Goal: Task Accomplishment & Management: Manage account settings

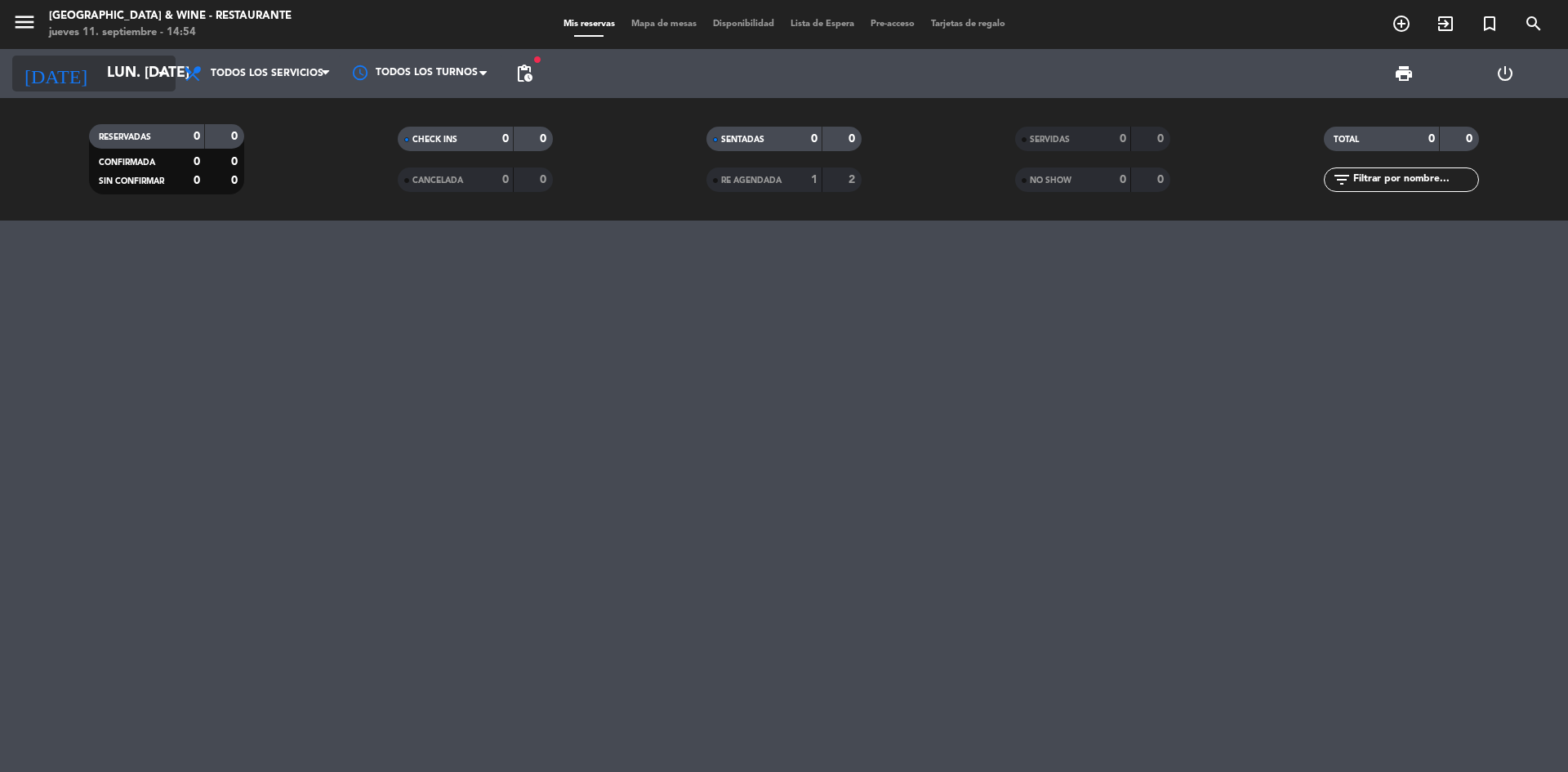
click at [107, 56] on div "[DATE] lun. [DATE] arrow_drop_down" at bounding box center [93, 73] width 163 height 36
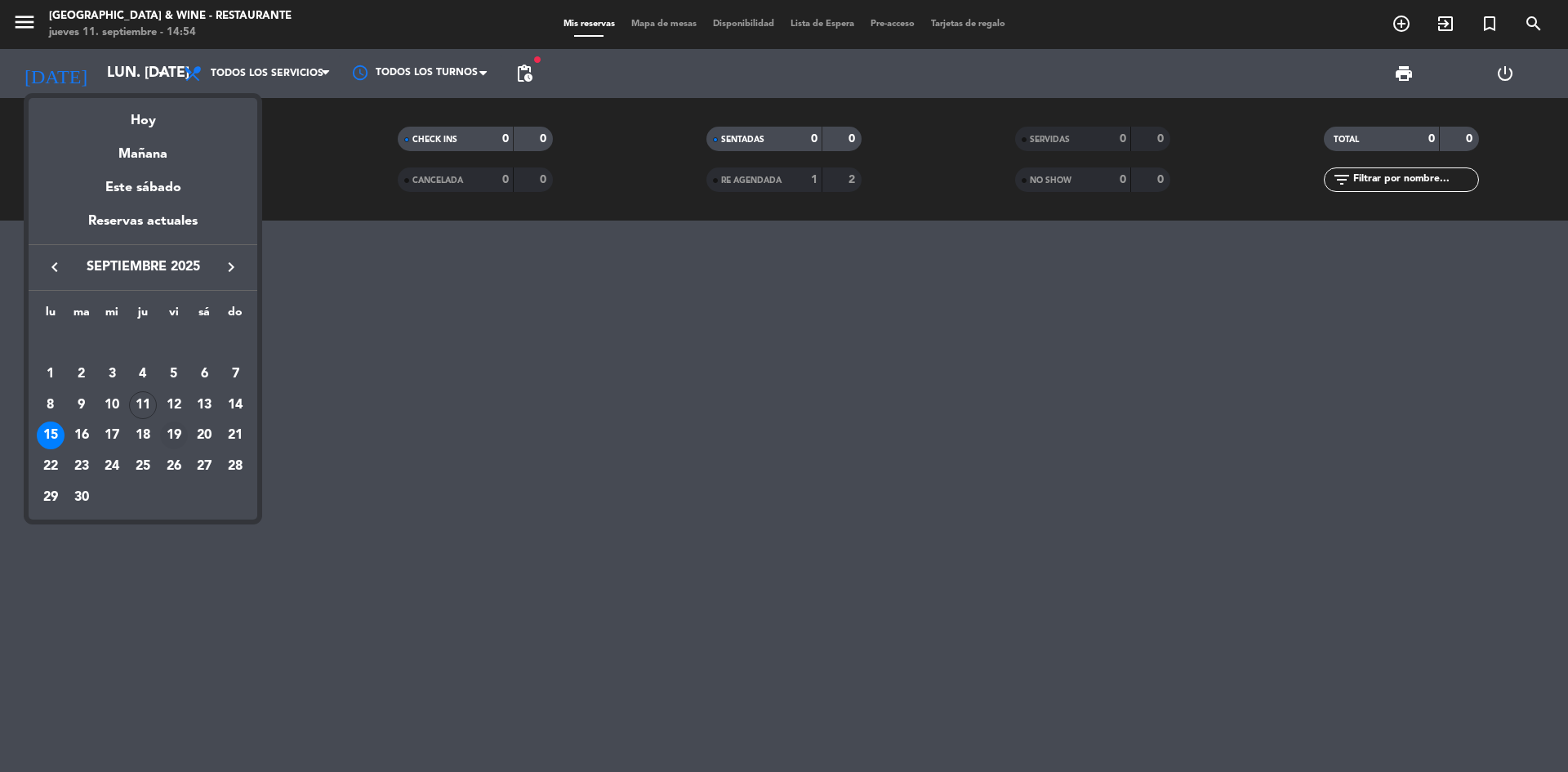
click at [174, 439] on div "19" at bounding box center [174, 435] width 28 height 28
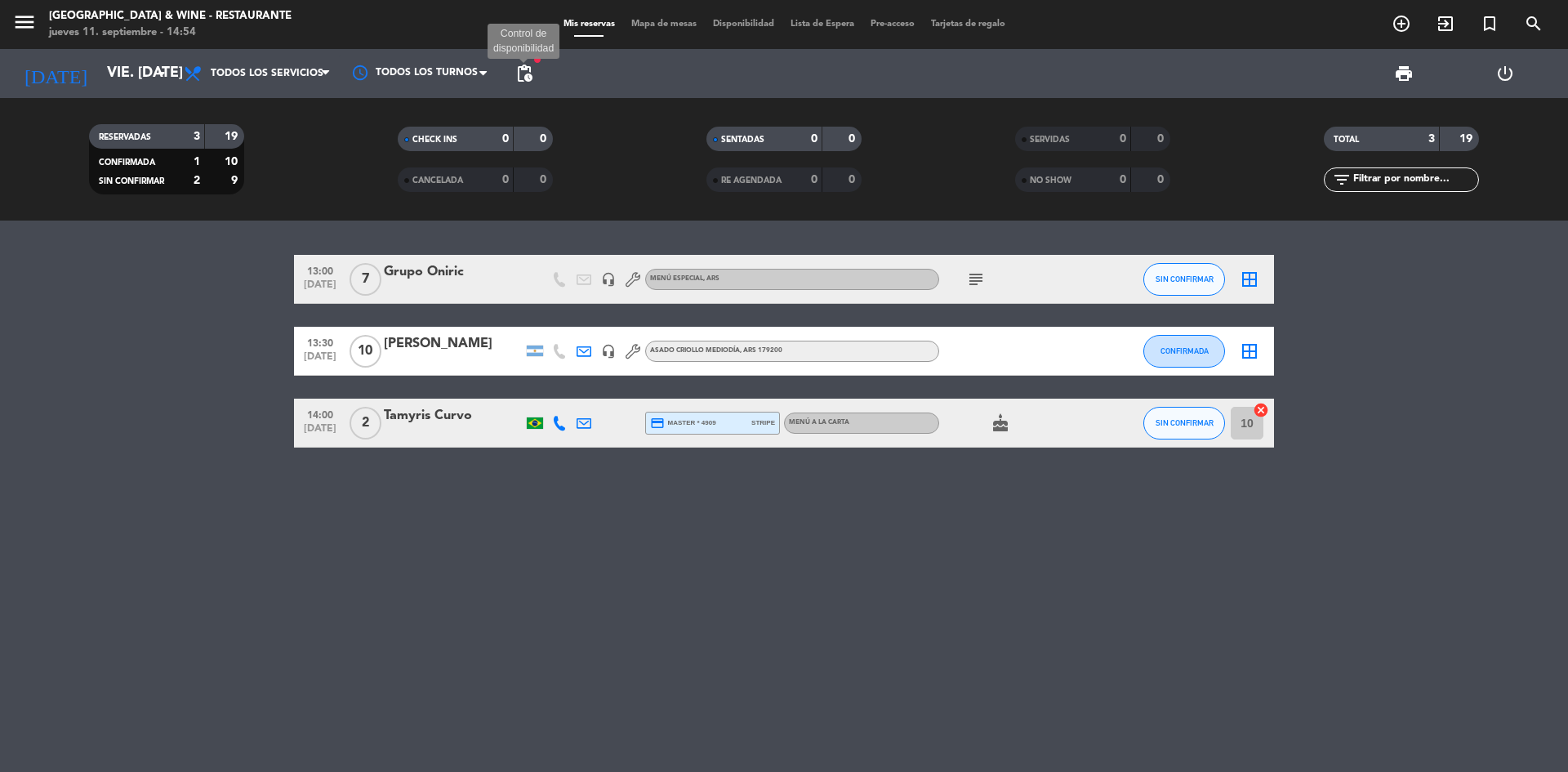
click at [528, 72] on span "pending_actions" at bounding box center [524, 73] width 19 height 19
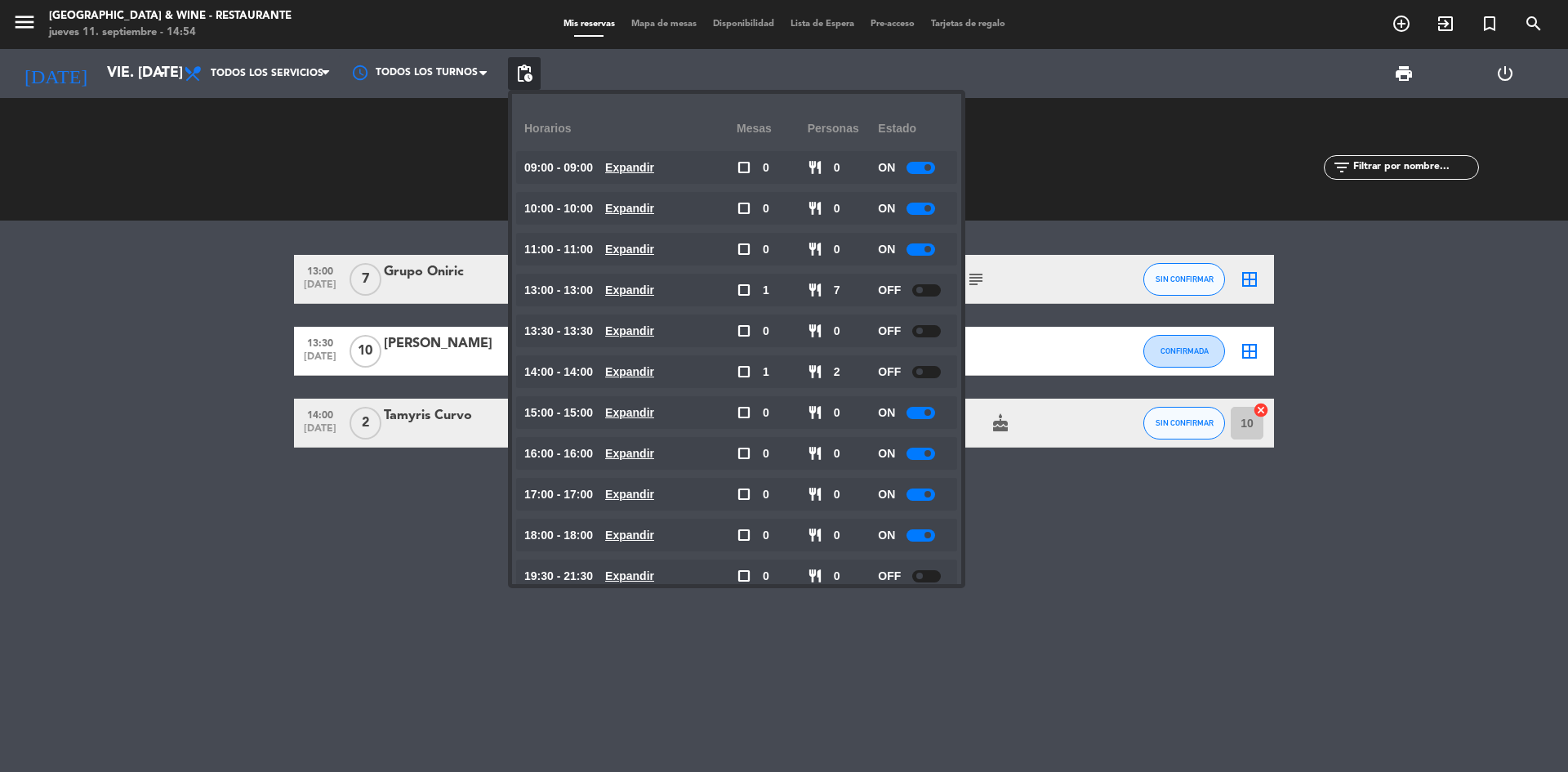
click at [1203, 518] on div "13:00 [DATE] 7 Grupo Oniric headset_mic MENÚ ESPECIAL , ARS subject SIN CONFIRM…" at bounding box center [784, 495] width 1568 height 551
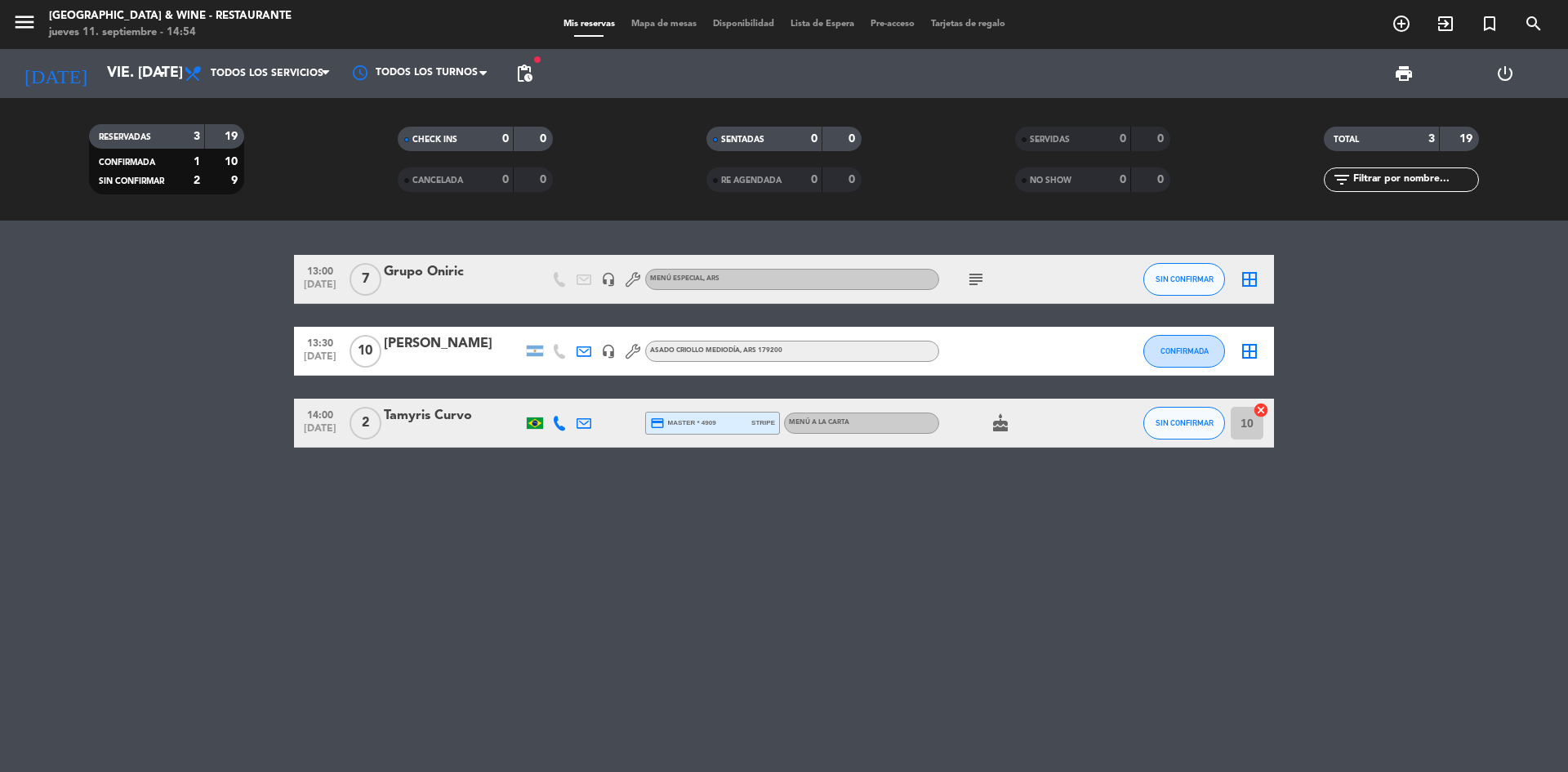
click at [979, 278] on icon "subject" at bounding box center [976, 279] width 19 height 19
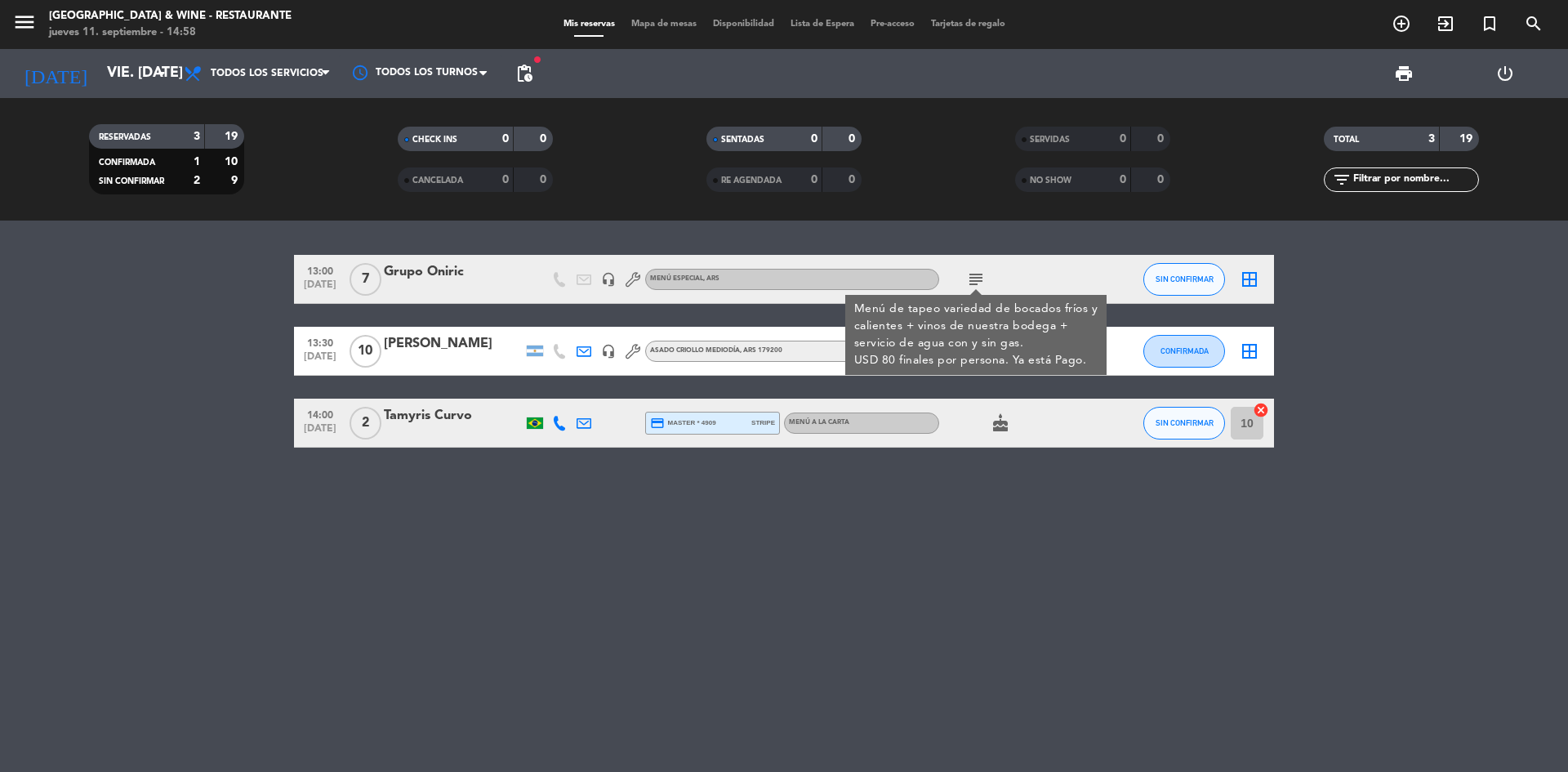
click at [922, 541] on div "13:00 [DATE] 7 Grupo Oniric headset_mic MENÚ ESPECIAL , ARS subject Menú de tap…" at bounding box center [784, 495] width 1568 height 551
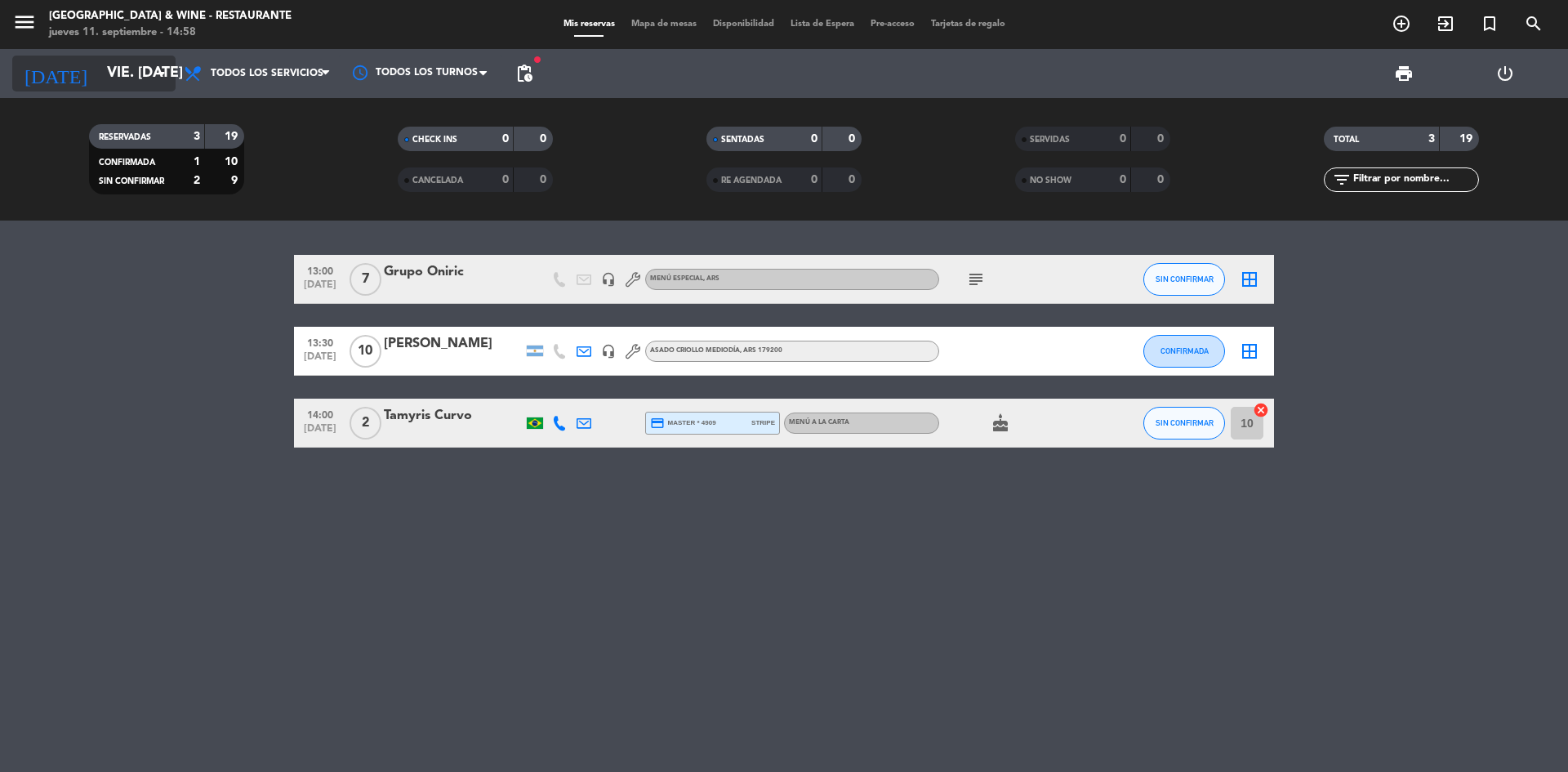
click at [110, 75] on input "vie. [DATE]" at bounding box center [193, 72] width 190 height 32
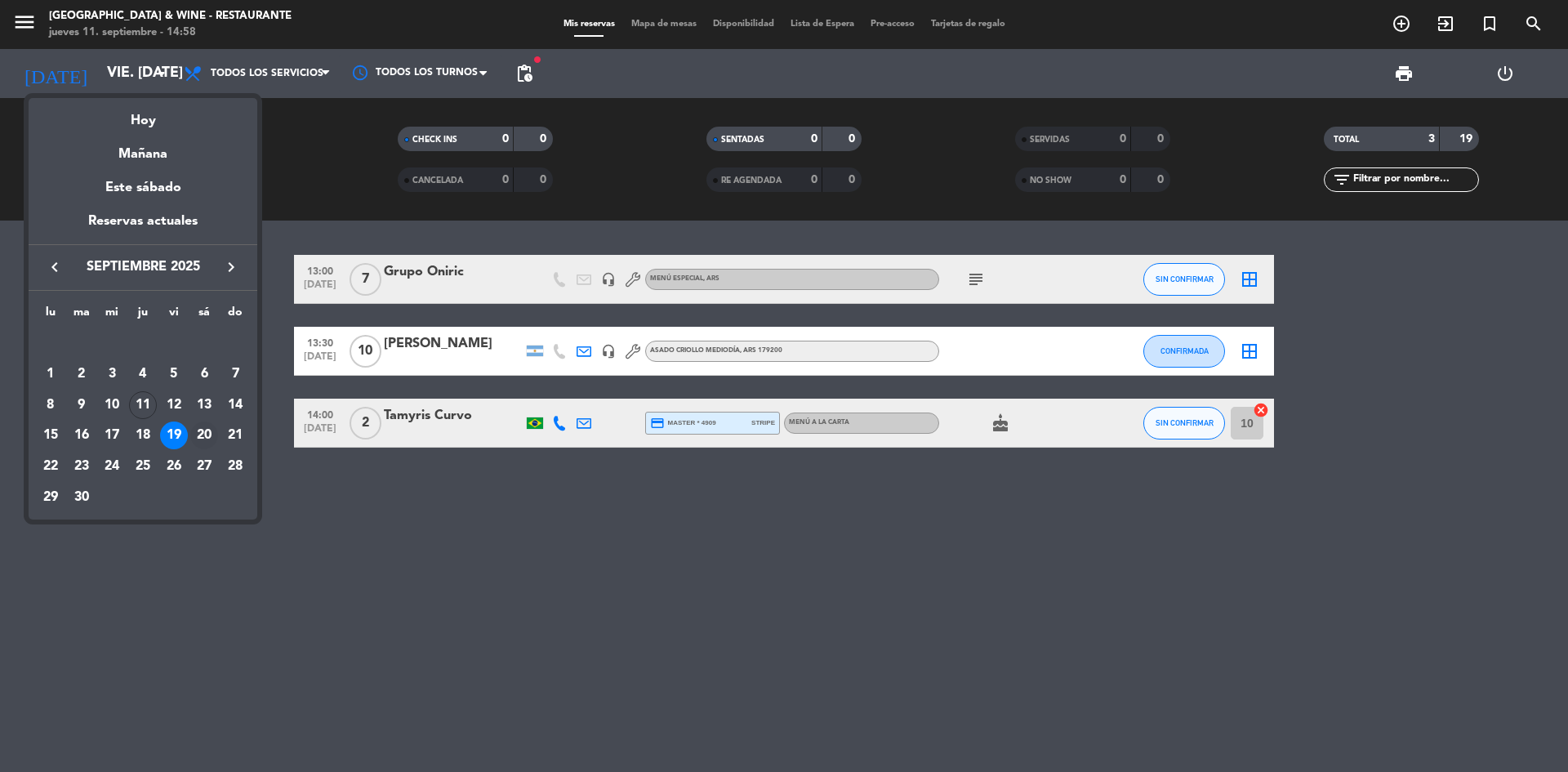
click at [200, 438] on div "20" at bounding box center [204, 435] width 28 height 28
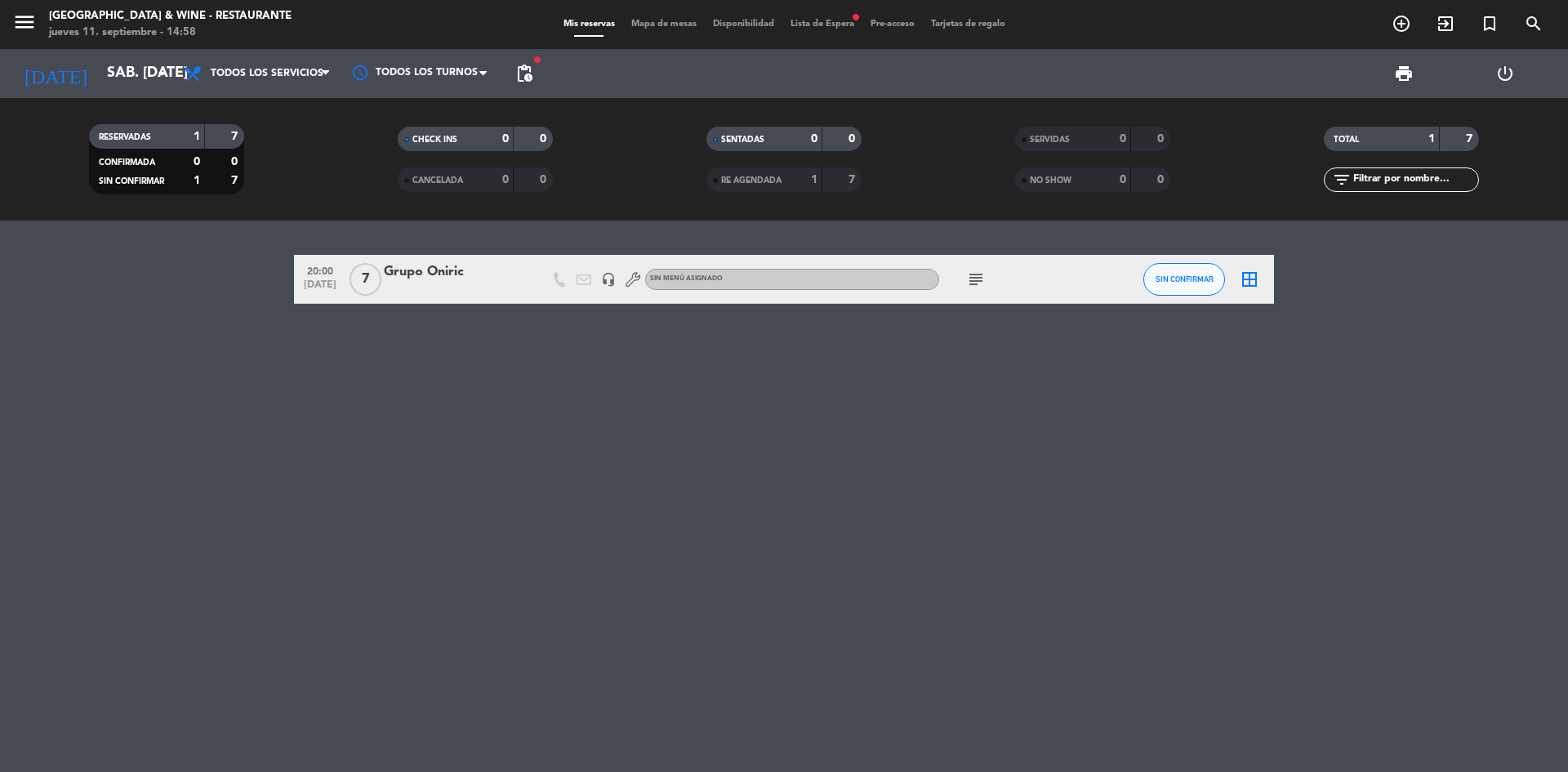
click at [978, 276] on icon "subject" at bounding box center [976, 279] width 19 height 19
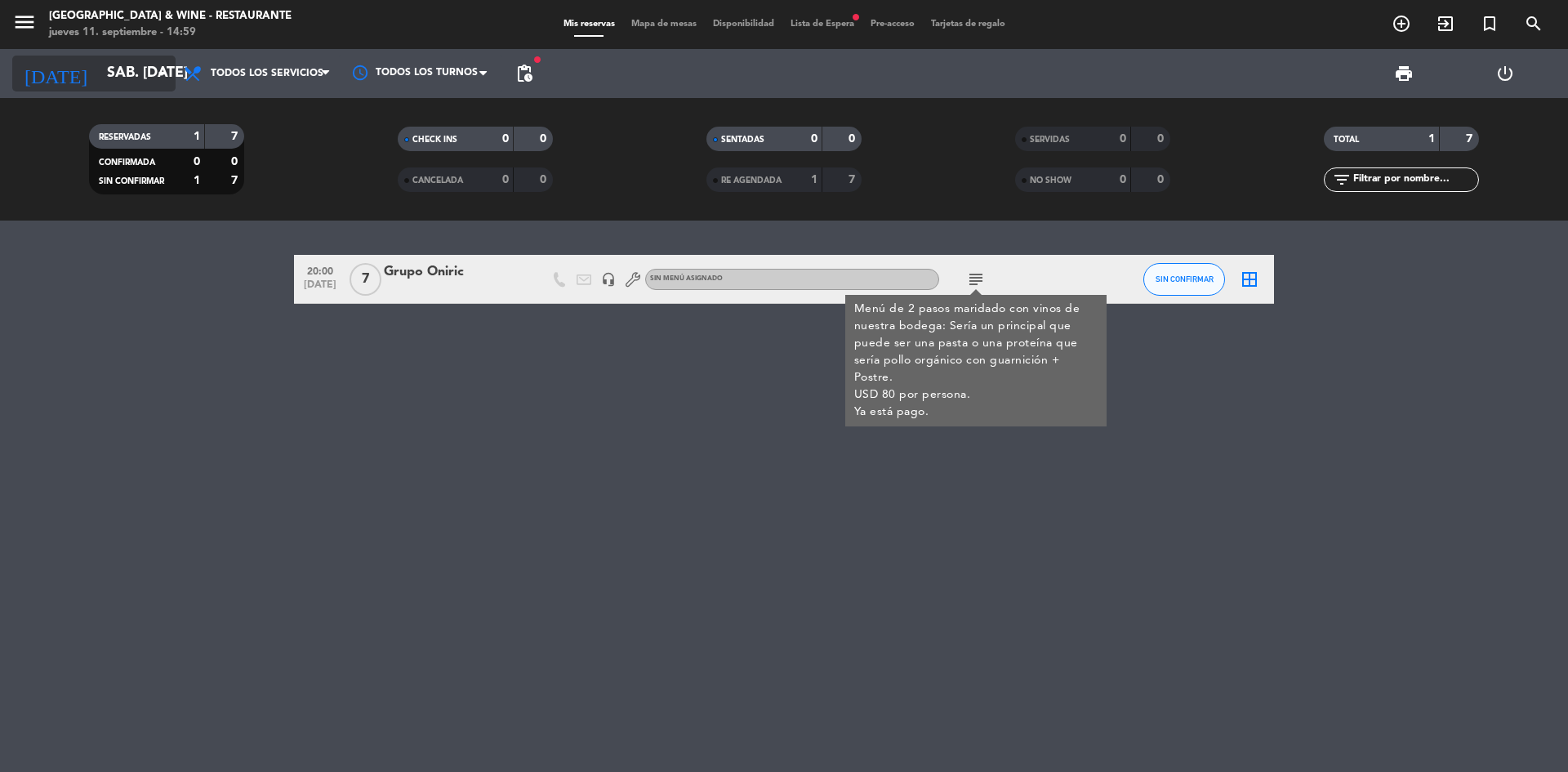
click at [119, 81] on input "sáb. [DATE]" at bounding box center [193, 72] width 190 height 32
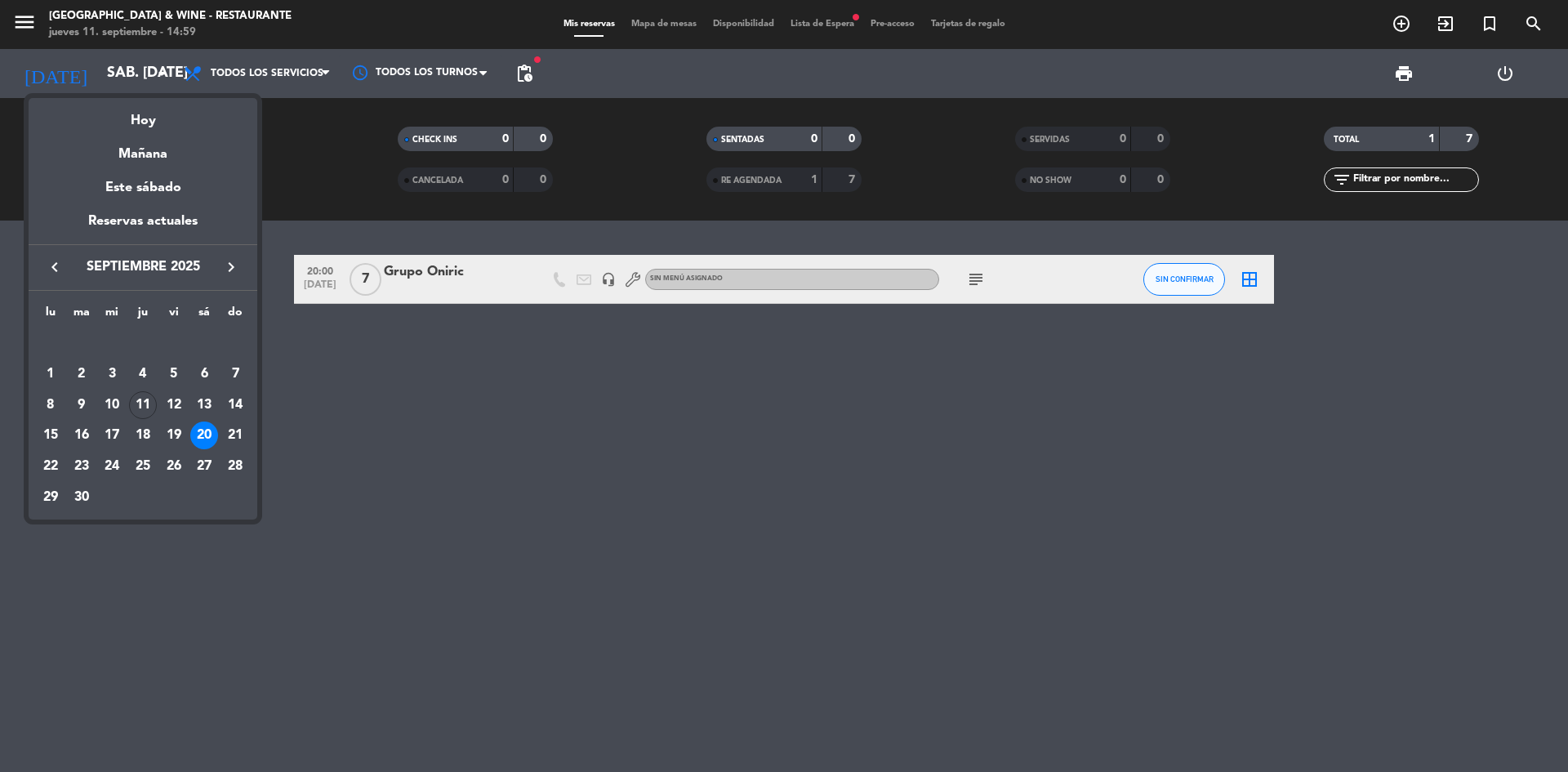
click at [569, 550] on div at bounding box center [784, 386] width 1568 height 772
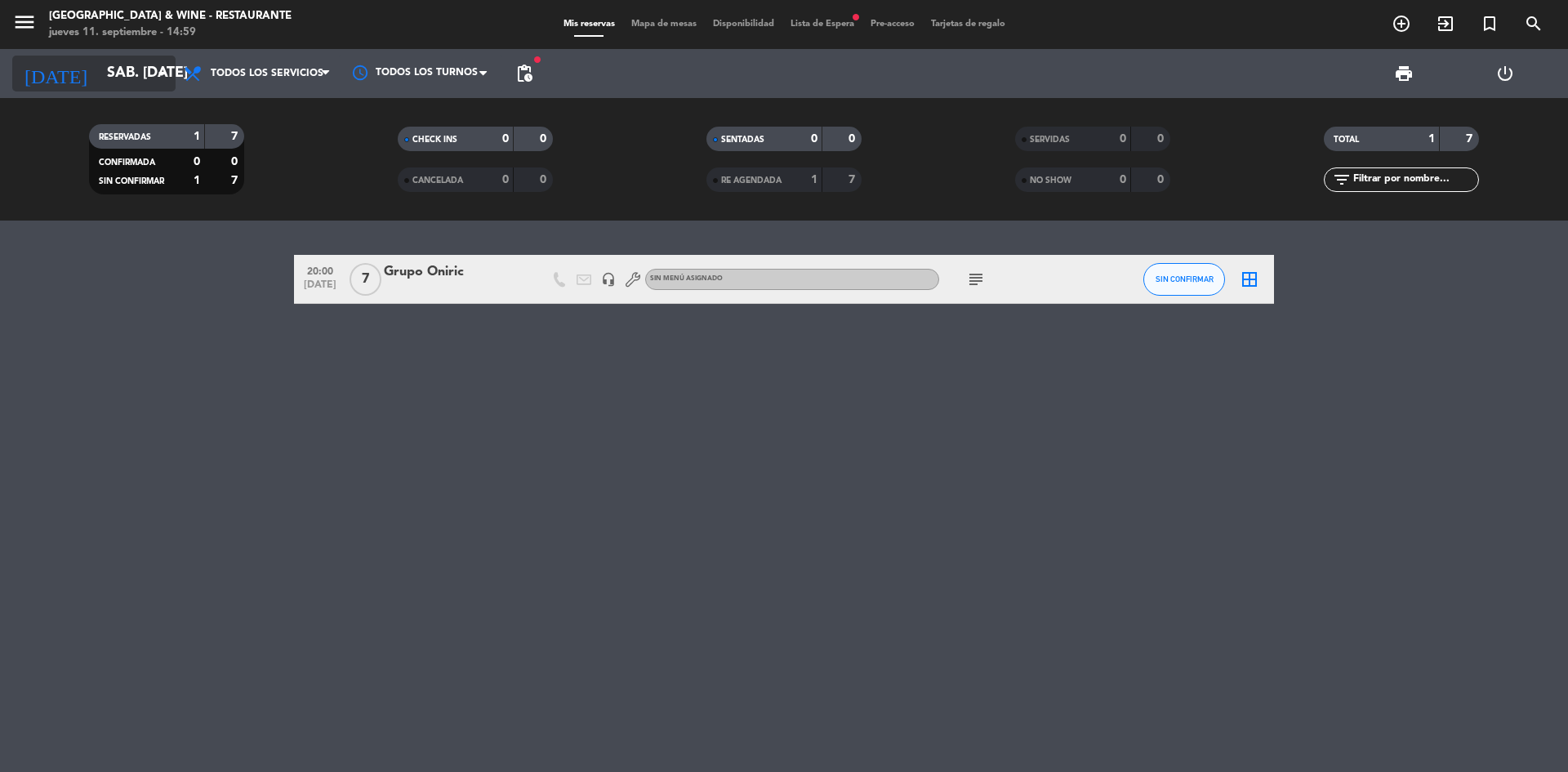
click at [135, 85] on input "sáb. [DATE]" at bounding box center [193, 72] width 190 height 32
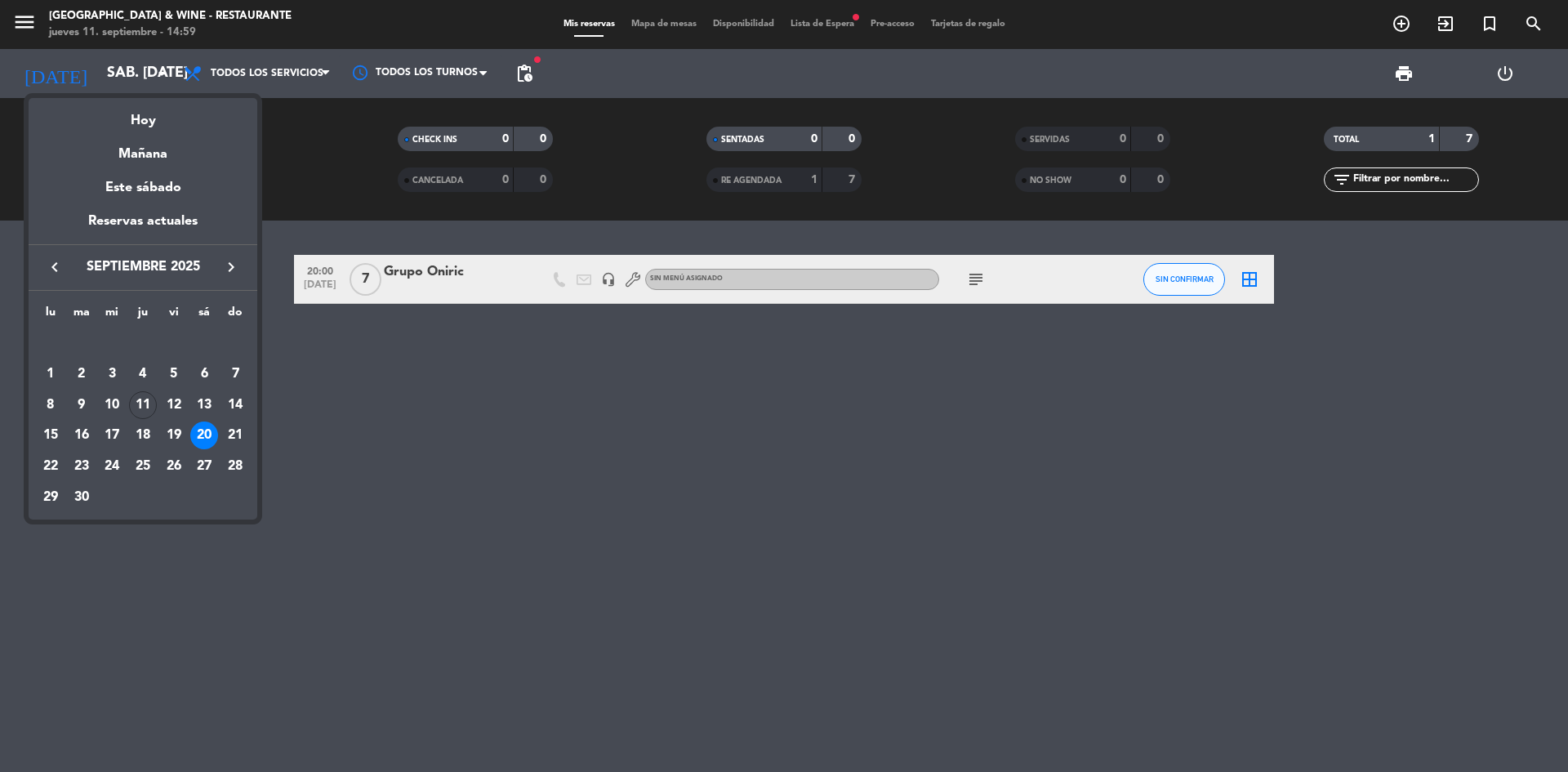
click at [548, 335] on div at bounding box center [784, 386] width 1568 height 772
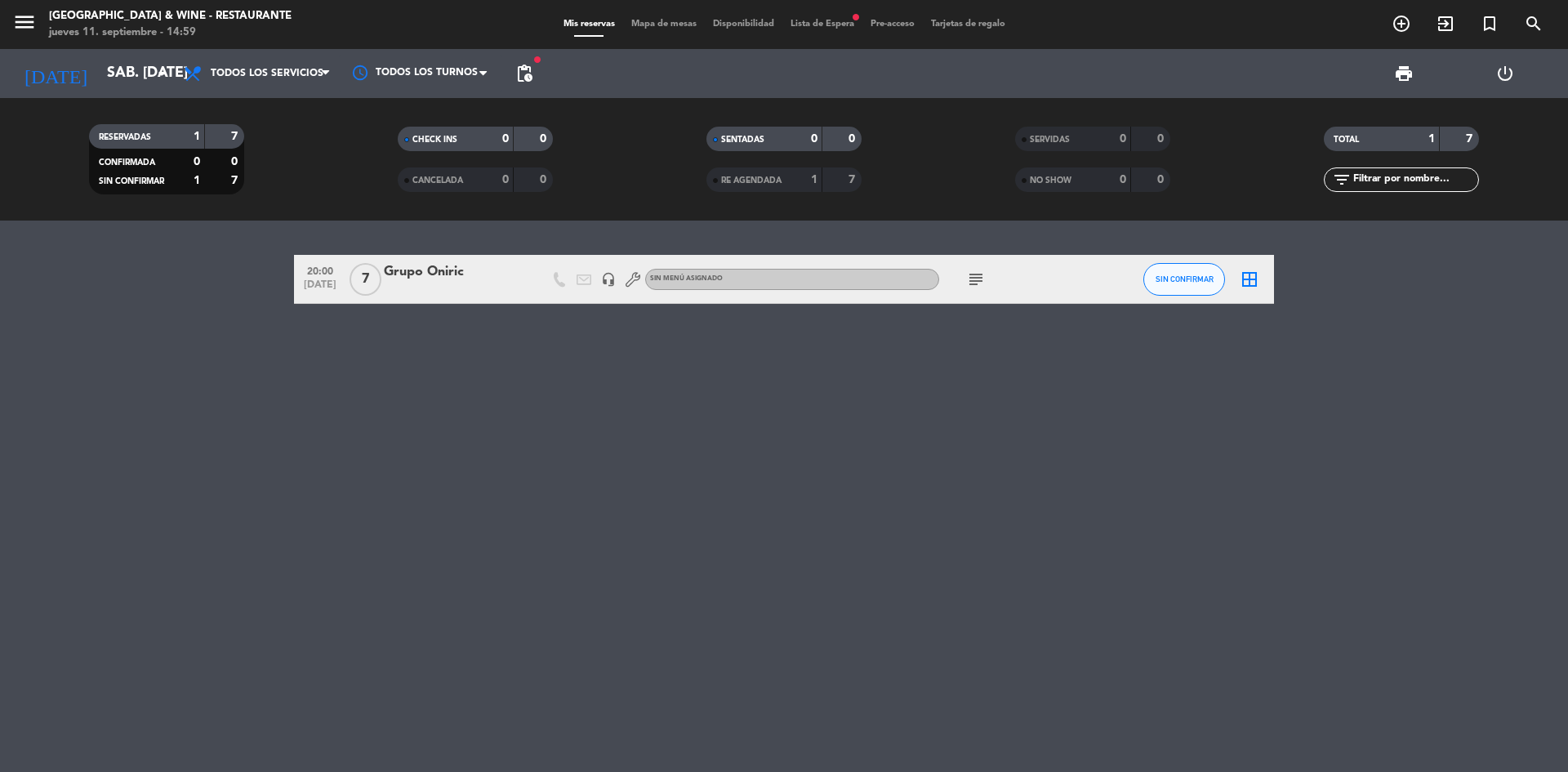
click at [982, 278] on icon "subject" at bounding box center [976, 279] width 19 height 19
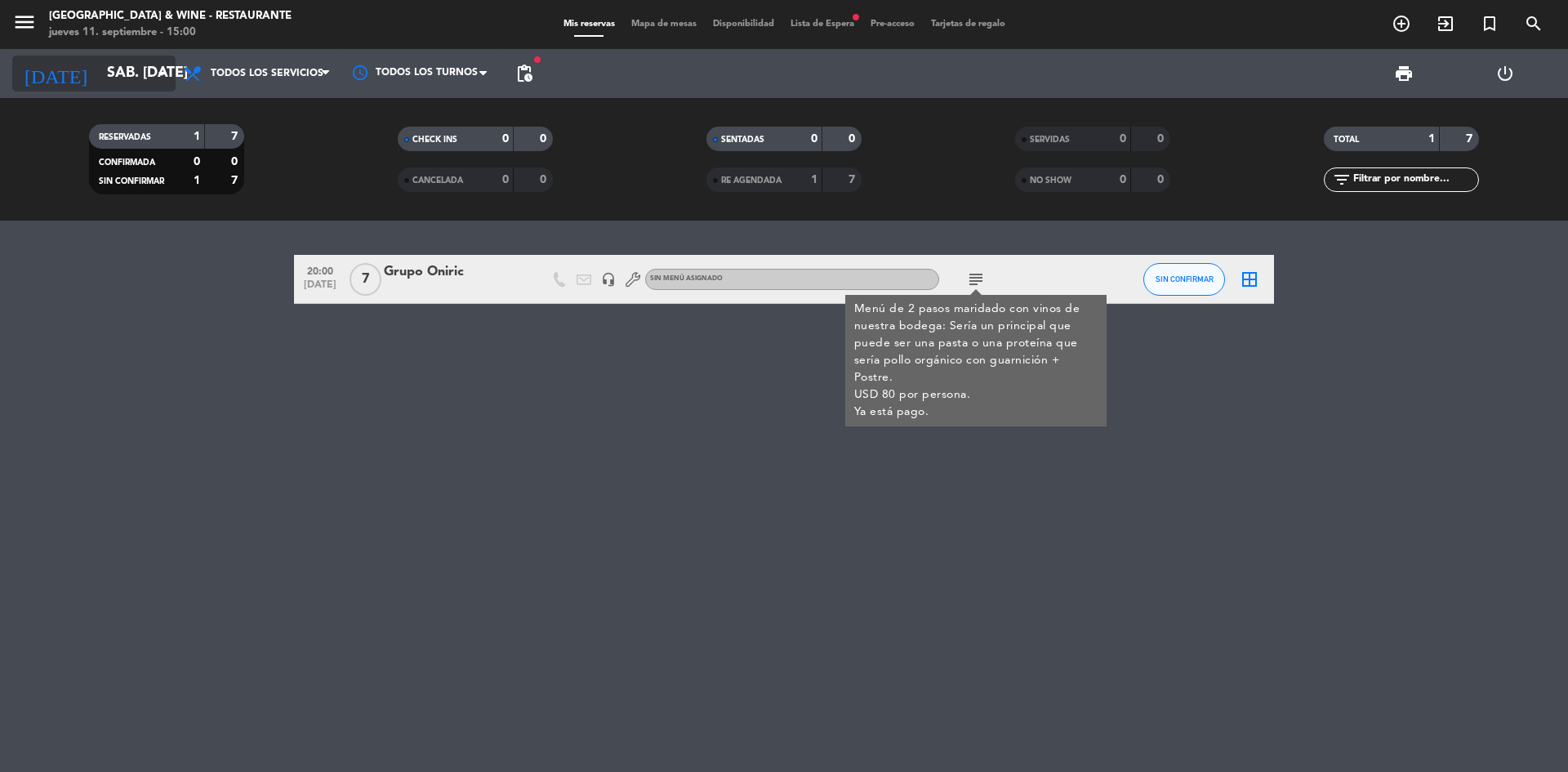
click at [126, 75] on input "sáb. [DATE]" at bounding box center [193, 72] width 190 height 32
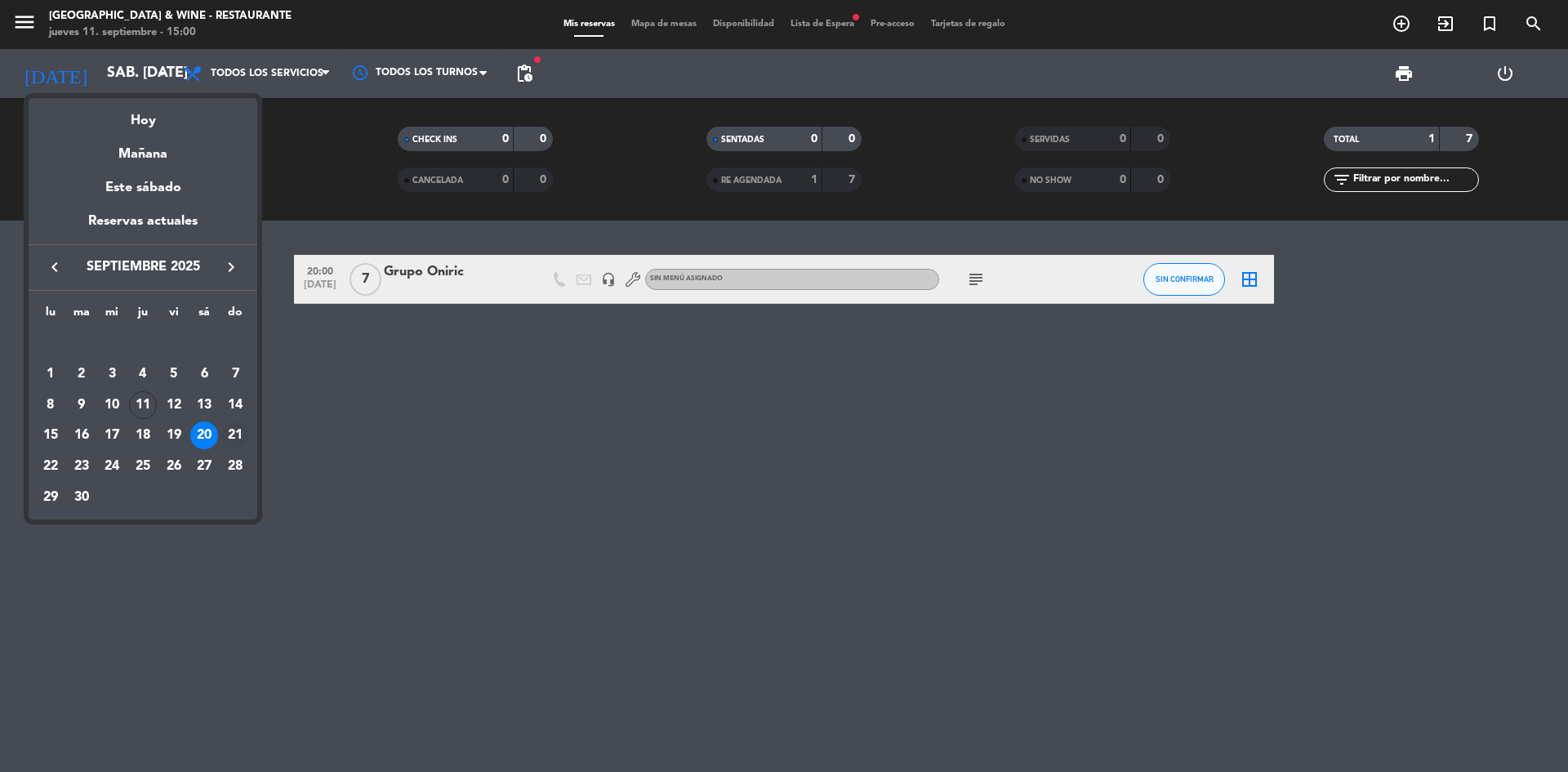
click at [238, 439] on div "21" at bounding box center [235, 435] width 28 height 28
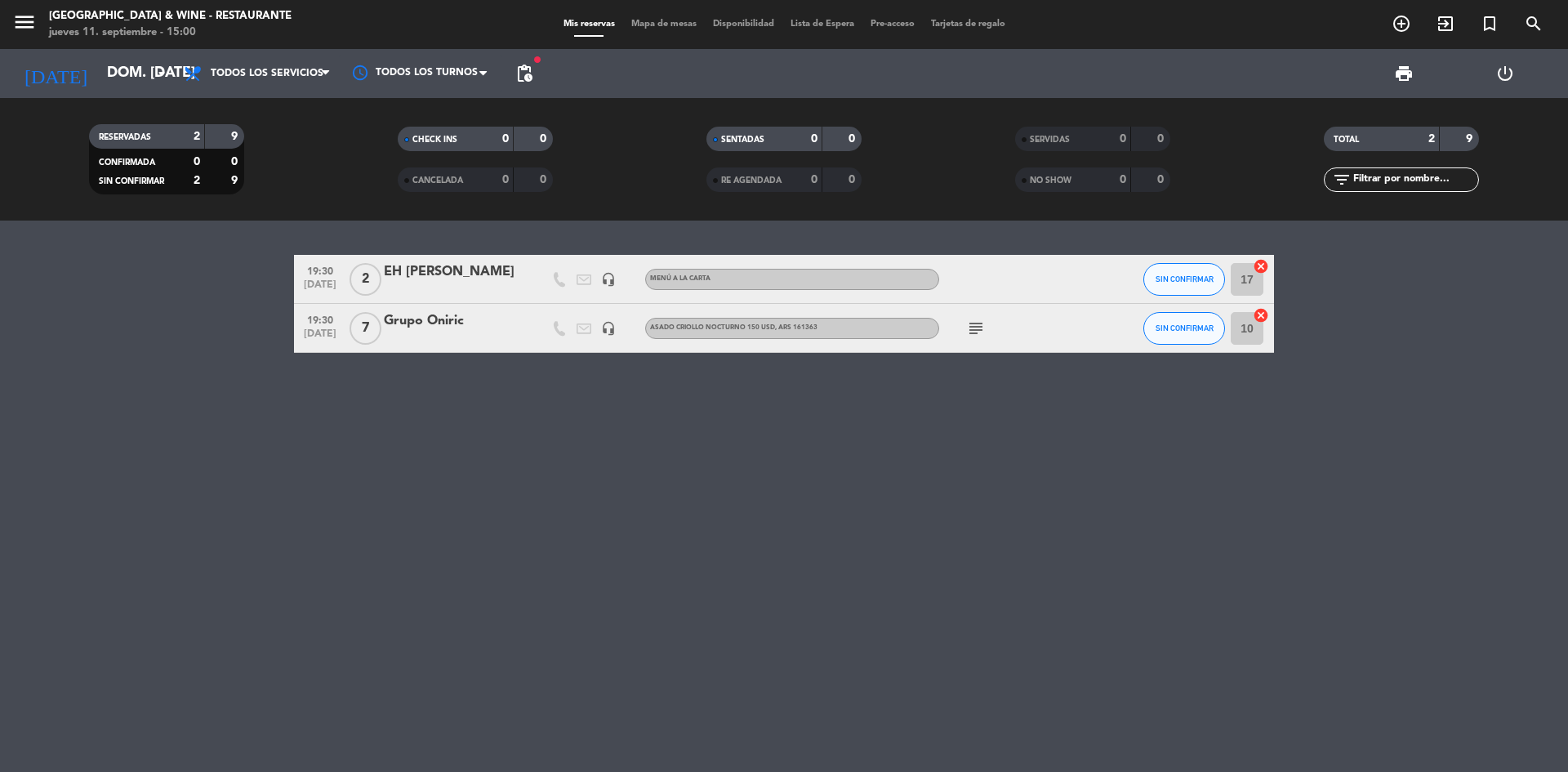
click at [975, 329] on icon "subject" at bounding box center [976, 328] width 19 height 19
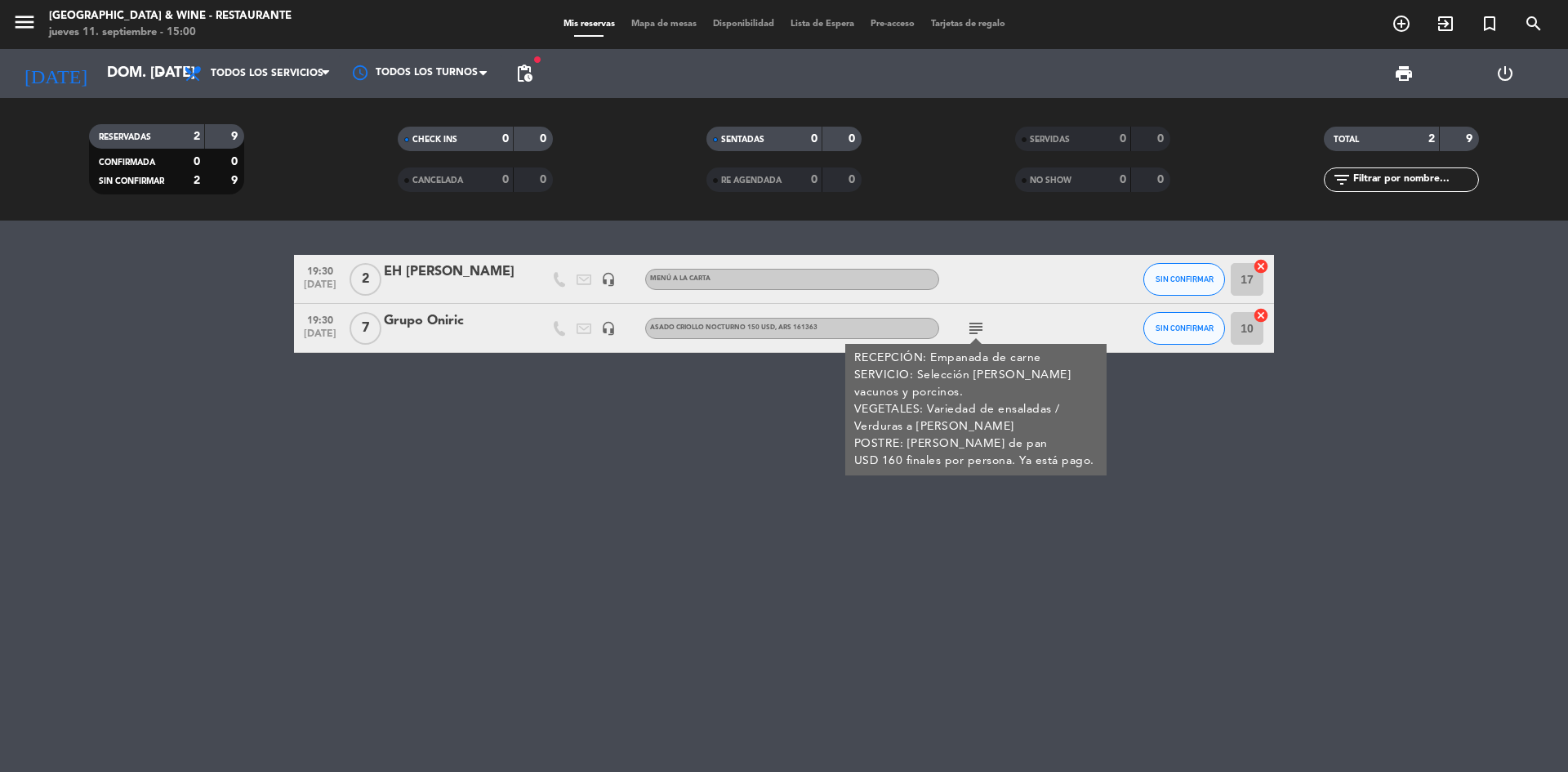
click at [425, 480] on div "19:30 [DATE] 2 EH [PERSON_NAME] headset_mic MENÚ A LA CARTA SIN CONFIRMAR 17 ca…" at bounding box center [784, 495] width 1568 height 551
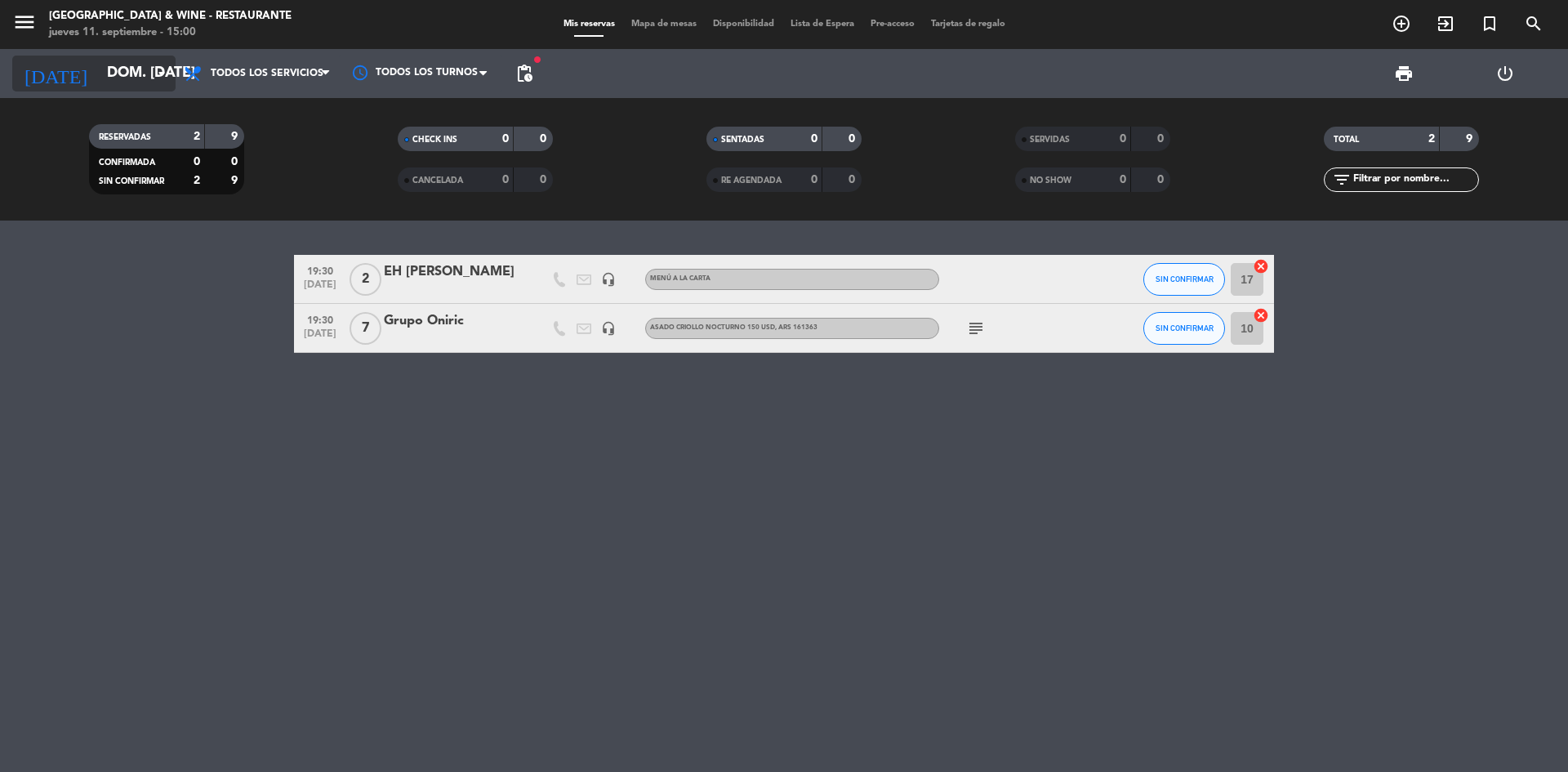
click at [99, 74] on input "dom. [DATE]" at bounding box center [193, 72] width 190 height 32
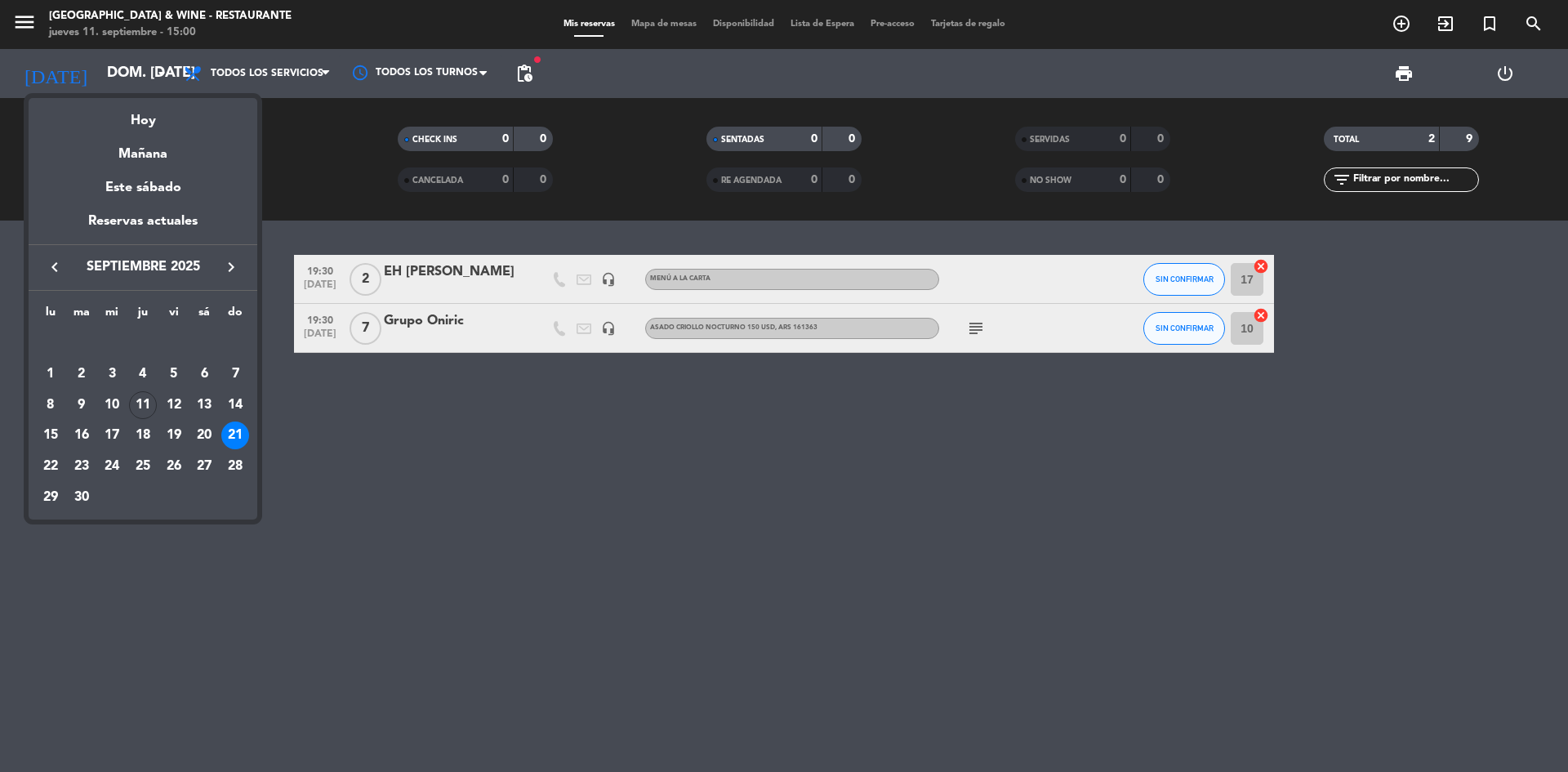
click at [232, 269] on icon "keyboard_arrow_right" at bounding box center [231, 267] width 19 height 19
click at [62, 268] on icon "keyboard_arrow_left" at bounding box center [54, 267] width 19 height 19
click at [174, 410] on div "12" at bounding box center [174, 405] width 28 height 28
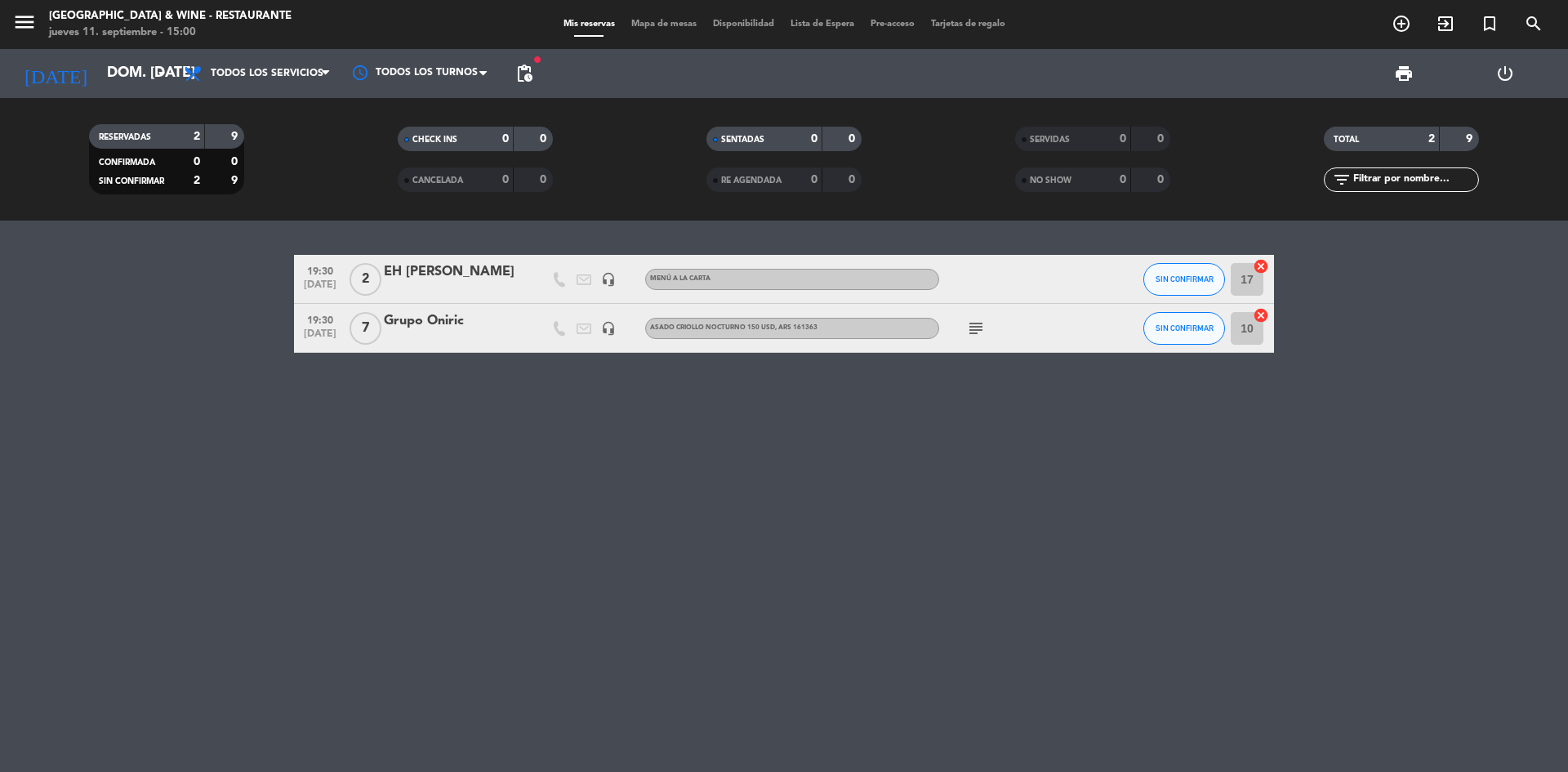
type input "vie. [DATE]"
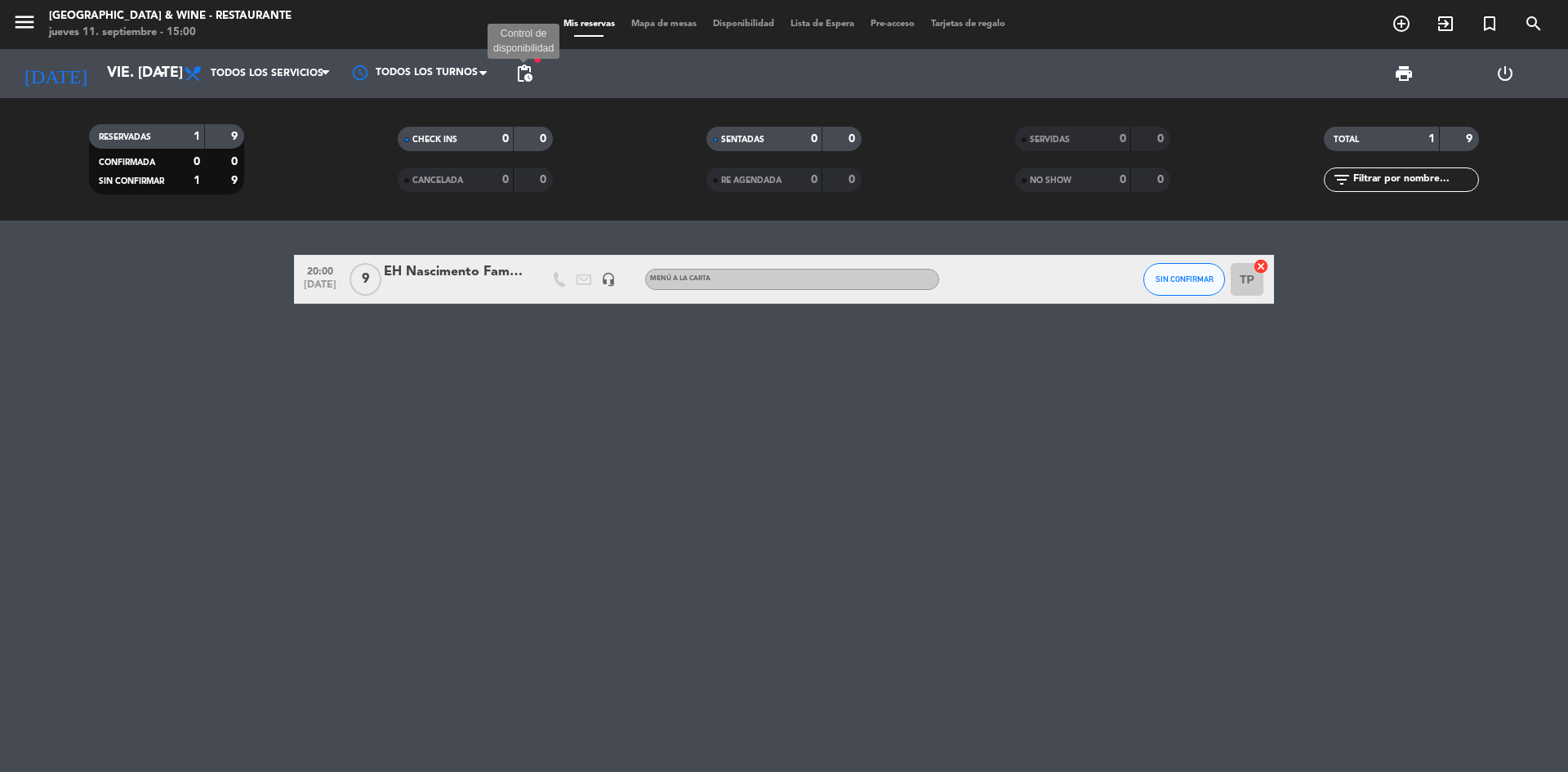
click at [530, 66] on span "pending_actions" at bounding box center [524, 73] width 19 height 19
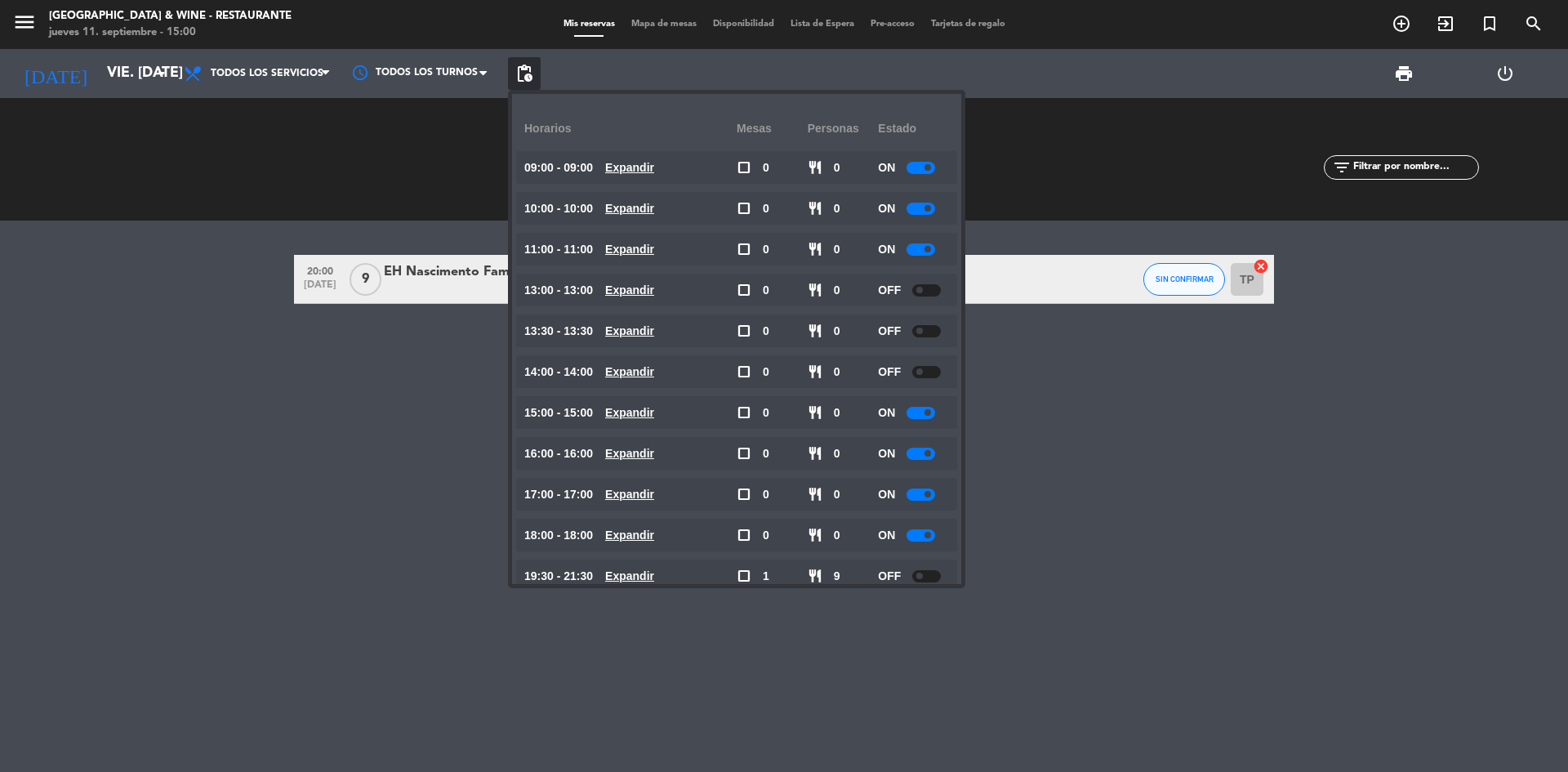
click at [424, 348] on div "20:00 [DEMOGRAPHIC_DATA] 9 [PERSON_NAME] Family headset_mic MENÚ A LA CARTA SIN…" at bounding box center [784, 495] width 1568 height 551
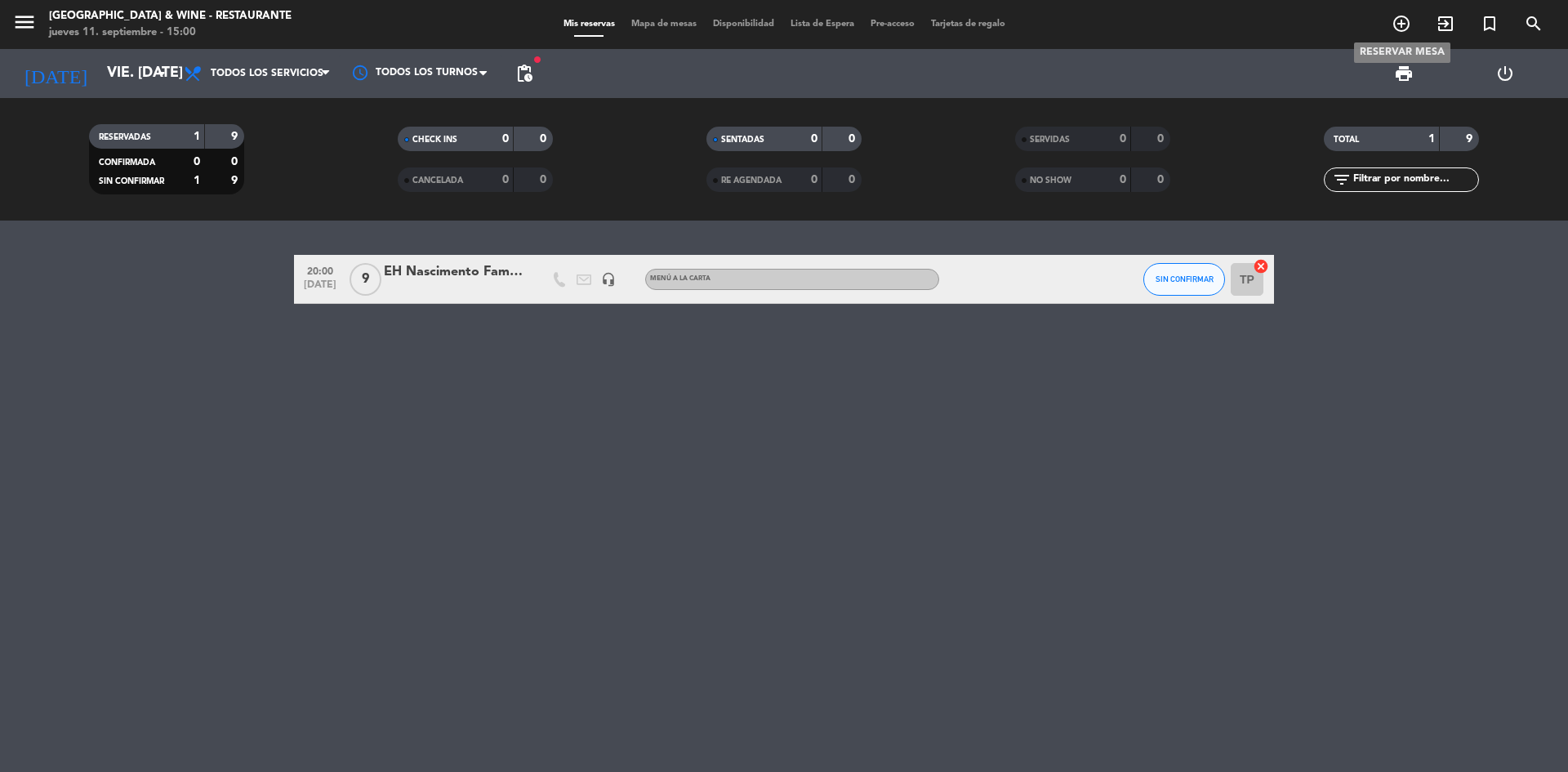
click at [1402, 25] on icon "add_circle_outline" at bounding box center [1401, 24] width 19 height 19
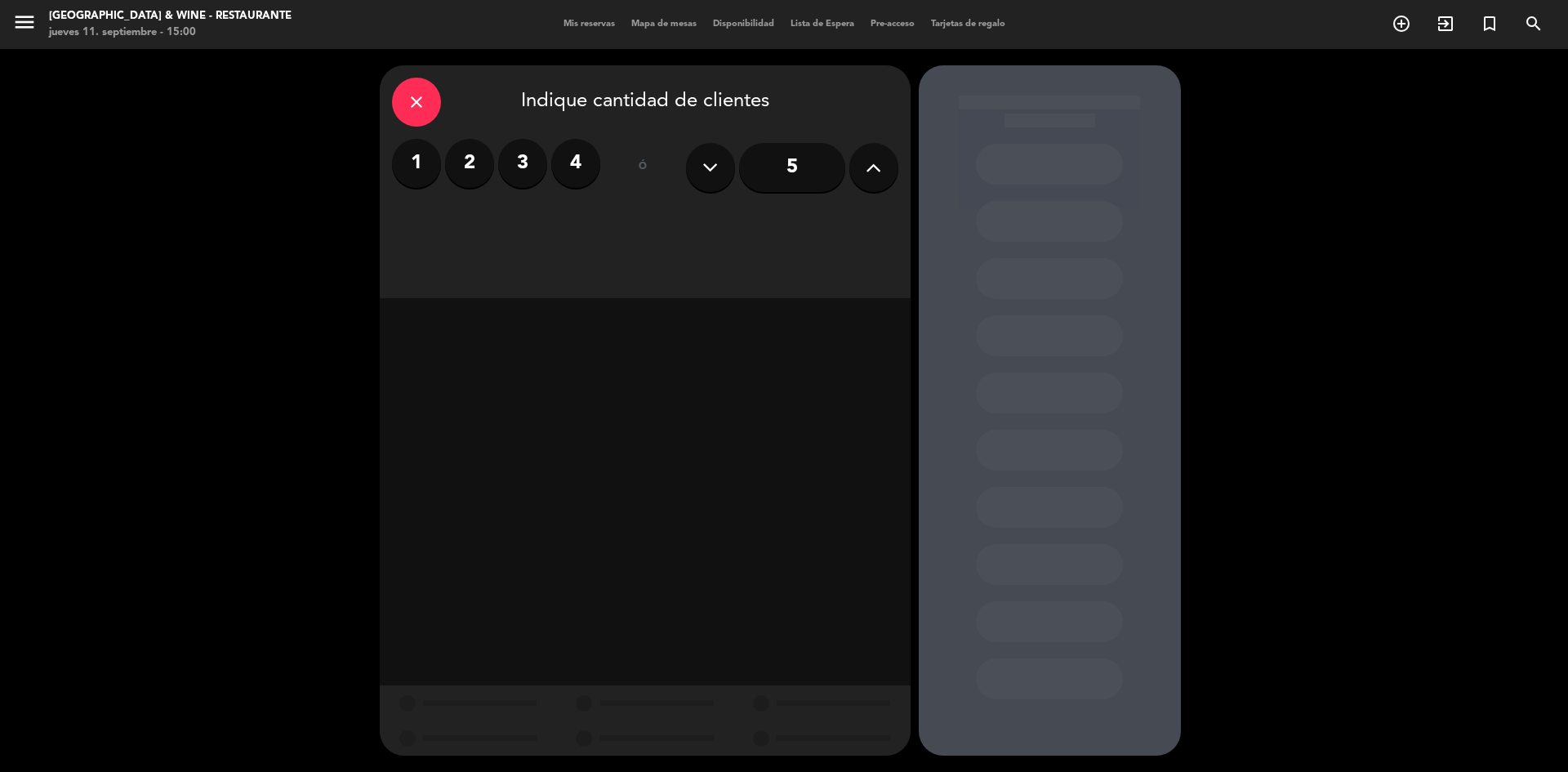
click at [876, 160] on icon at bounding box center [874, 168] width 16 height 24
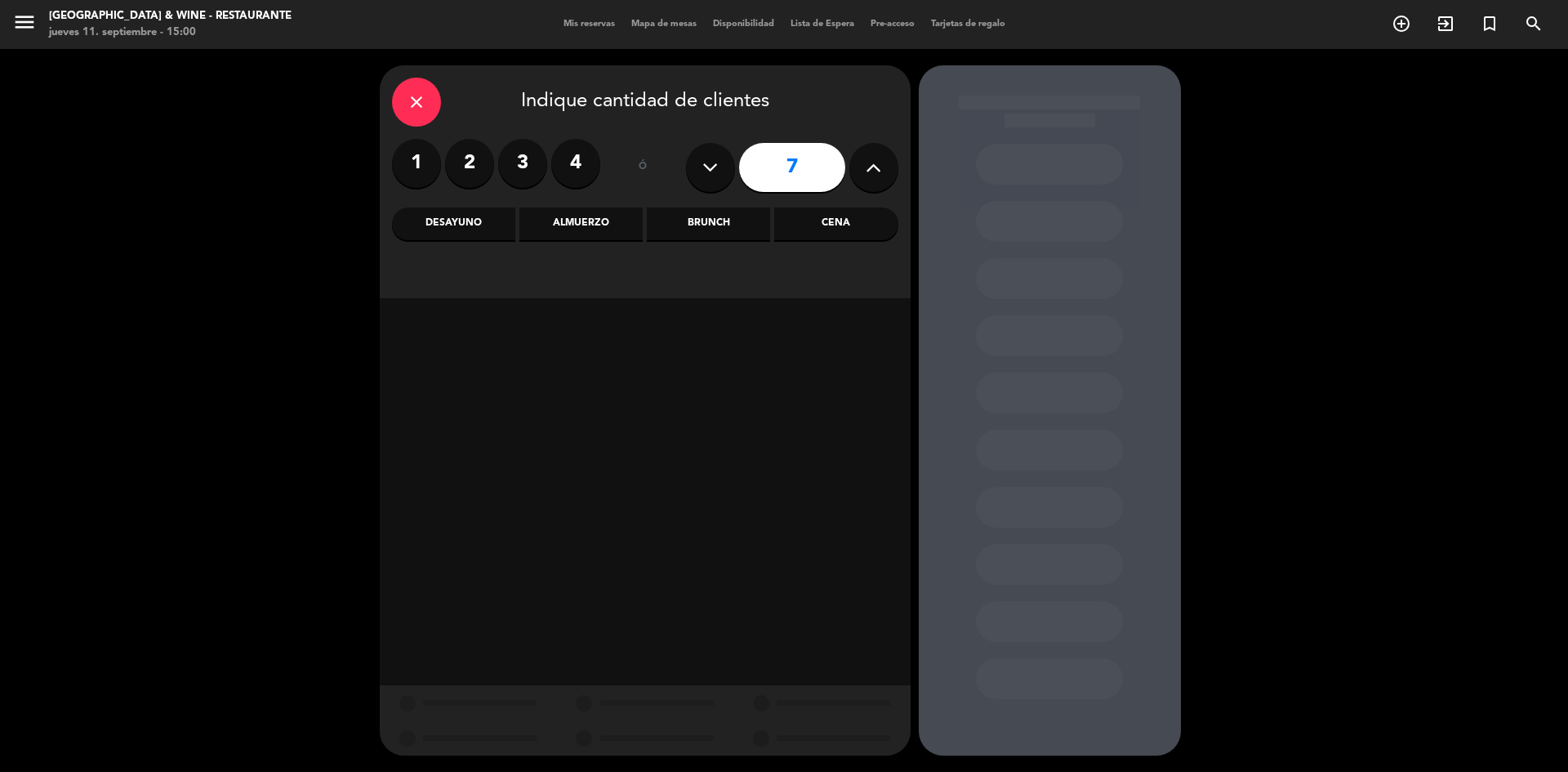
click at [877, 160] on icon at bounding box center [874, 168] width 16 height 24
click at [879, 160] on icon at bounding box center [874, 168] width 16 height 24
click at [881, 159] on icon at bounding box center [874, 168] width 16 height 24
type input "10"
click at [563, 231] on div "Almuerzo" at bounding box center [581, 223] width 123 height 32
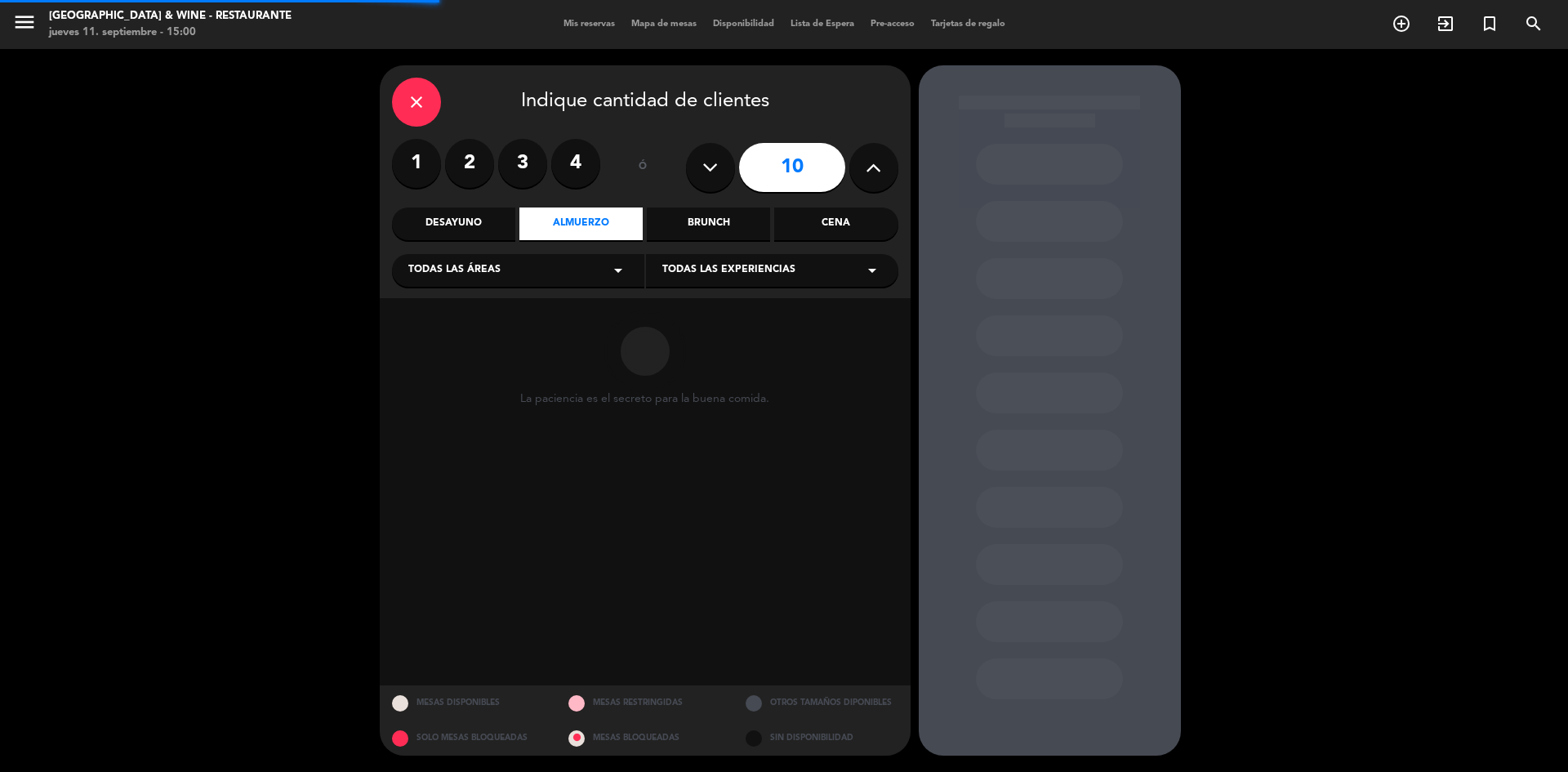
click at [626, 278] on icon "arrow_drop_down" at bounding box center [618, 270] width 19 height 19
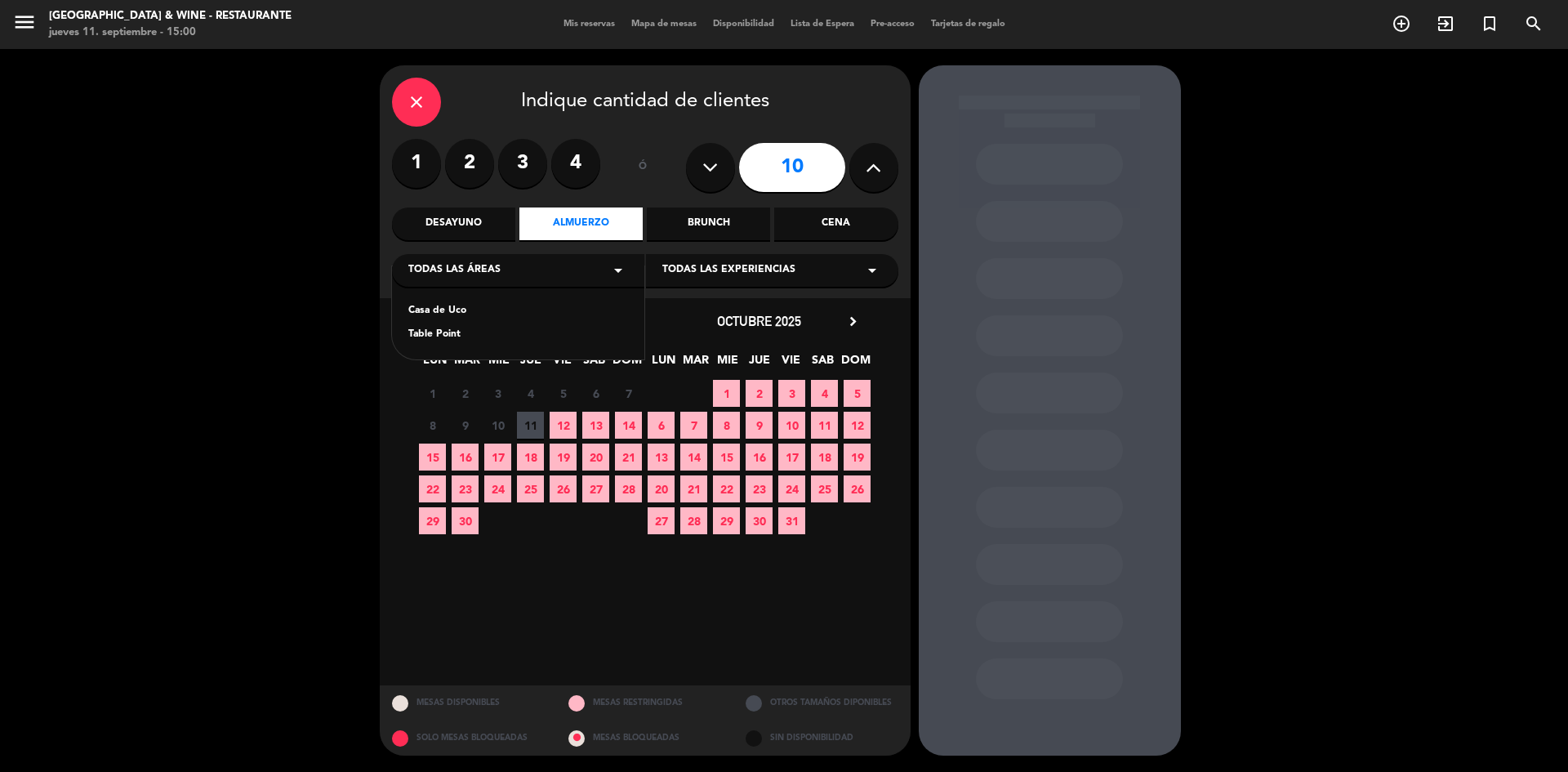
click at [466, 308] on div "Casa de Uco" at bounding box center [517, 311] width 219 height 17
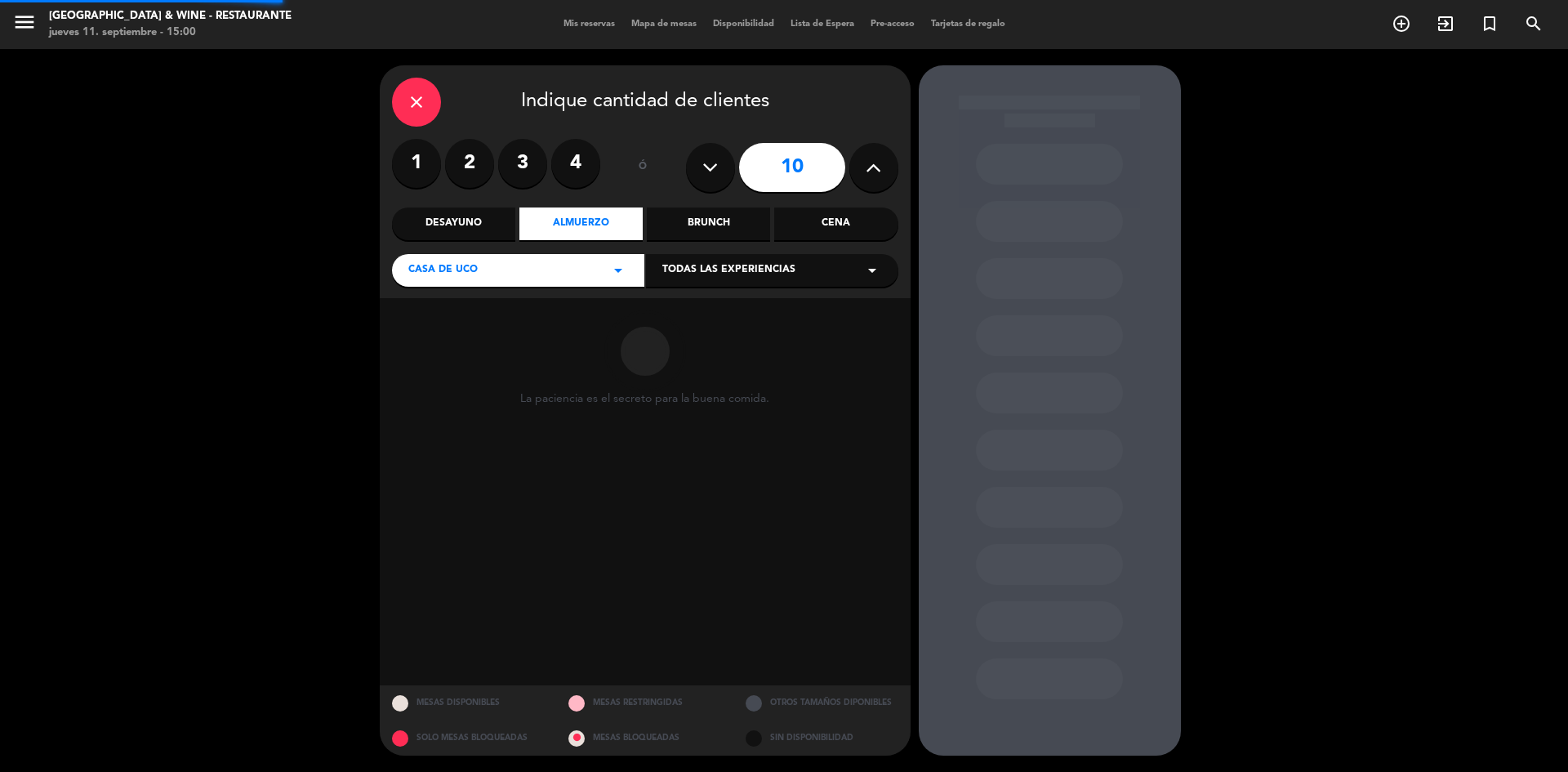
click at [804, 270] on div "Todas las experiencias arrow_drop_down" at bounding box center [772, 270] width 252 height 32
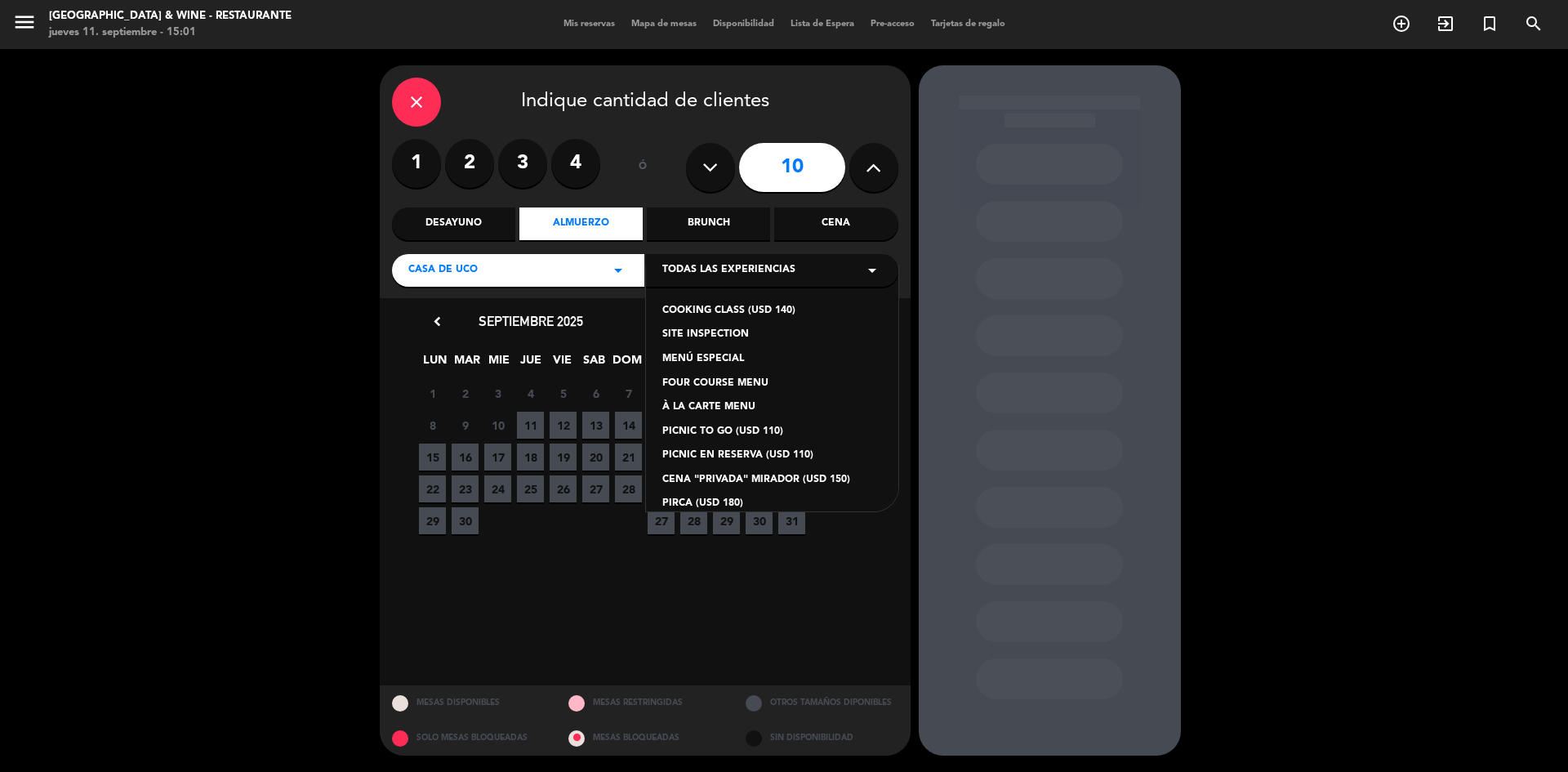
click at [1344, 309] on div "close Indique cantidad de clientes 1 2 3 4 ó 10 Desayuno Almuerzo Brunch Cena C…" at bounding box center [784, 410] width 1568 height 722
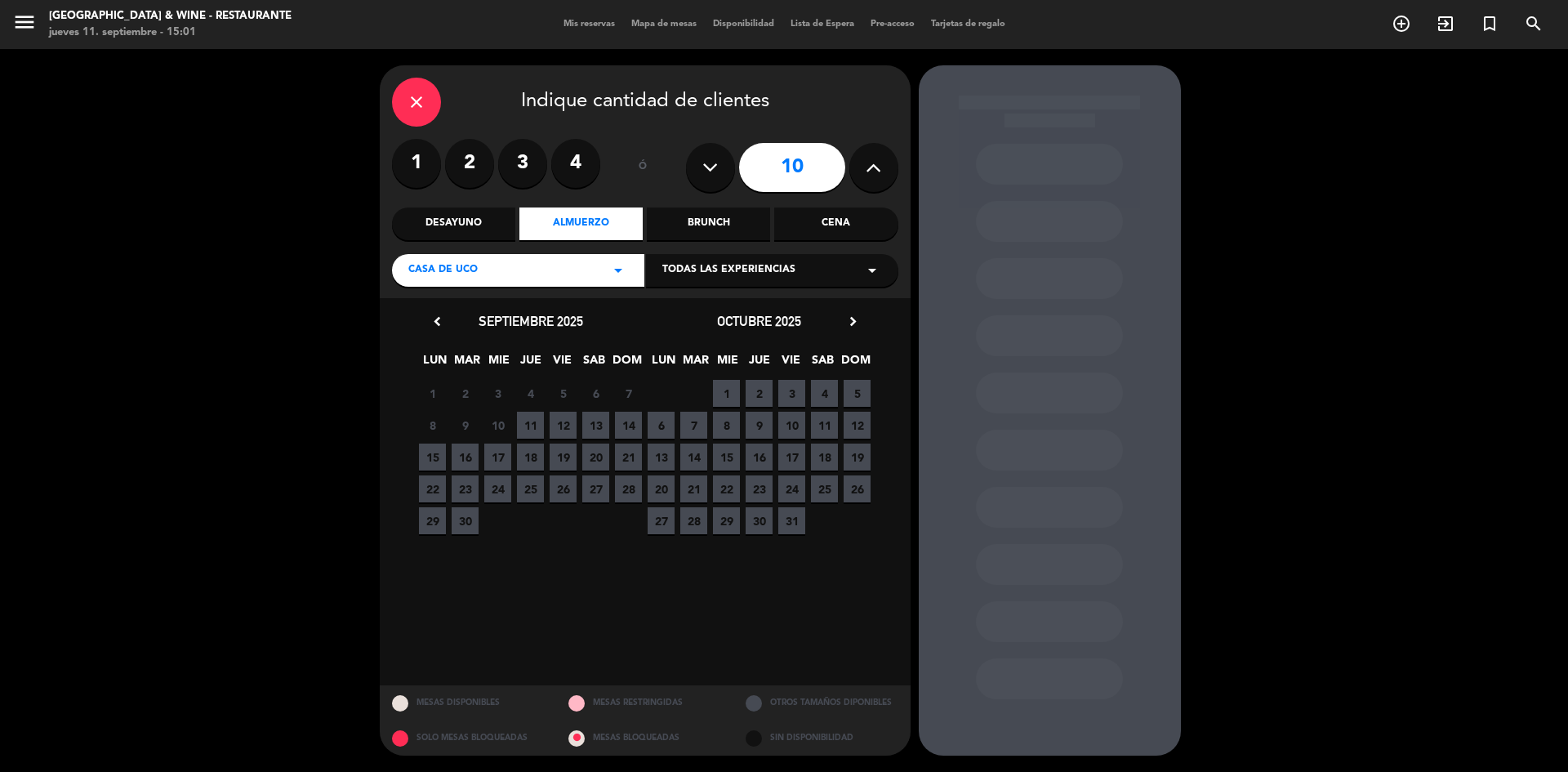
click at [422, 113] on div "close" at bounding box center [417, 102] width 49 height 49
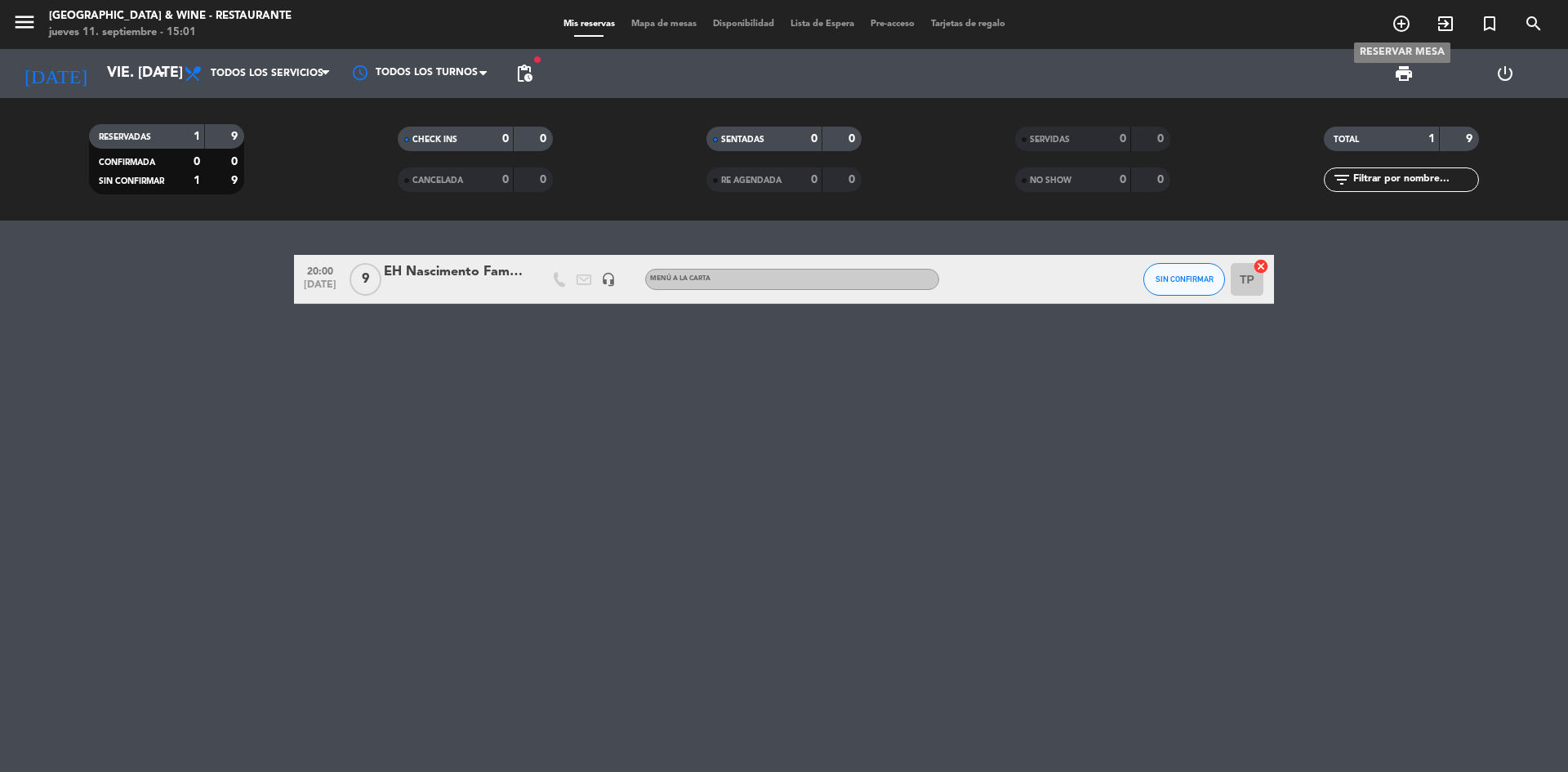
click at [1401, 24] on icon "add_circle_outline" at bounding box center [1401, 24] width 19 height 19
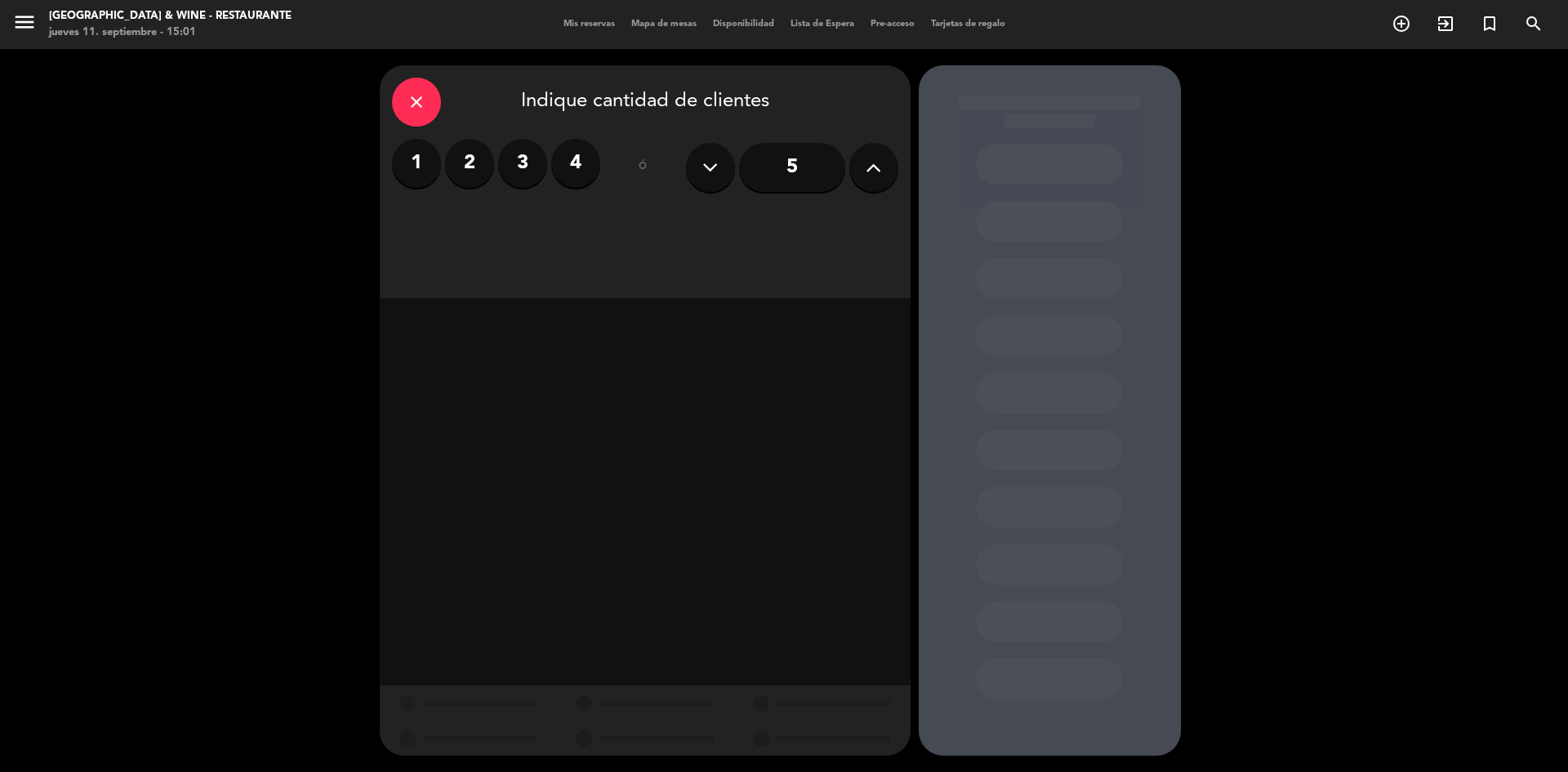
click at [869, 165] on icon at bounding box center [874, 168] width 16 height 24
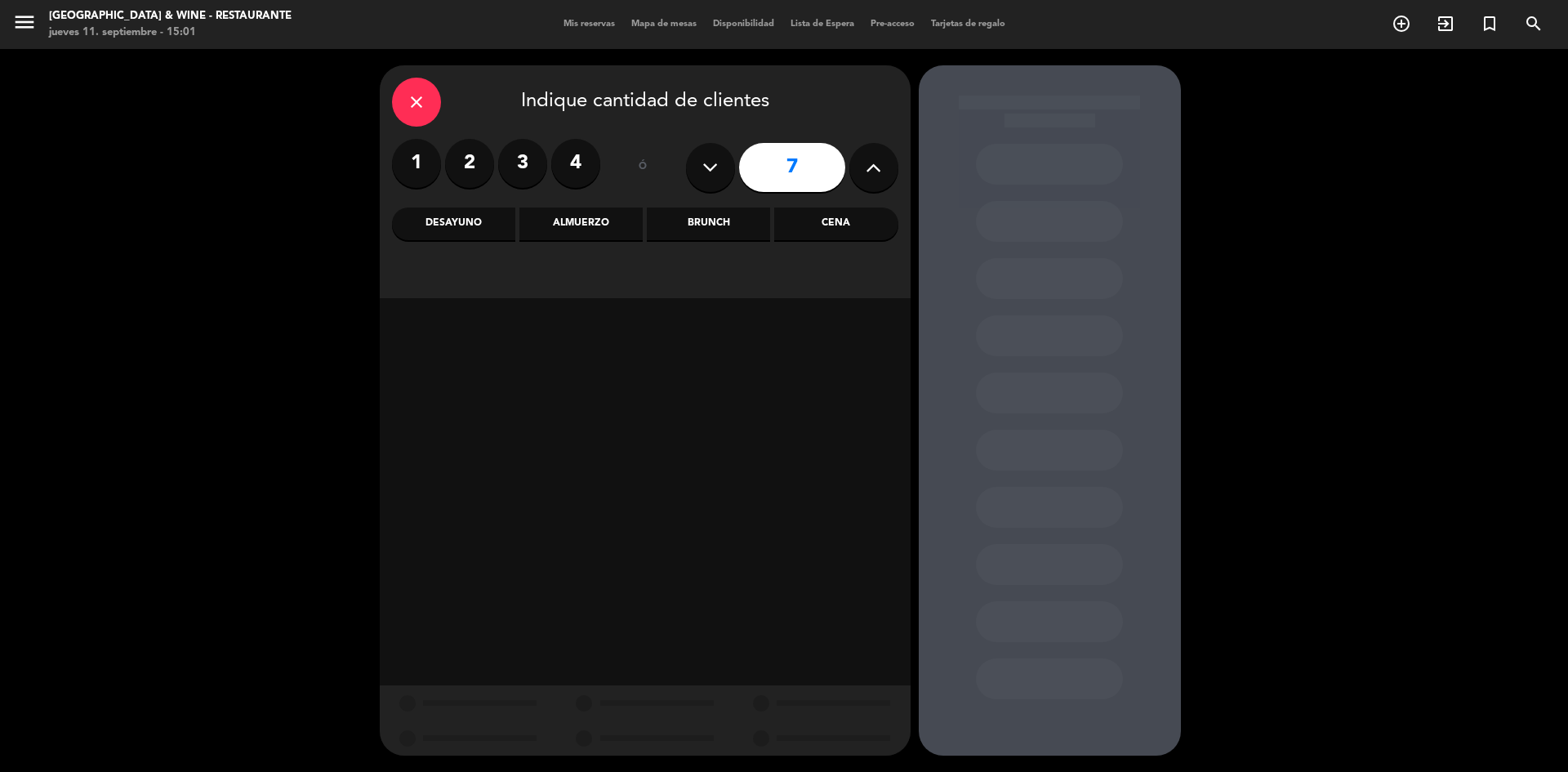
click at [869, 165] on icon at bounding box center [874, 168] width 16 height 24
click at [870, 164] on icon at bounding box center [874, 168] width 16 height 24
type input "10"
click at [852, 232] on div "Cena" at bounding box center [835, 223] width 123 height 32
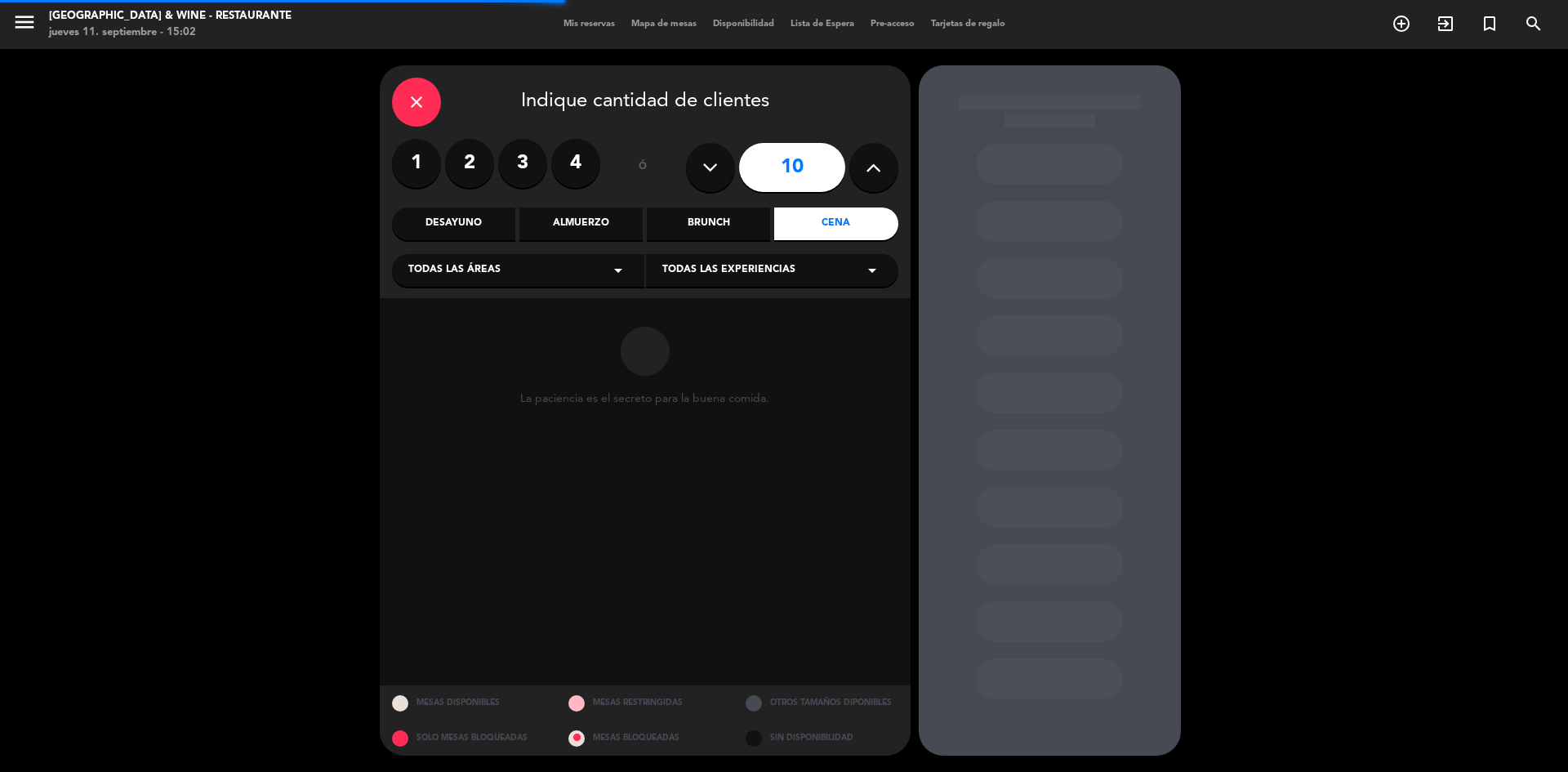
click at [583, 269] on div "Todas las áreas arrow_drop_down" at bounding box center [518, 270] width 252 height 32
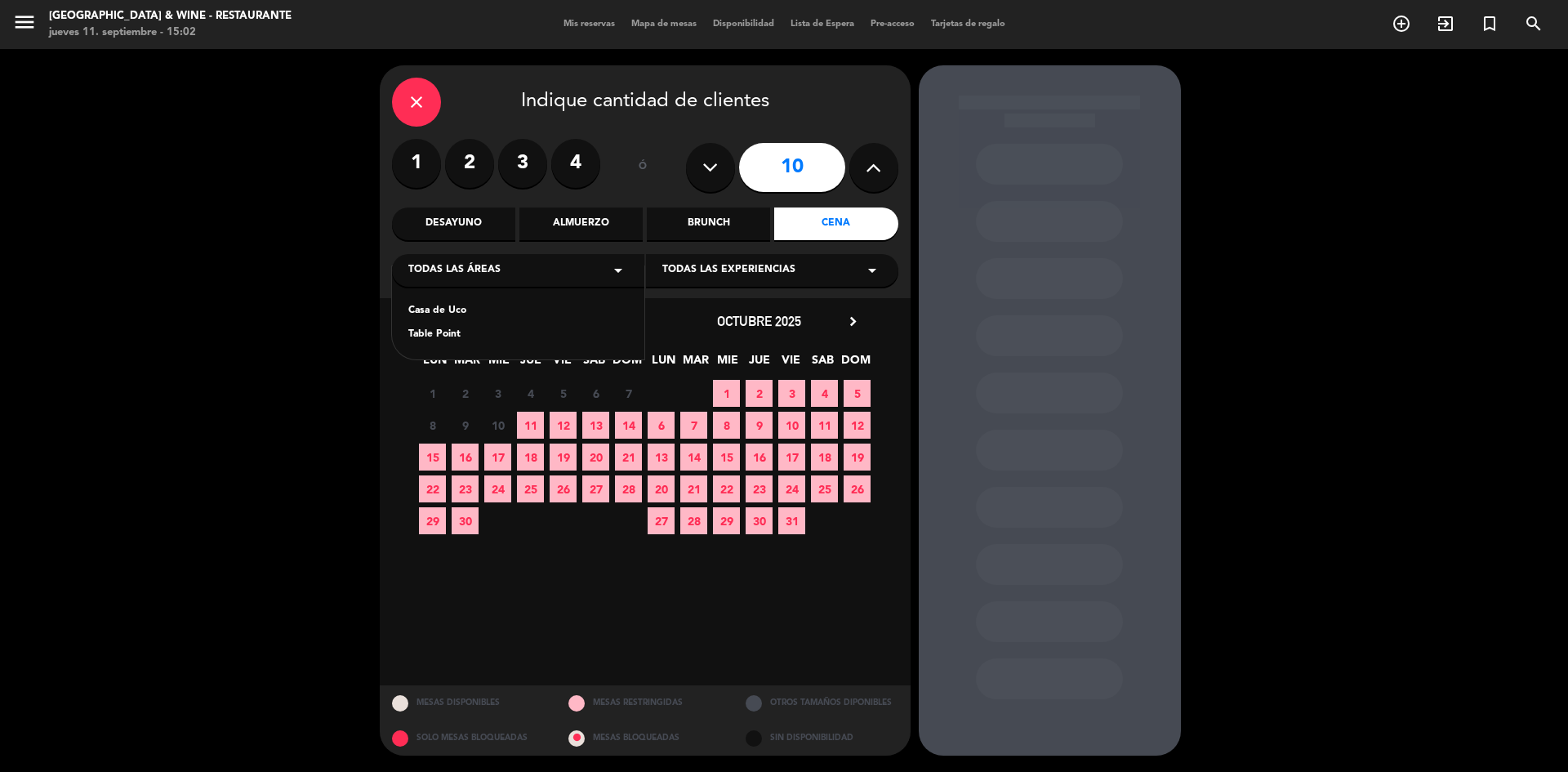
click at [565, 428] on span "12" at bounding box center [563, 424] width 27 height 27
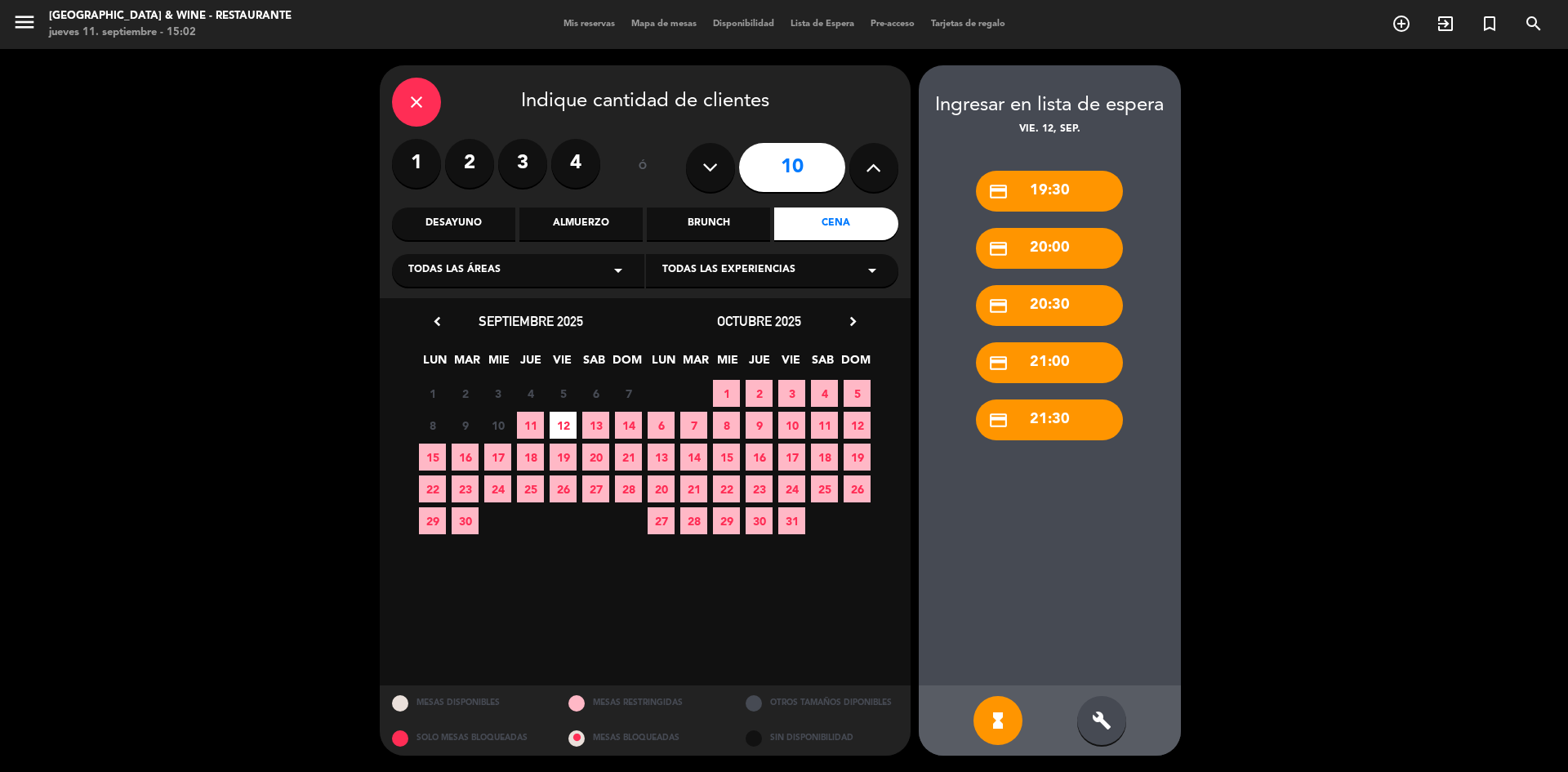
click at [528, 269] on div "Todas las áreas arrow_drop_down" at bounding box center [518, 270] width 252 height 32
click at [448, 314] on div "Casa de Uco" at bounding box center [517, 311] width 219 height 17
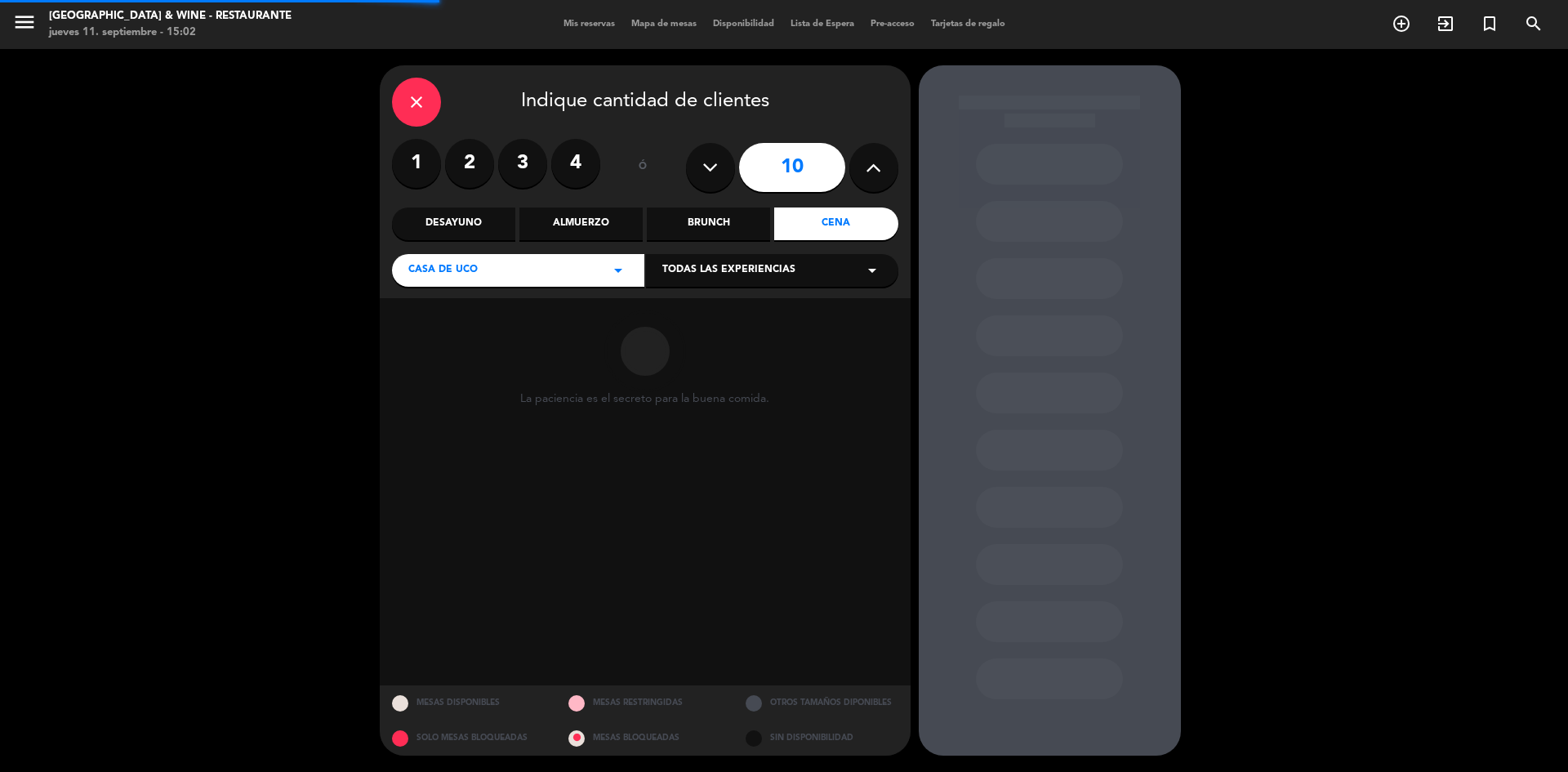
click at [757, 271] on span "Todas las experiencias" at bounding box center [729, 270] width 133 height 17
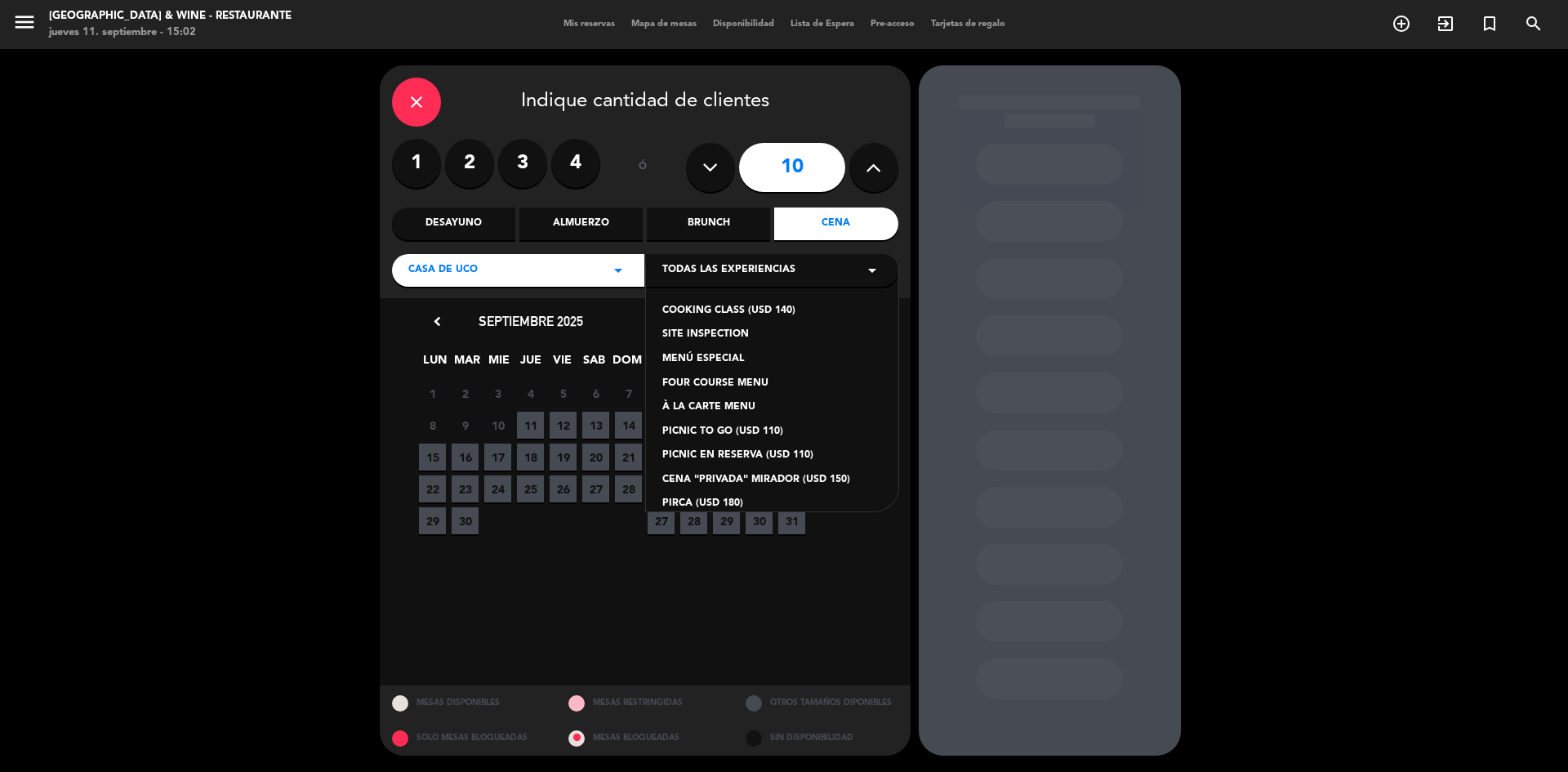
click at [719, 407] on div "À LA CARTE MENU" at bounding box center [771, 407] width 219 height 17
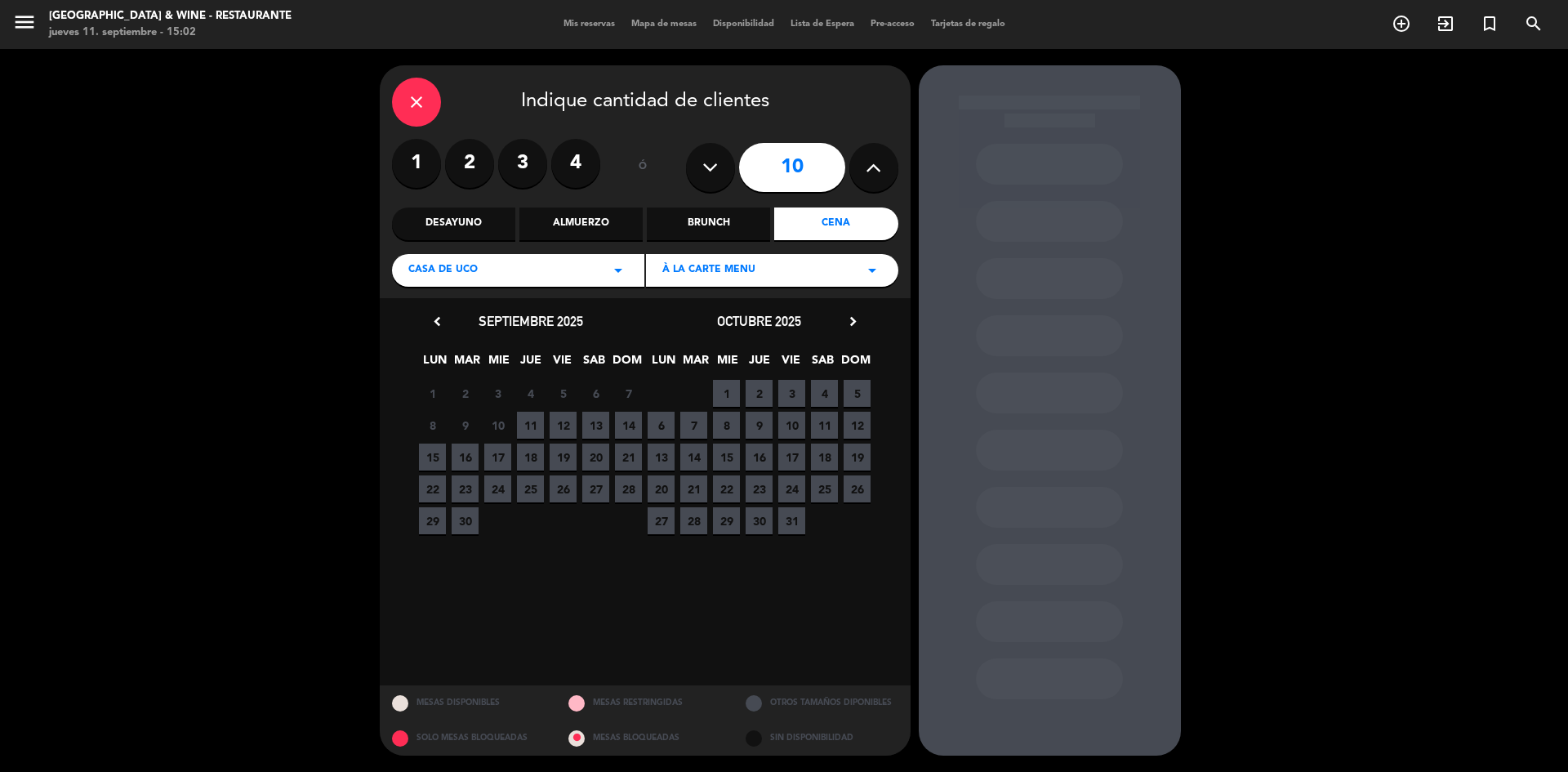
click at [567, 424] on span "12" at bounding box center [563, 424] width 27 height 27
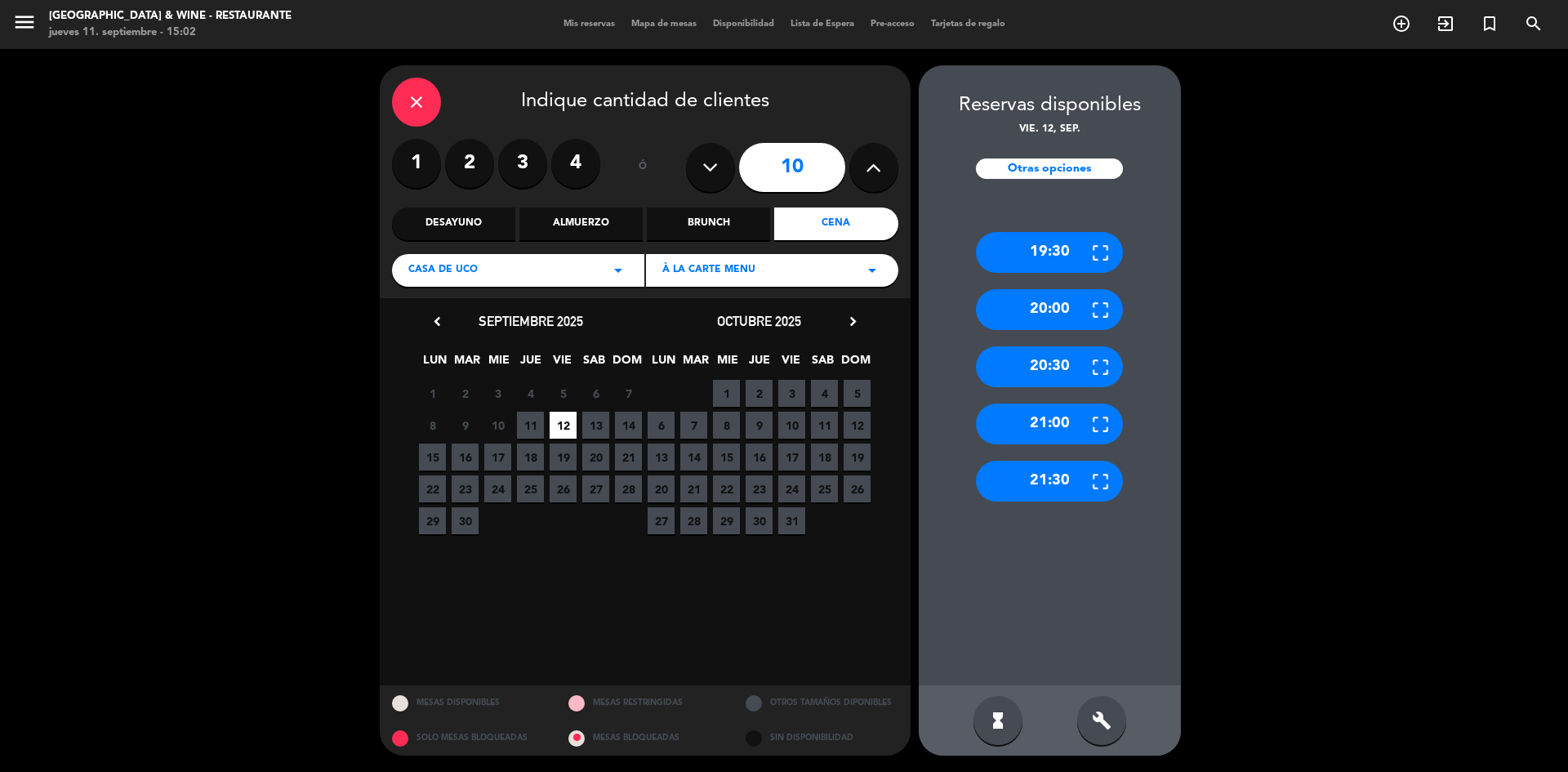
click at [1099, 734] on div "build" at bounding box center [1102, 720] width 49 height 49
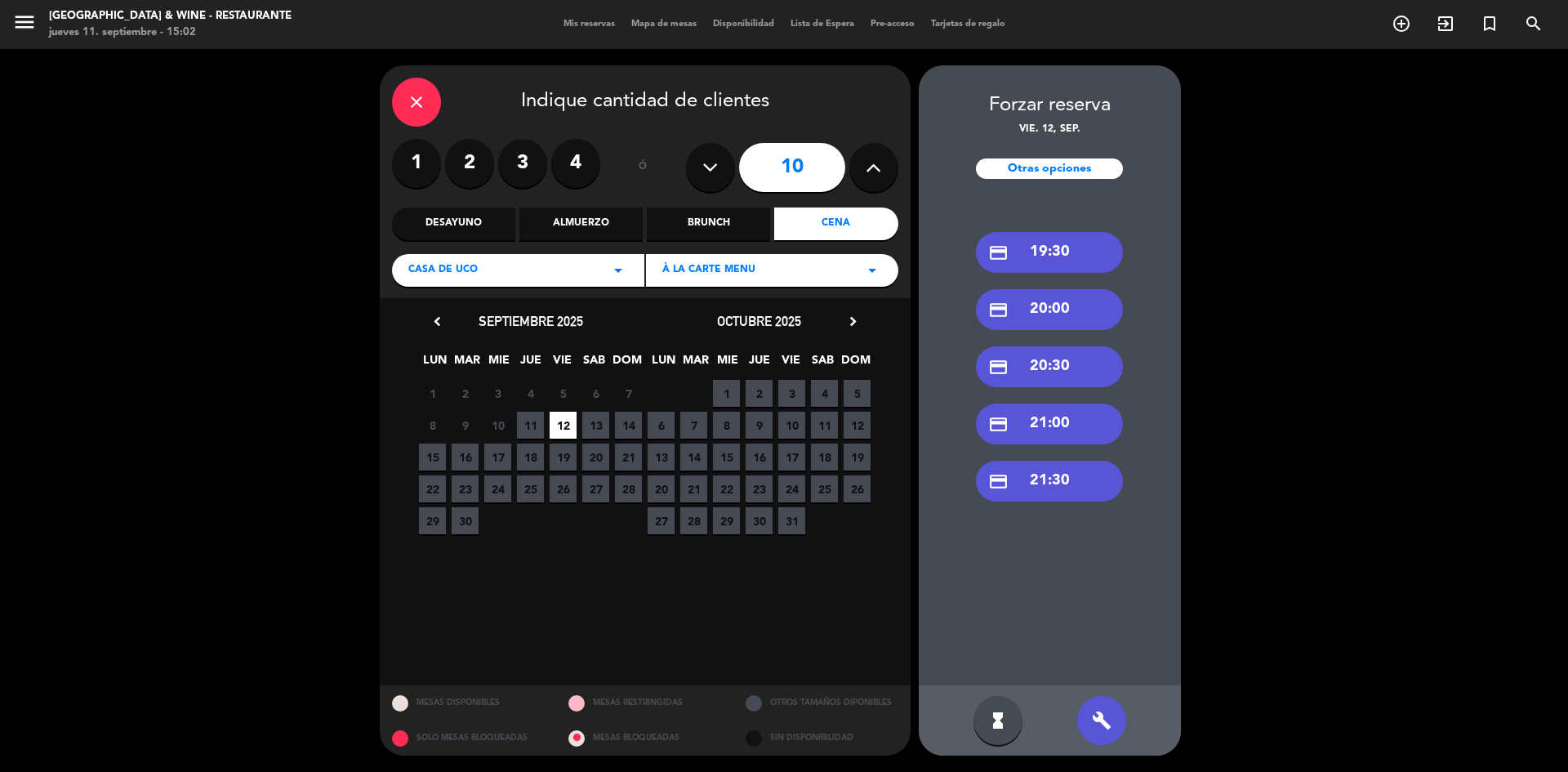
click at [1042, 363] on div "credit_card 20:30" at bounding box center [1049, 366] width 147 height 41
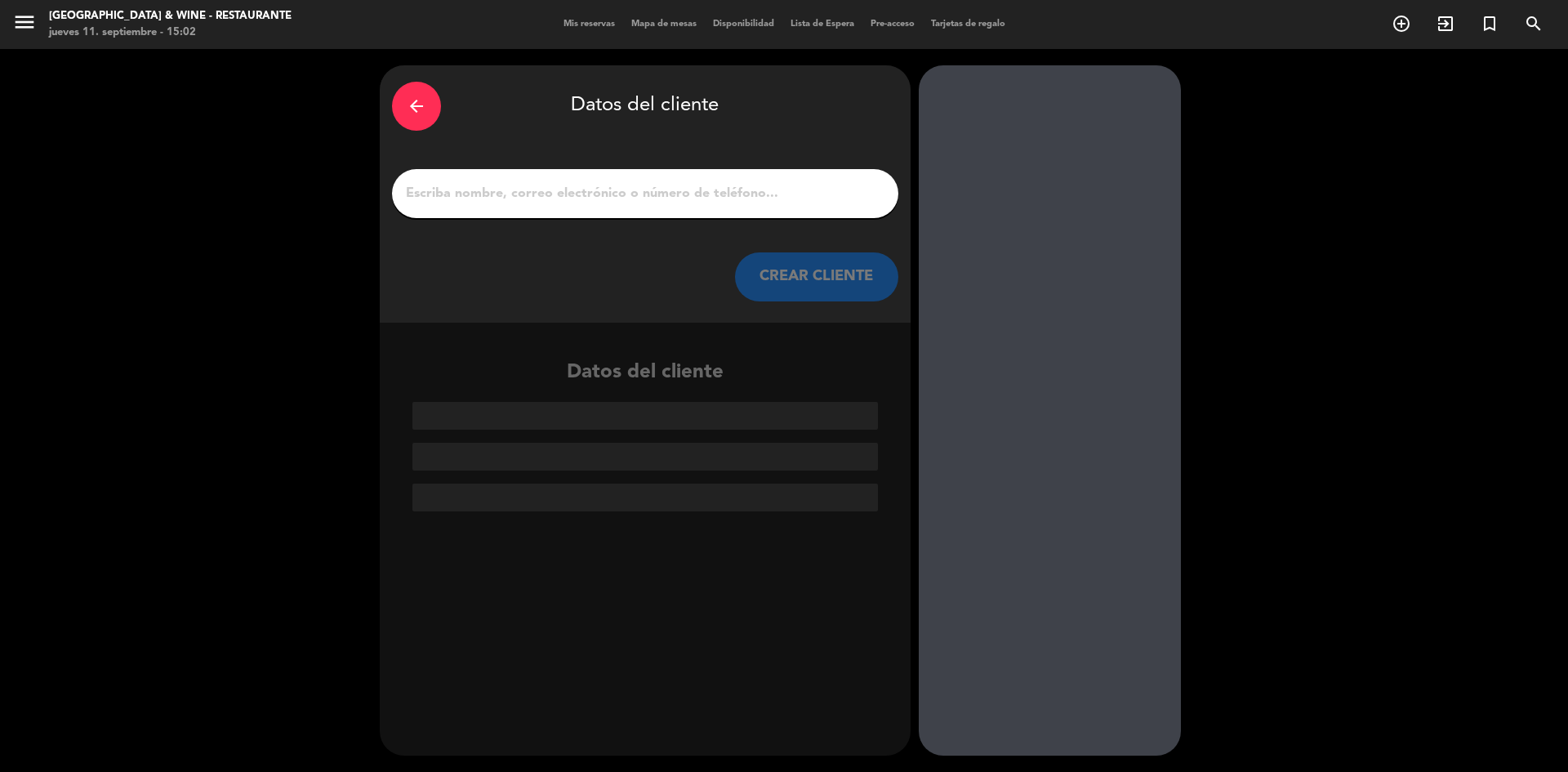
click at [611, 199] on input "1" at bounding box center [646, 193] width 482 height 23
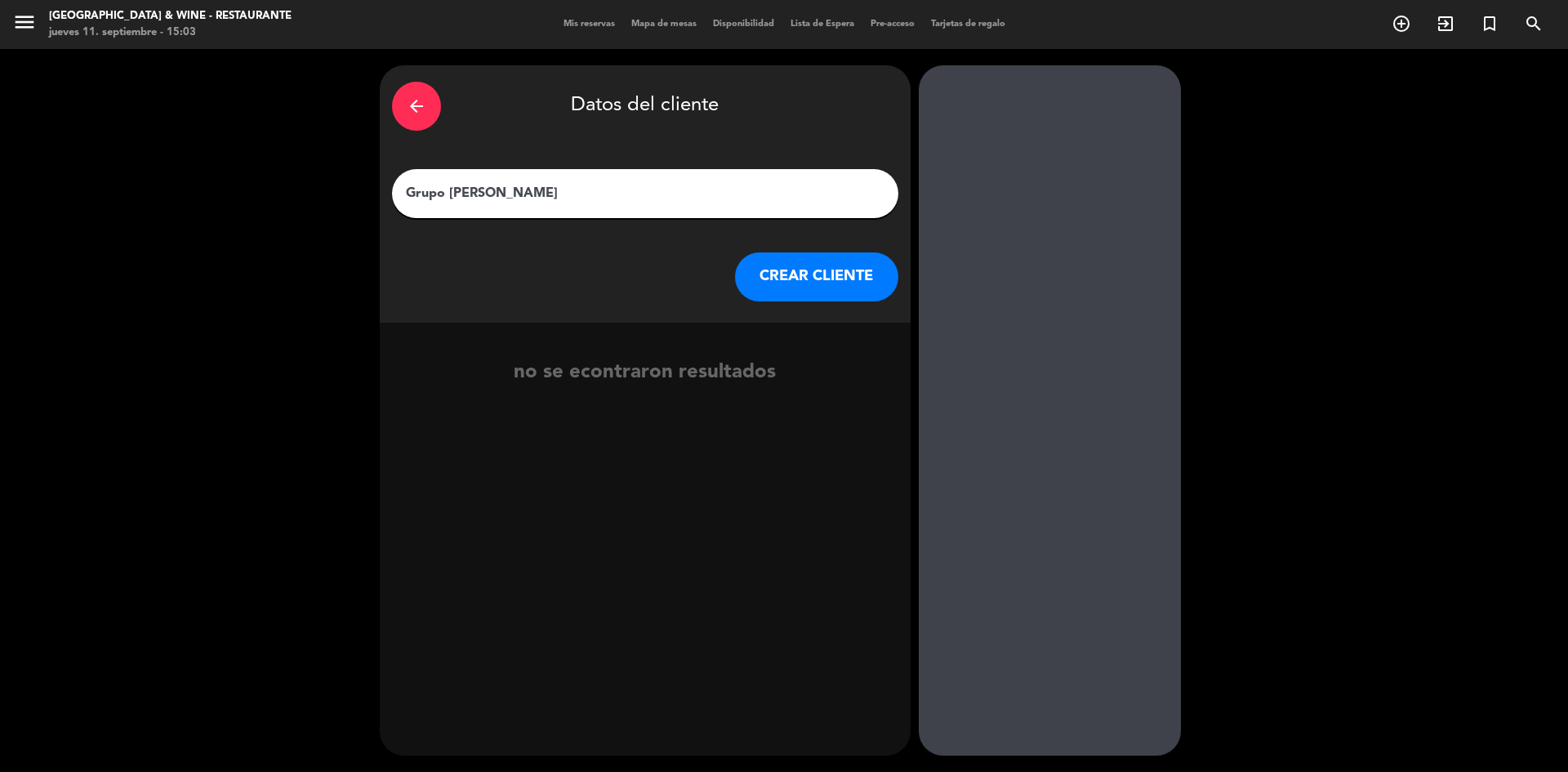
type input "Grupo [PERSON_NAME]"
click at [816, 276] on button "CREAR CLIENTE" at bounding box center [816, 277] width 163 height 49
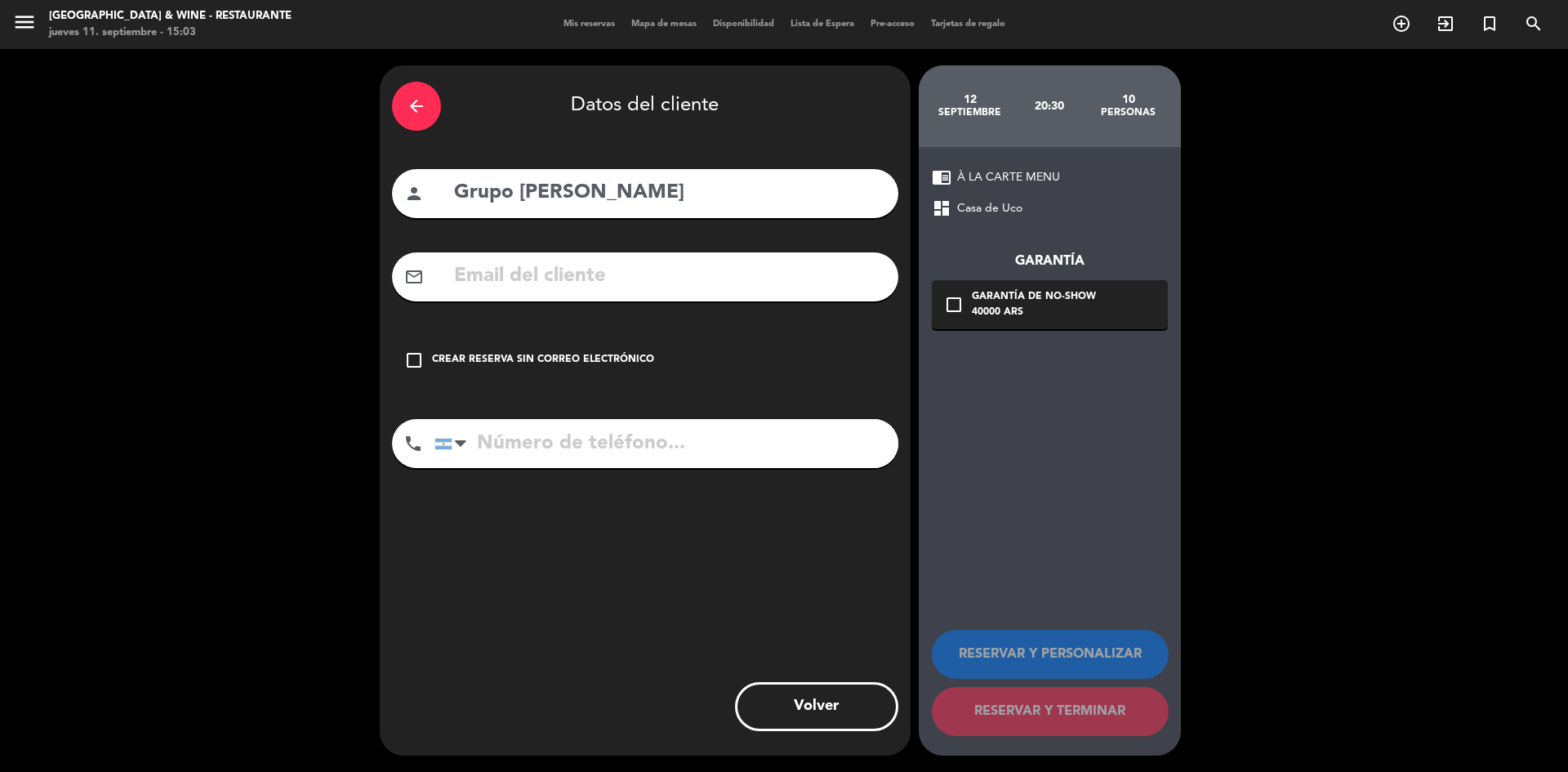
click at [632, 275] on input "text" at bounding box center [669, 276] width 433 height 33
click at [548, 361] on div "Crear reserva sin correo electrónico" at bounding box center [543, 360] width 222 height 17
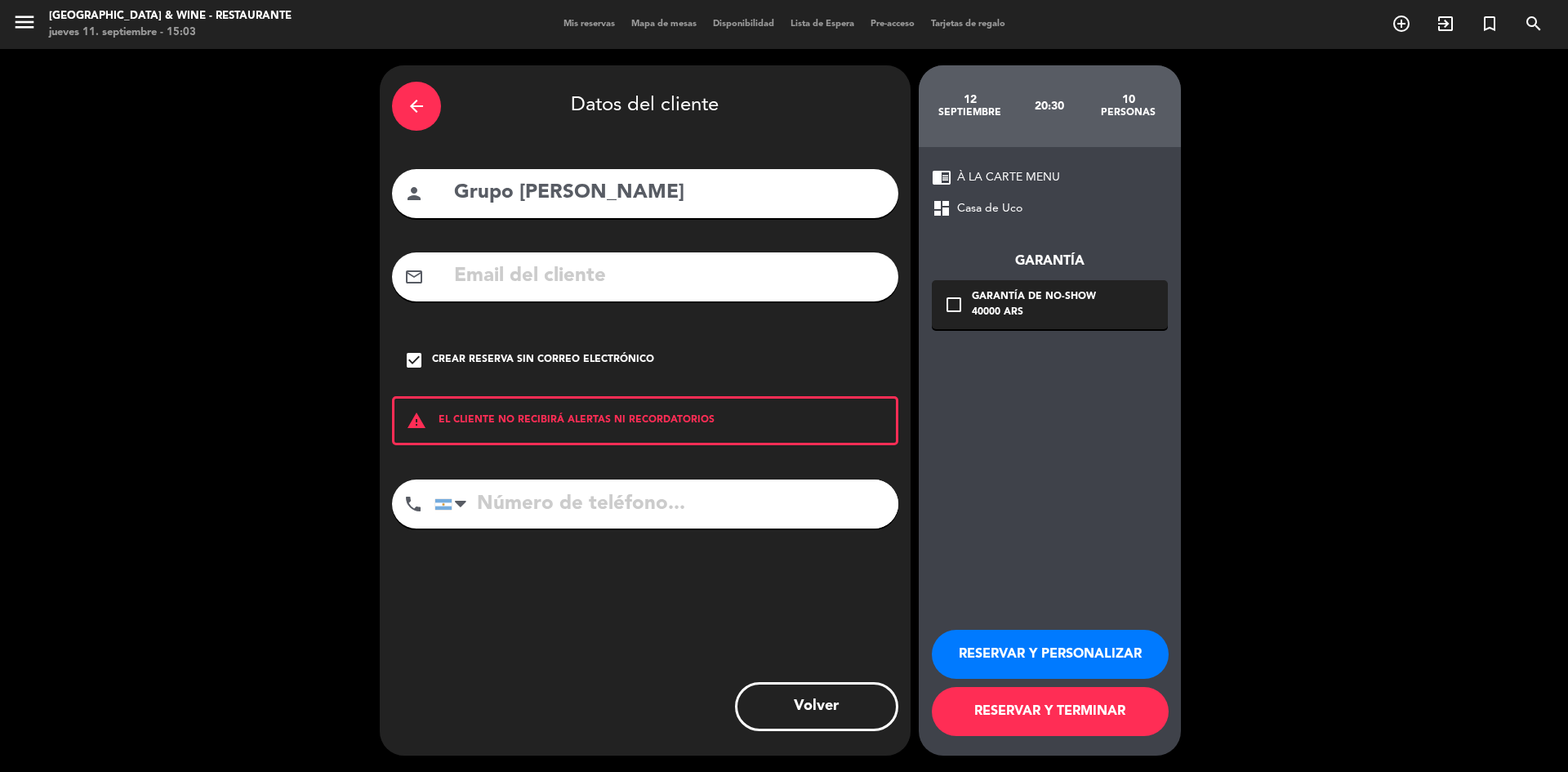
click at [980, 638] on button "RESERVAR Y PERSONALIZAR" at bounding box center [1050, 654] width 237 height 49
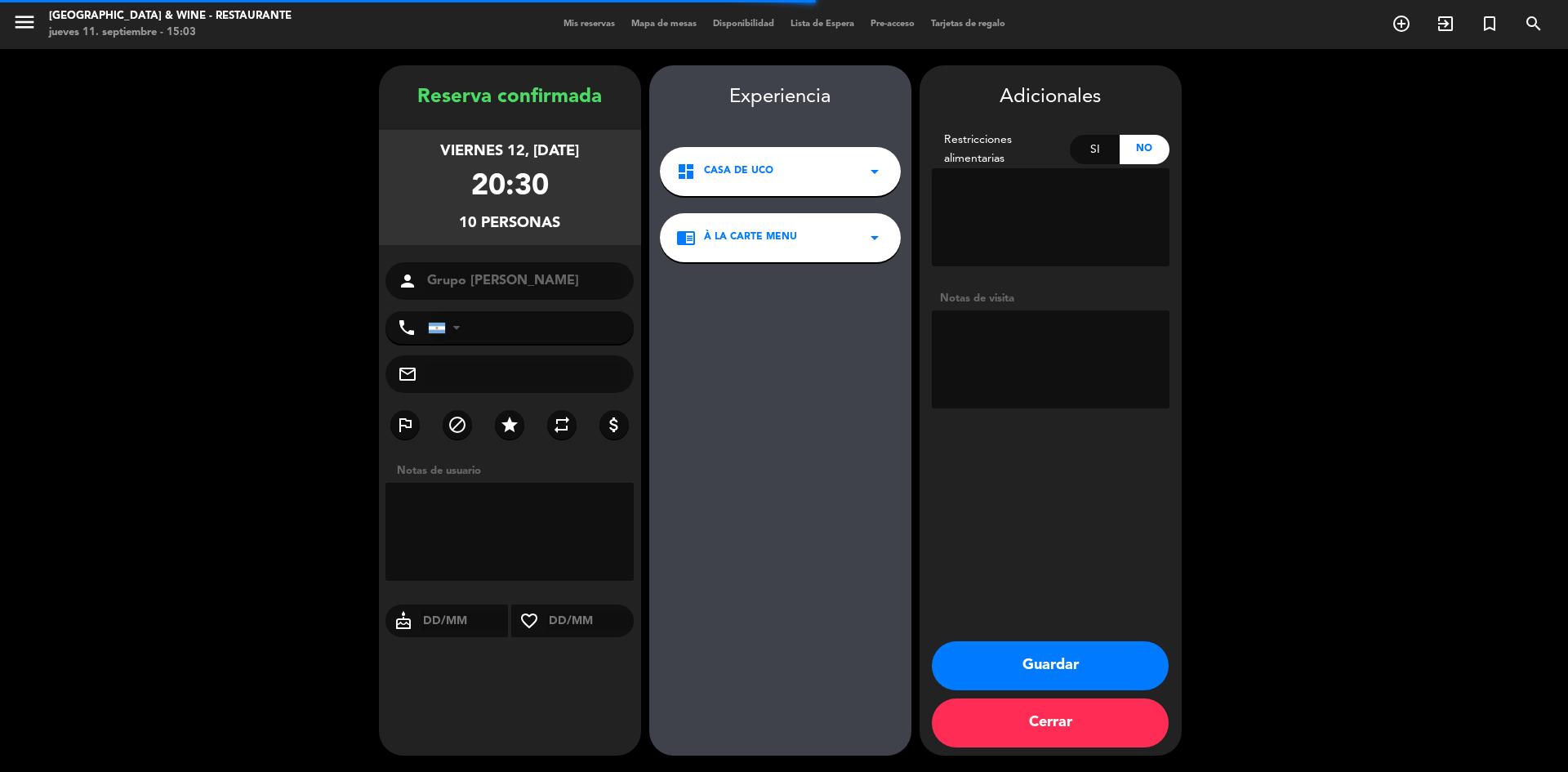
click at [1077, 334] on textarea at bounding box center [1051, 359] width 238 height 98
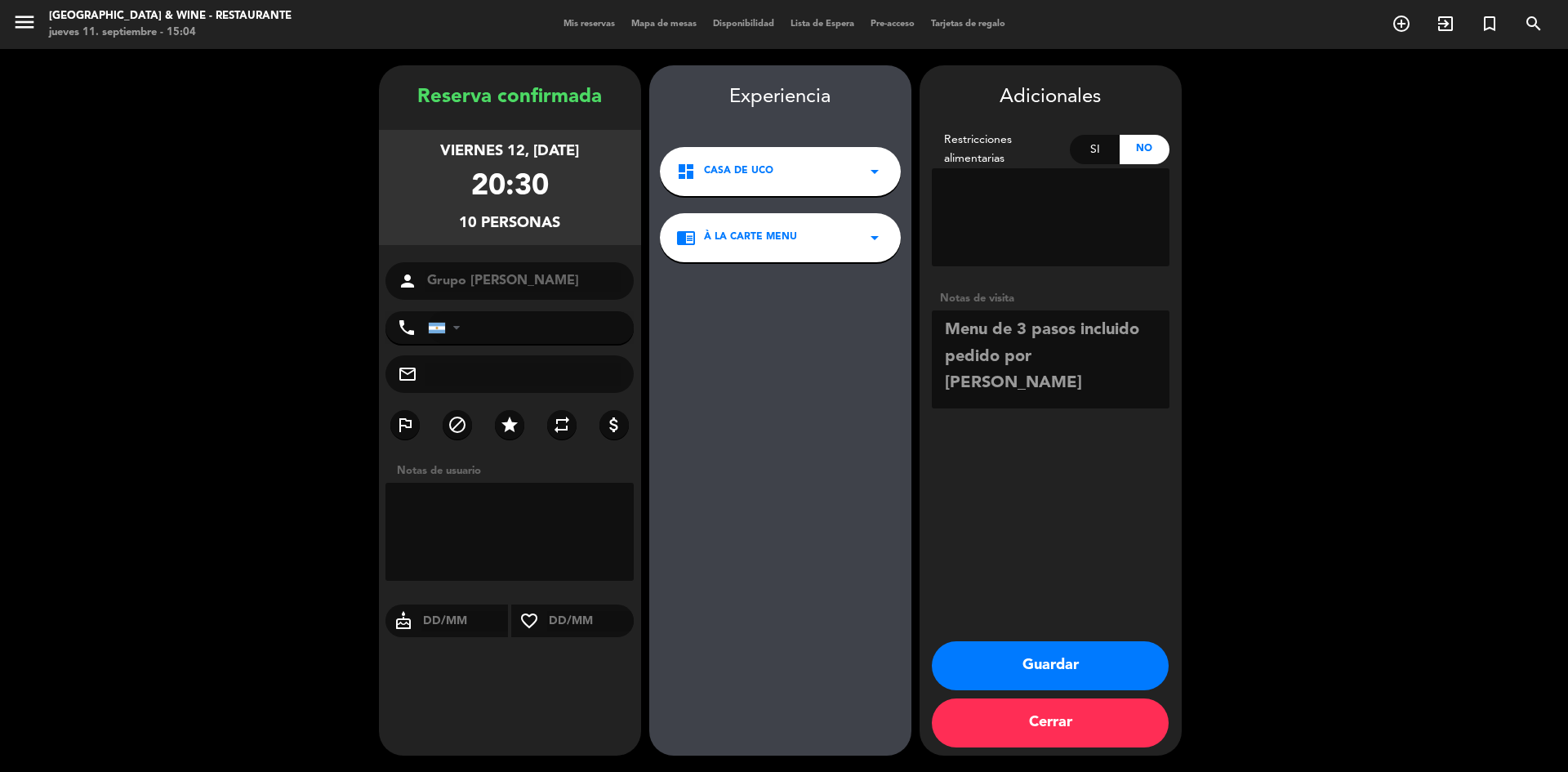
type textarea "Menu de 3 pasos incluido pedido por [PERSON_NAME]"
click at [1077, 651] on button "Guardar" at bounding box center [1050, 665] width 237 height 49
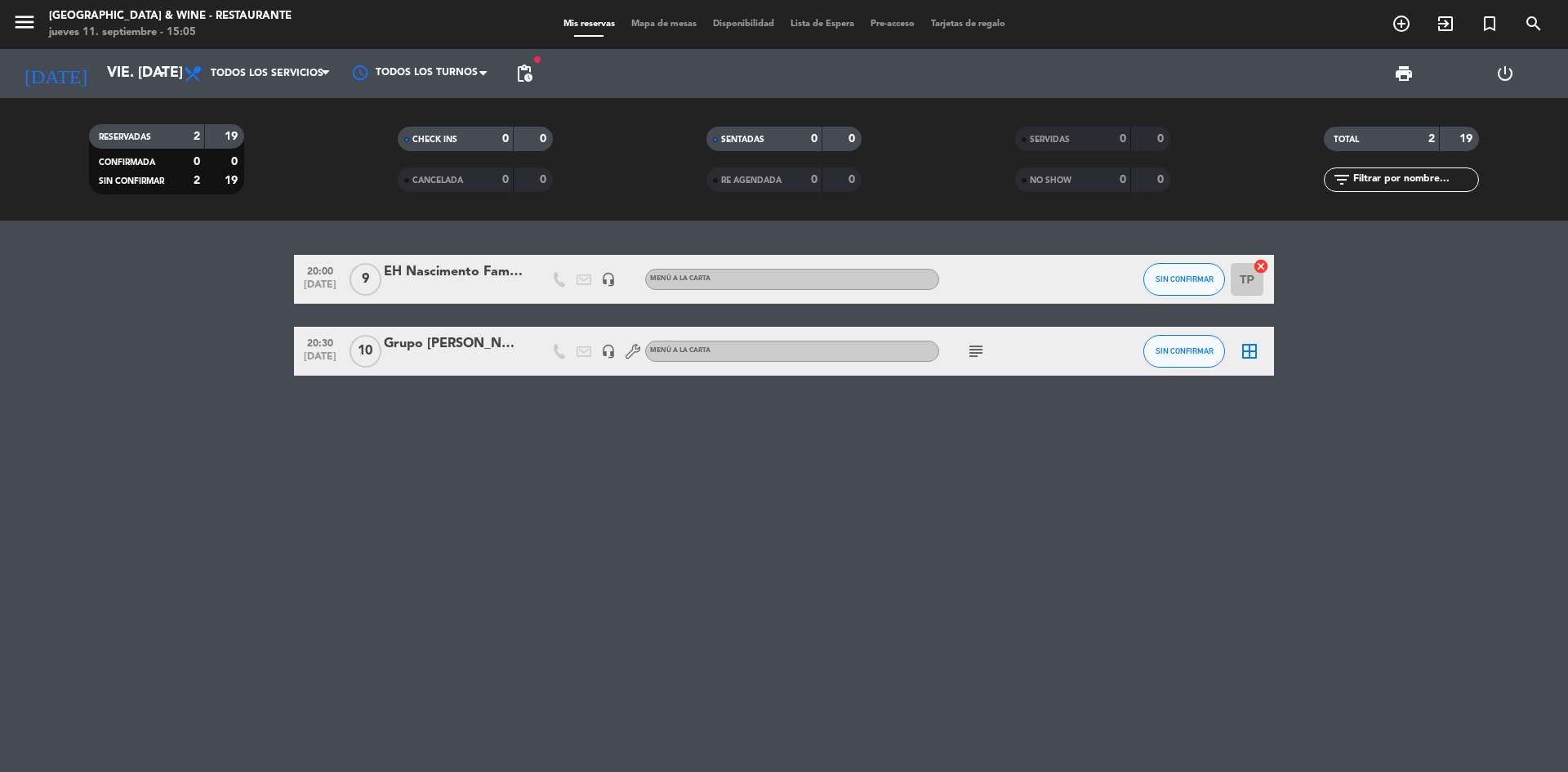
click at [411, 341] on div "Grupo [PERSON_NAME]" at bounding box center [452, 343] width 139 height 21
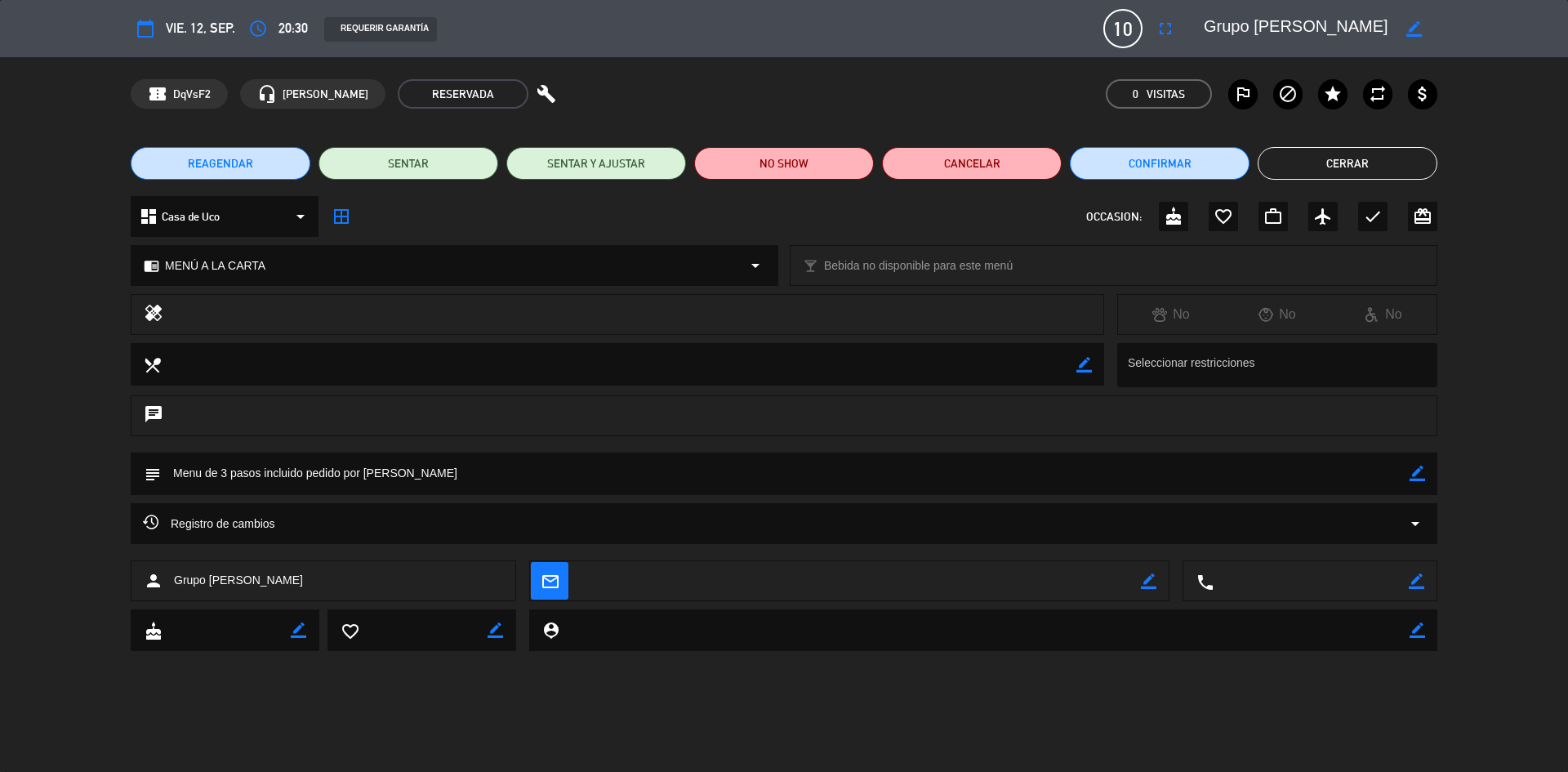
click at [1419, 475] on icon "border_color" at bounding box center [1418, 473] width 16 height 16
click at [579, 483] on textarea at bounding box center [784, 473] width 1248 height 42
click at [275, 474] on textarea at bounding box center [784, 473] width 1248 height 42
click at [1420, 476] on icon at bounding box center [1418, 473] width 16 height 16
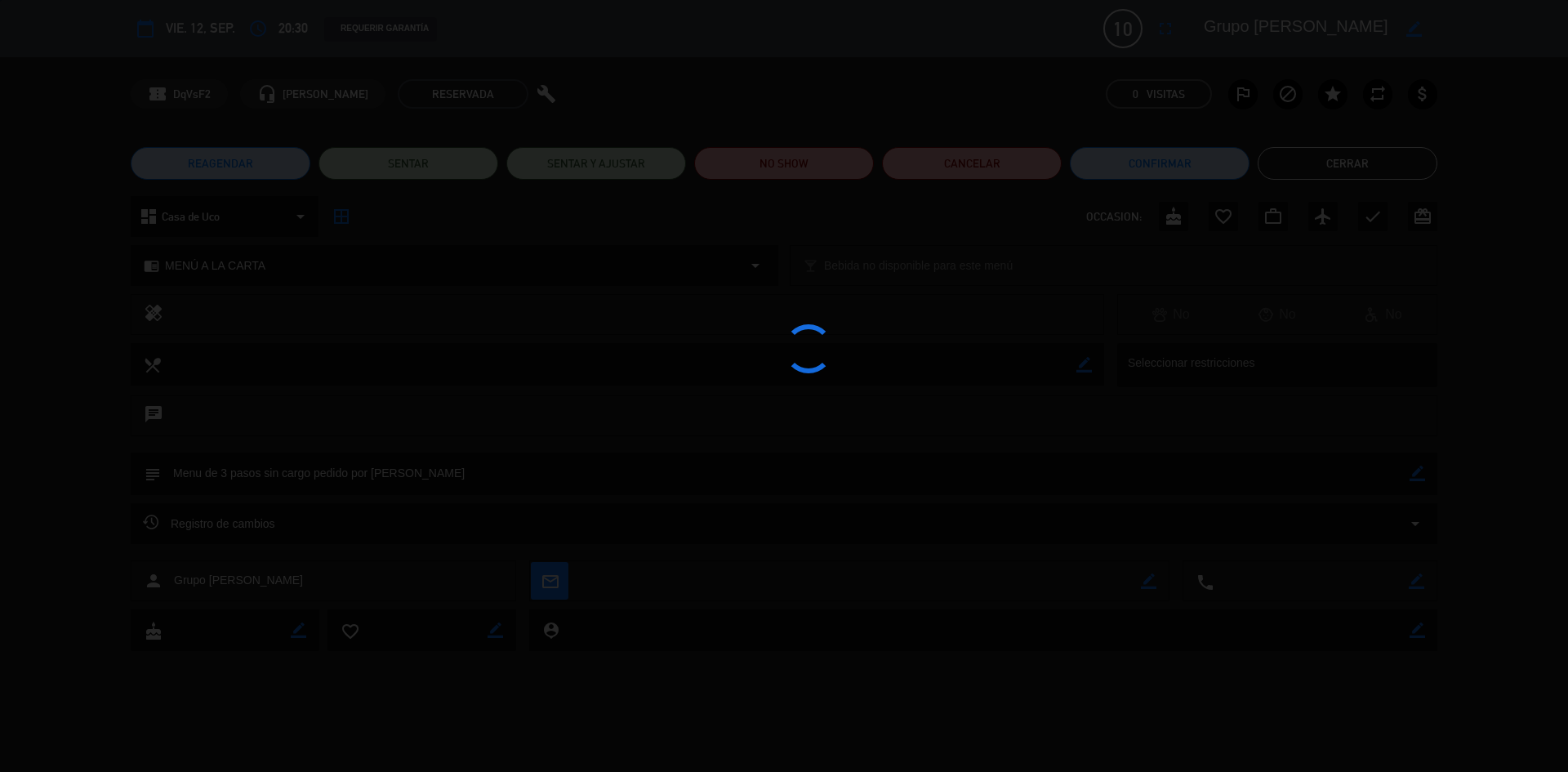
type textarea "Menu de 3 pasos sin cargo pedido por [PERSON_NAME]"
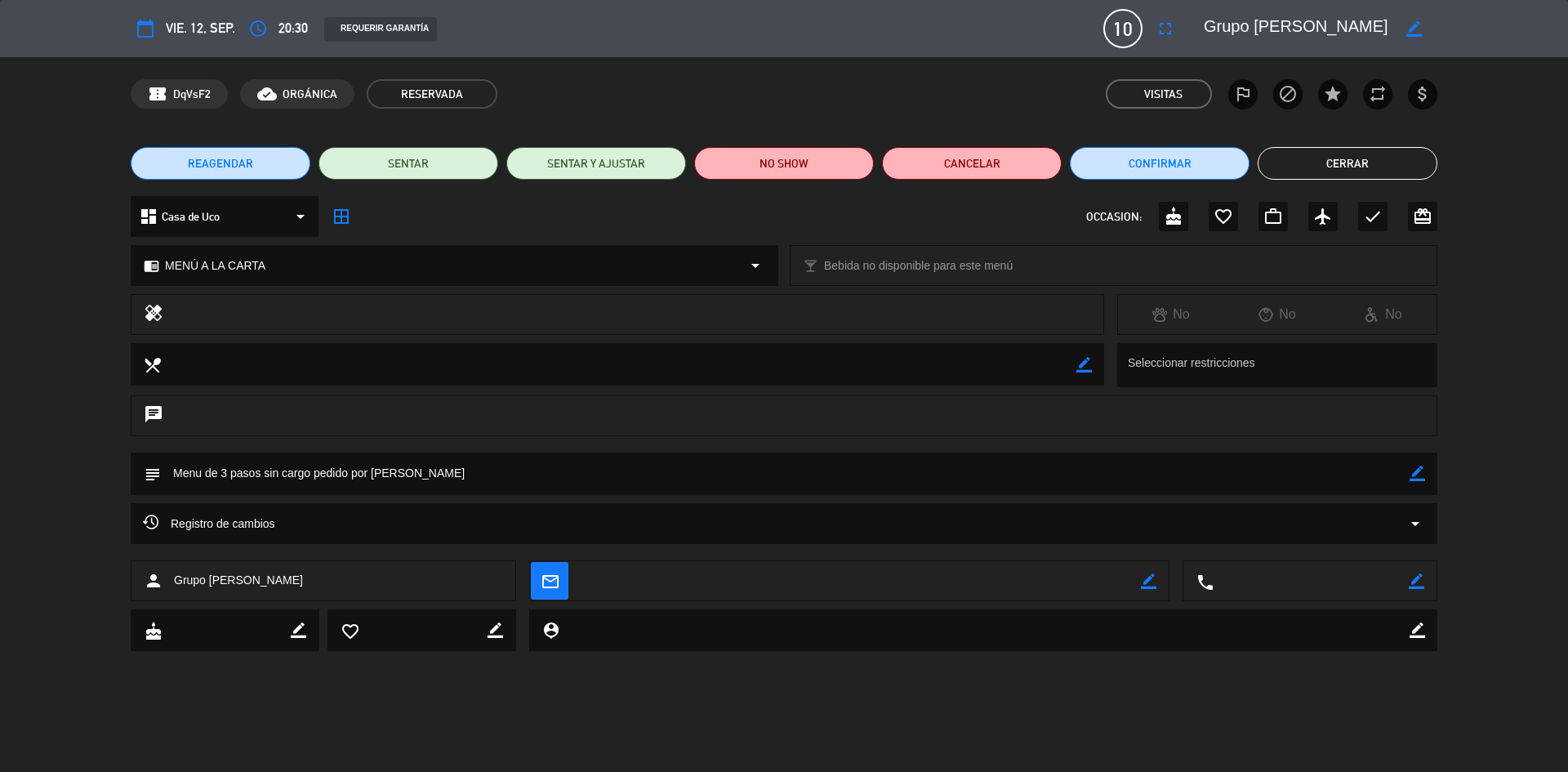
click at [1392, 166] on button "Cerrar" at bounding box center [1348, 162] width 180 height 32
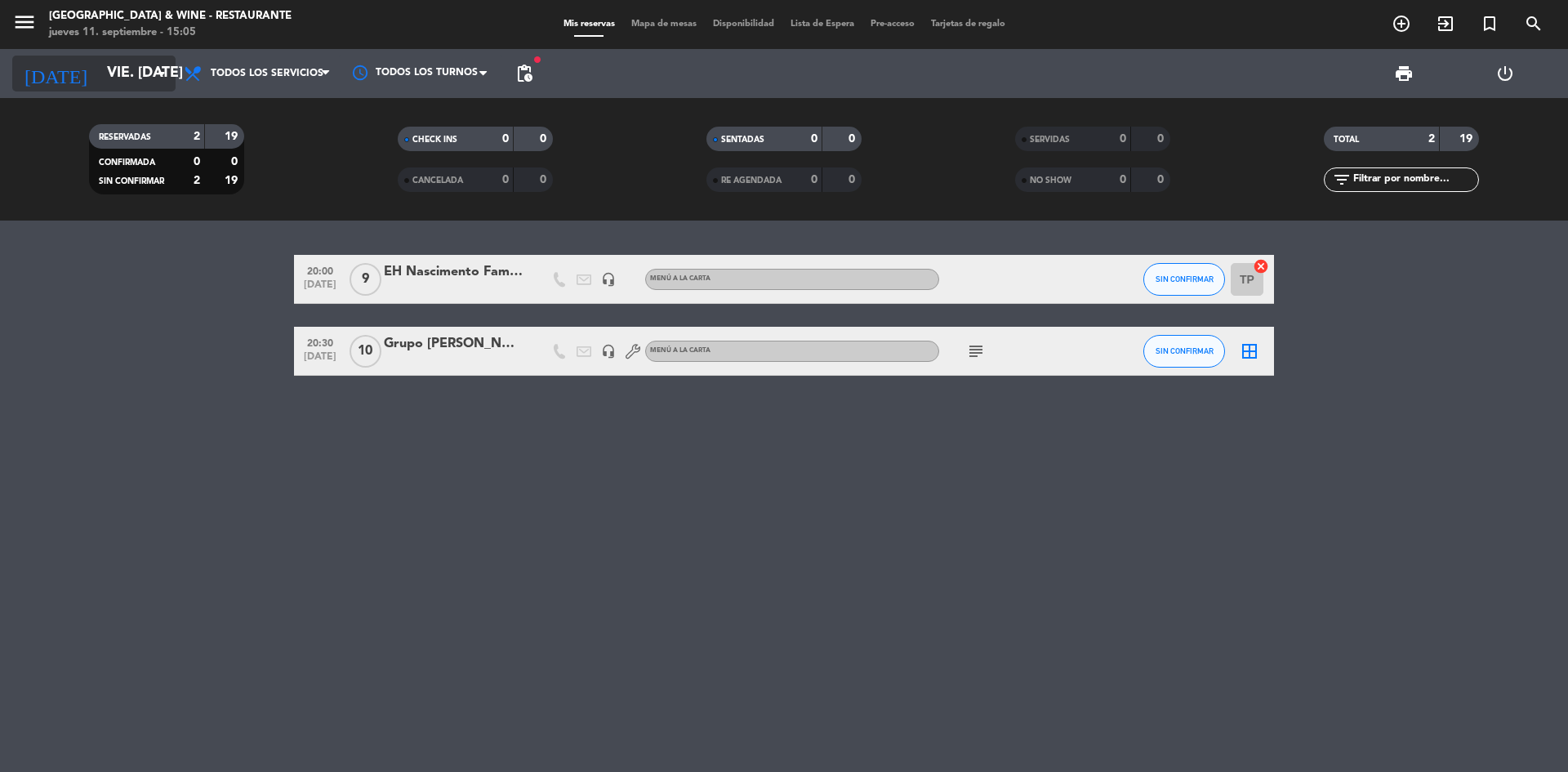
click at [135, 76] on input "vie. [DATE]" at bounding box center [193, 72] width 190 height 32
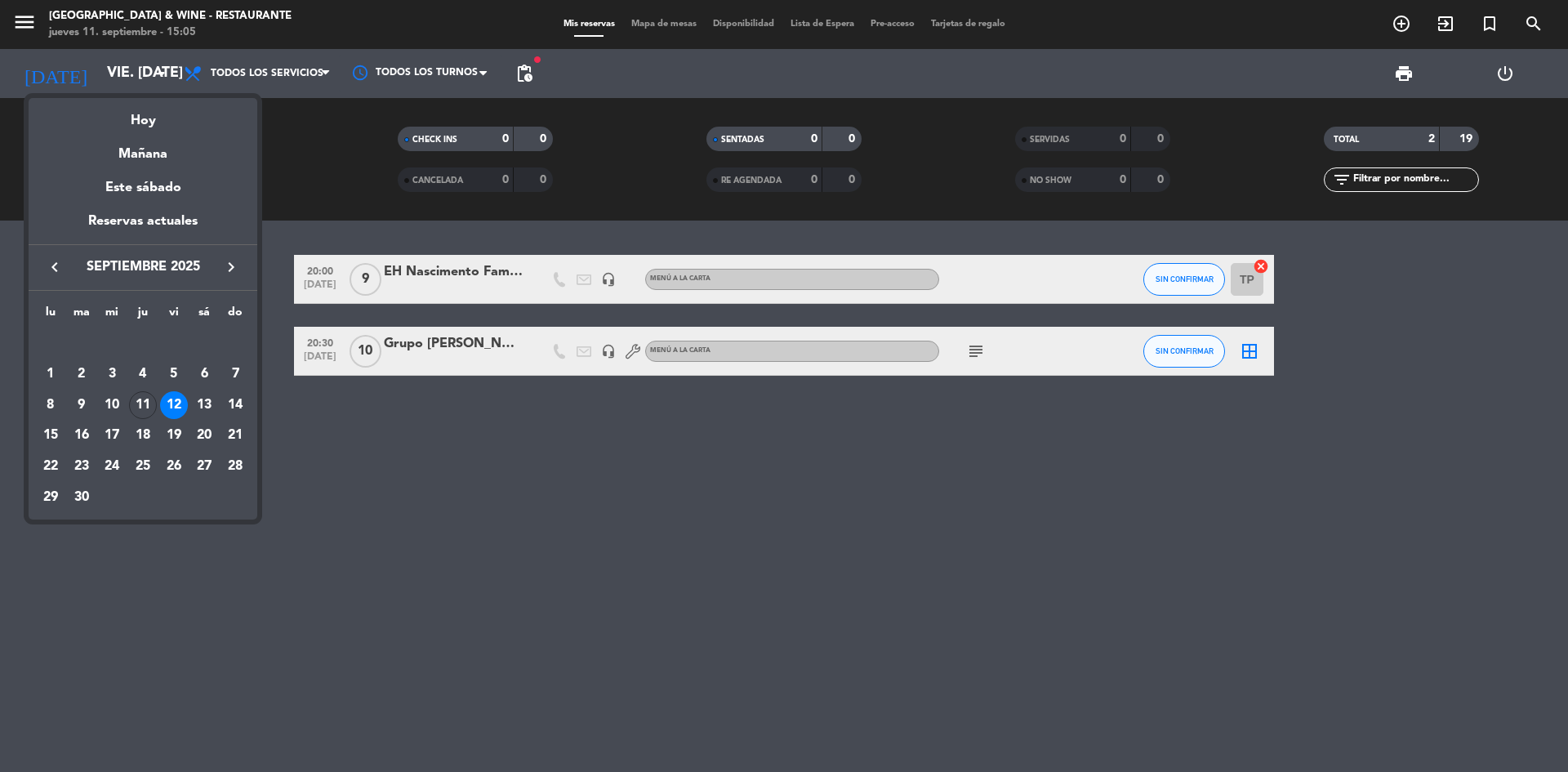
click at [238, 272] on icon "keyboard_arrow_right" at bounding box center [231, 267] width 19 height 19
click at [118, 410] on div "8" at bounding box center [112, 405] width 28 height 28
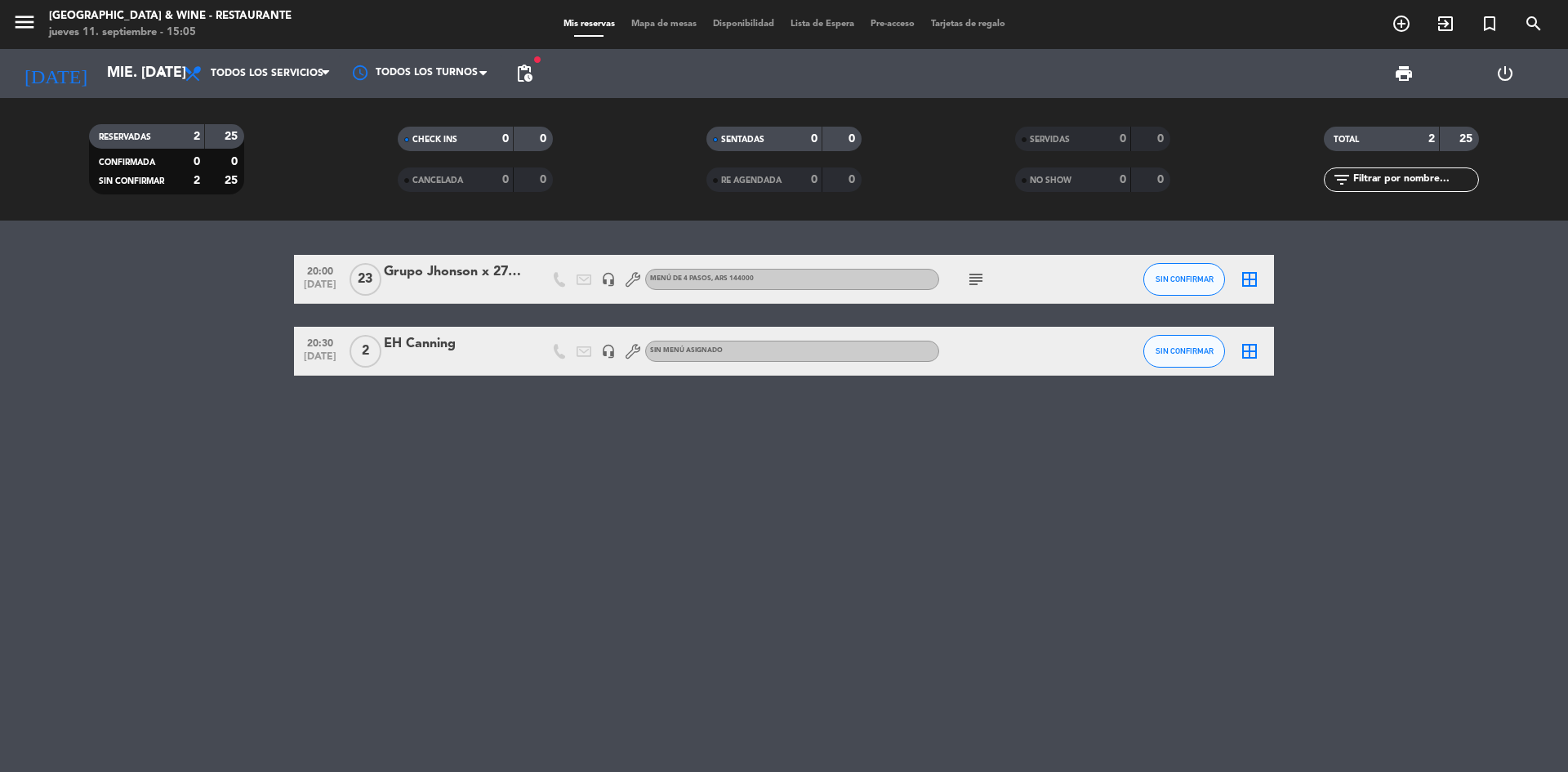
click at [956, 278] on div "subject" at bounding box center [1012, 279] width 147 height 48
click at [964, 279] on span "subject" at bounding box center [976, 279] width 24 height 19
click at [971, 280] on icon "subject" at bounding box center [976, 279] width 19 height 19
click at [133, 85] on input "mié. [DATE]" at bounding box center [193, 72] width 190 height 32
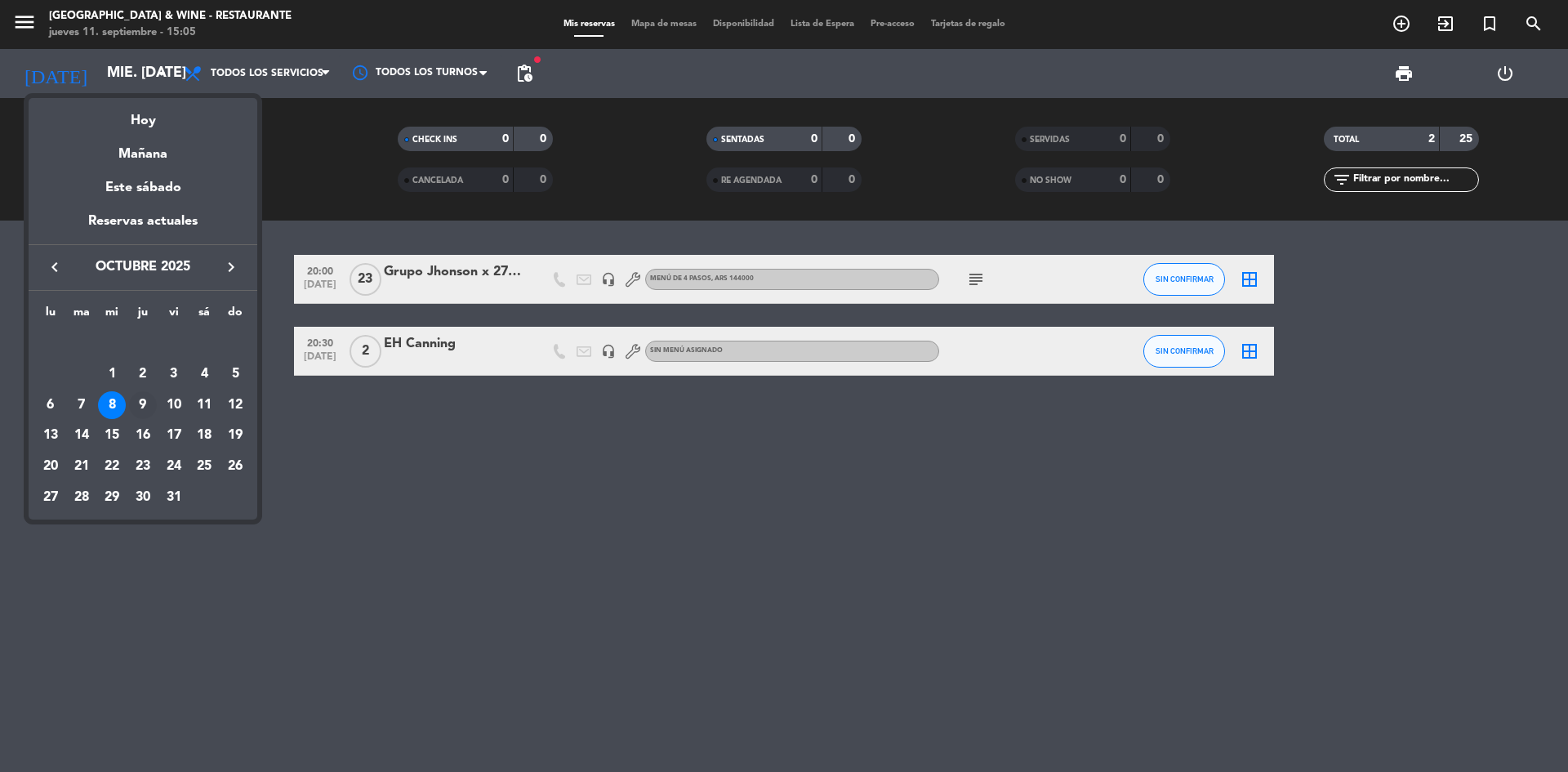
click at [144, 415] on div "9" at bounding box center [143, 405] width 28 height 28
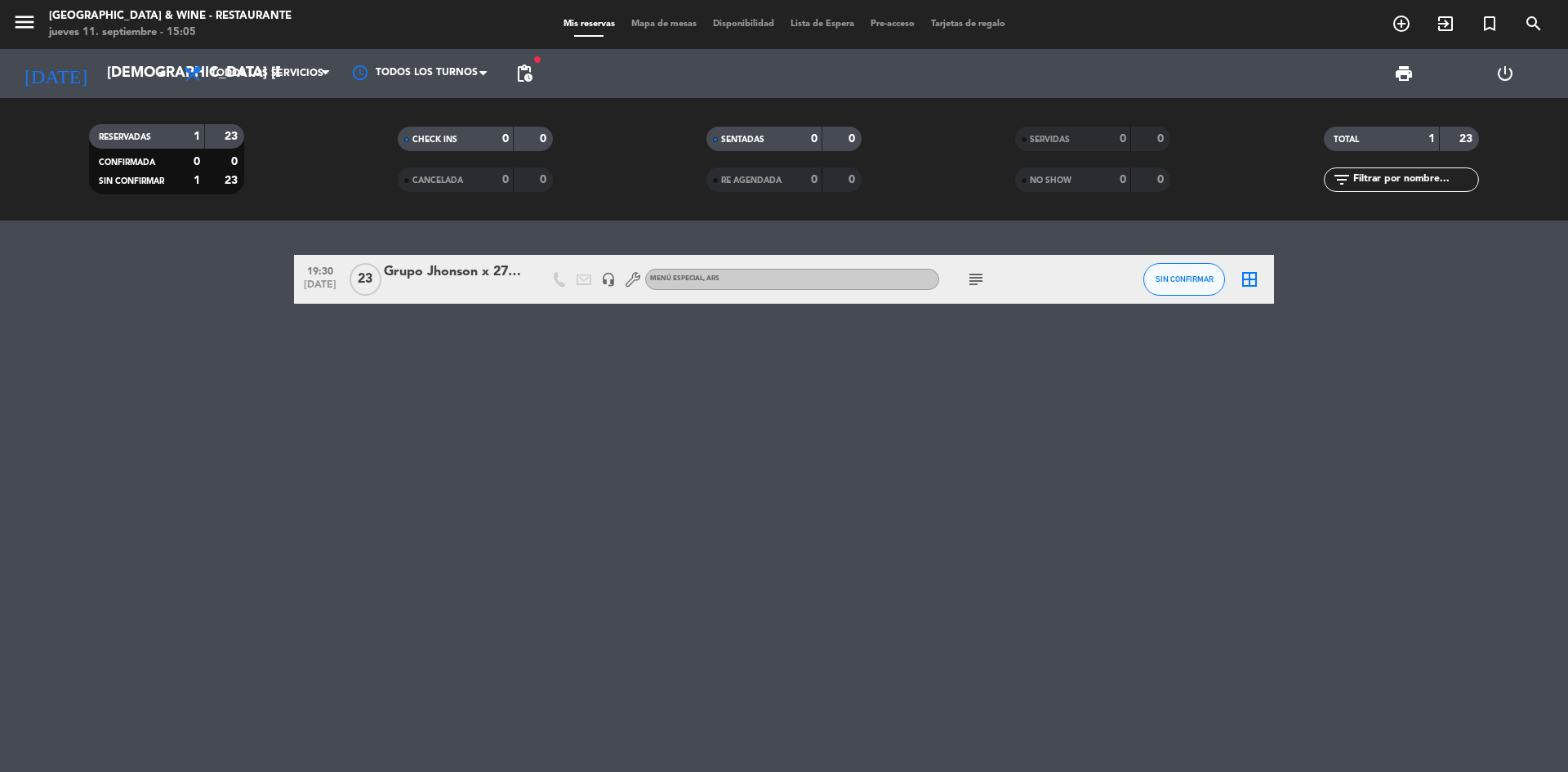
click at [978, 276] on icon "subject" at bounding box center [976, 279] width 19 height 19
click at [977, 282] on icon "subject" at bounding box center [976, 279] width 19 height 19
click at [130, 74] on input "[DEMOGRAPHIC_DATA] [DATE]" at bounding box center [193, 72] width 190 height 32
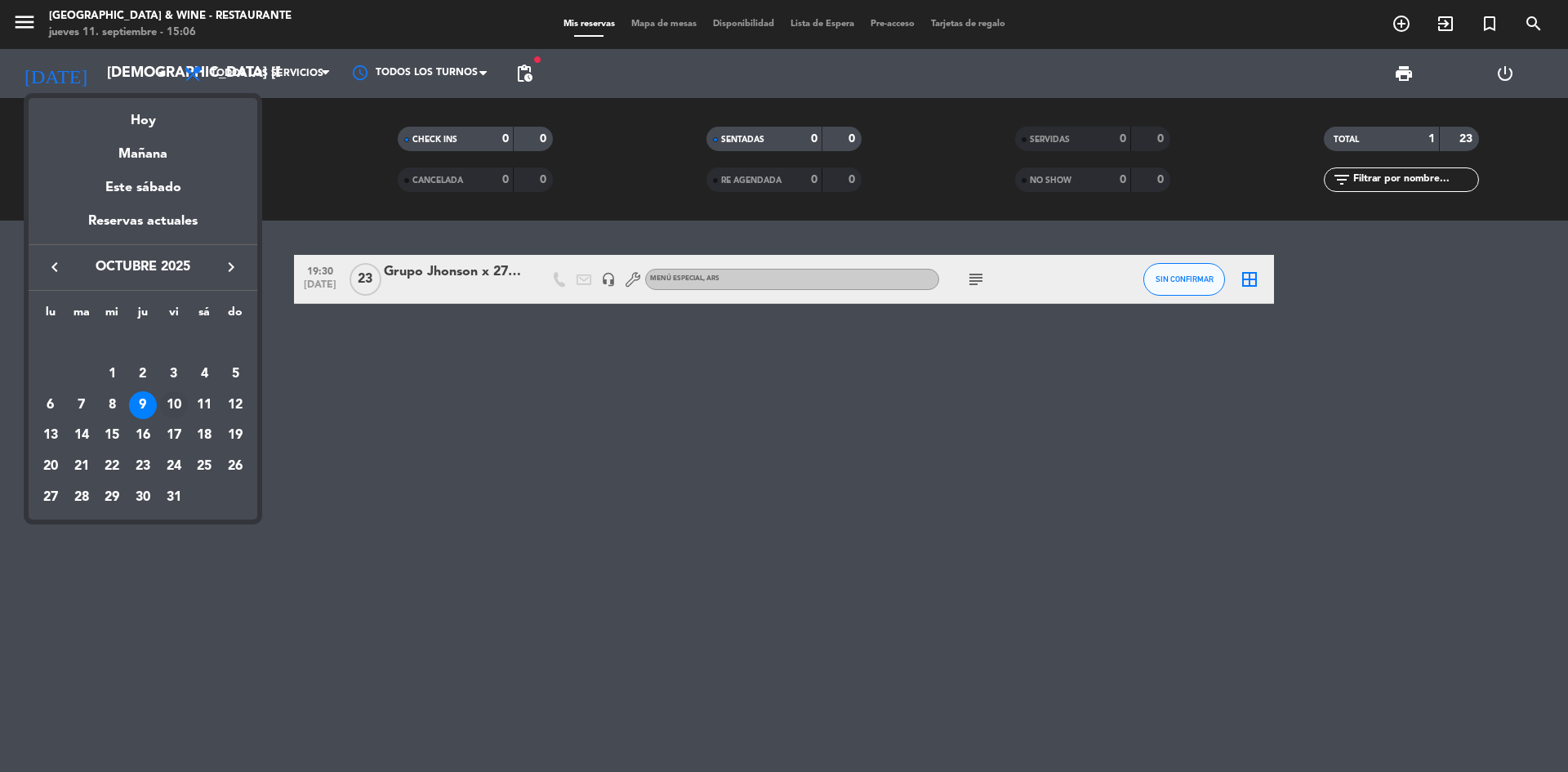
click at [169, 398] on div "10" at bounding box center [174, 405] width 28 height 28
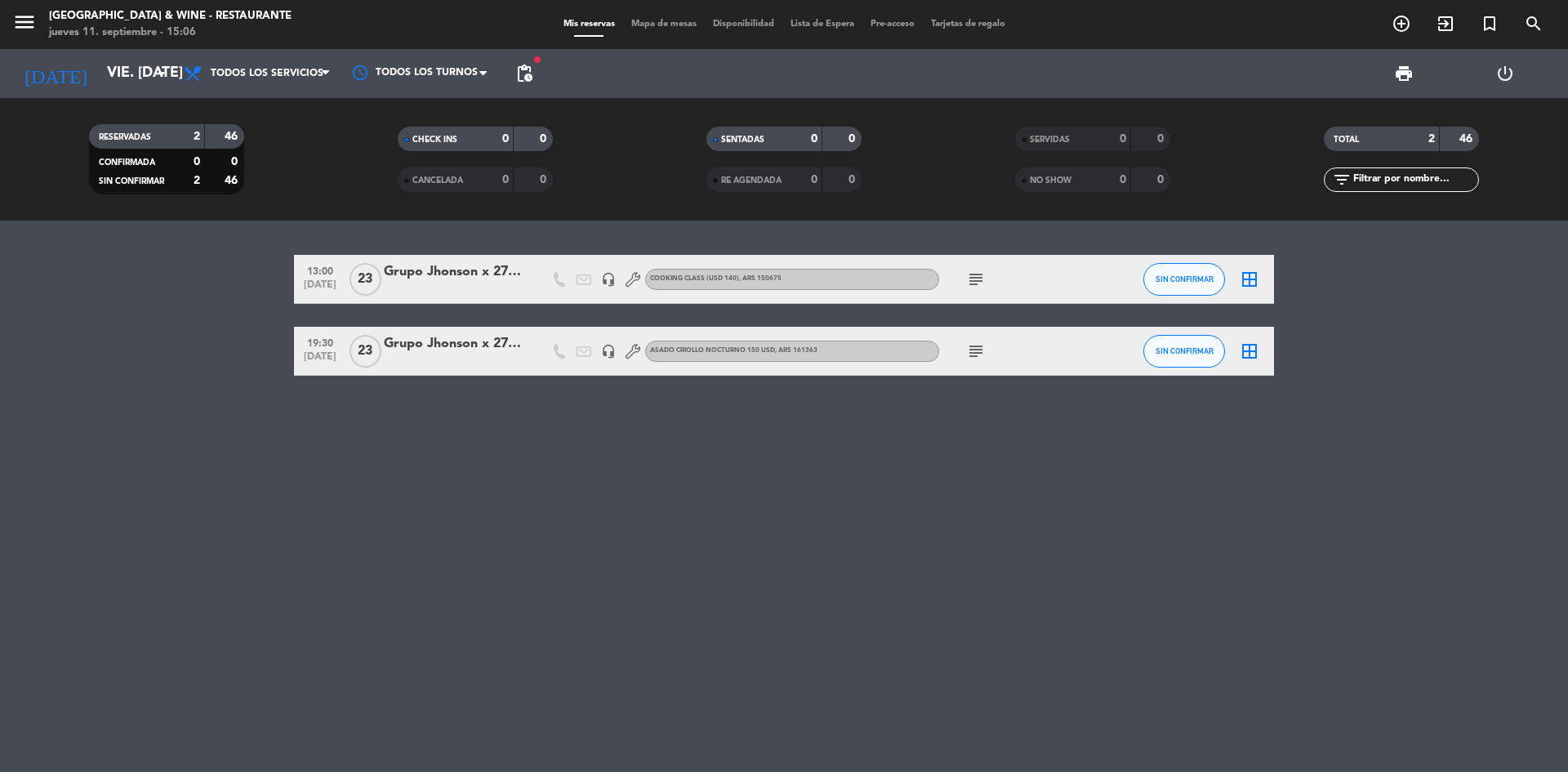
click at [990, 348] on div "subject" at bounding box center [1012, 350] width 147 height 48
click at [975, 352] on icon "subject" at bounding box center [976, 351] width 19 height 19
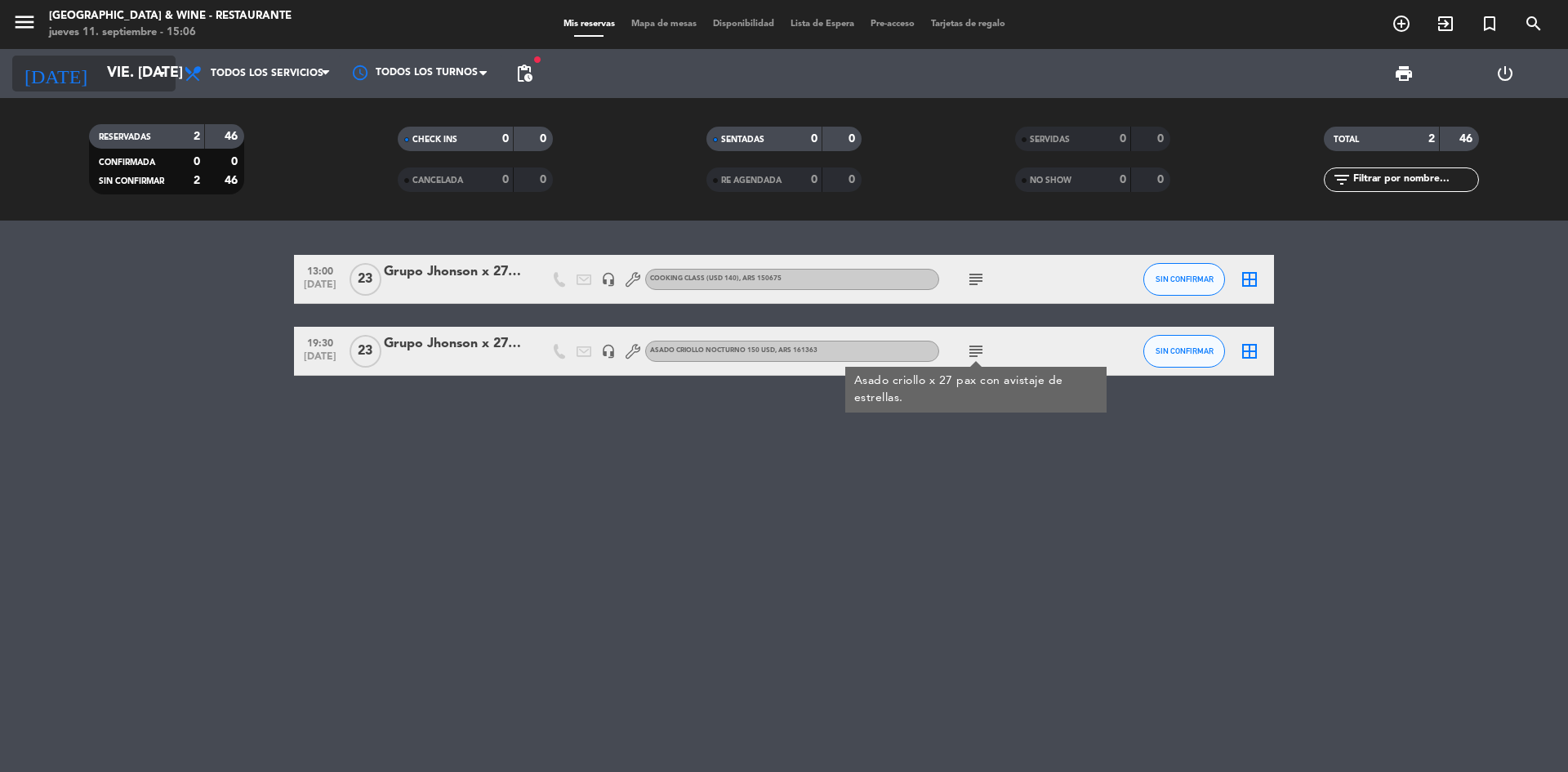
click at [131, 78] on input "vie. [DATE]" at bounding box center [193, 72] width 190 height 32
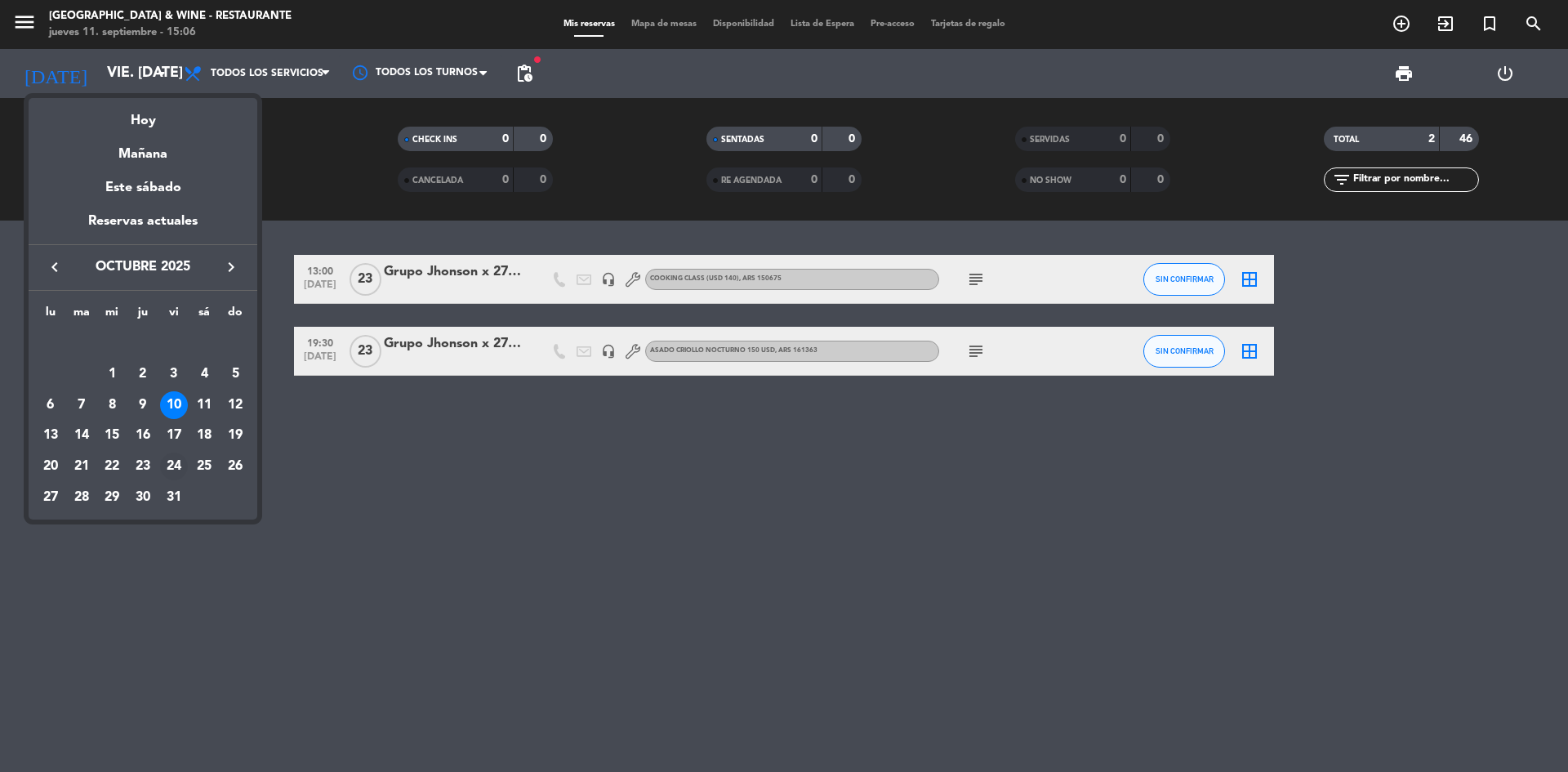
click at [176, 468] on div "24" at bounding box center [174, 466] width 28 height 28
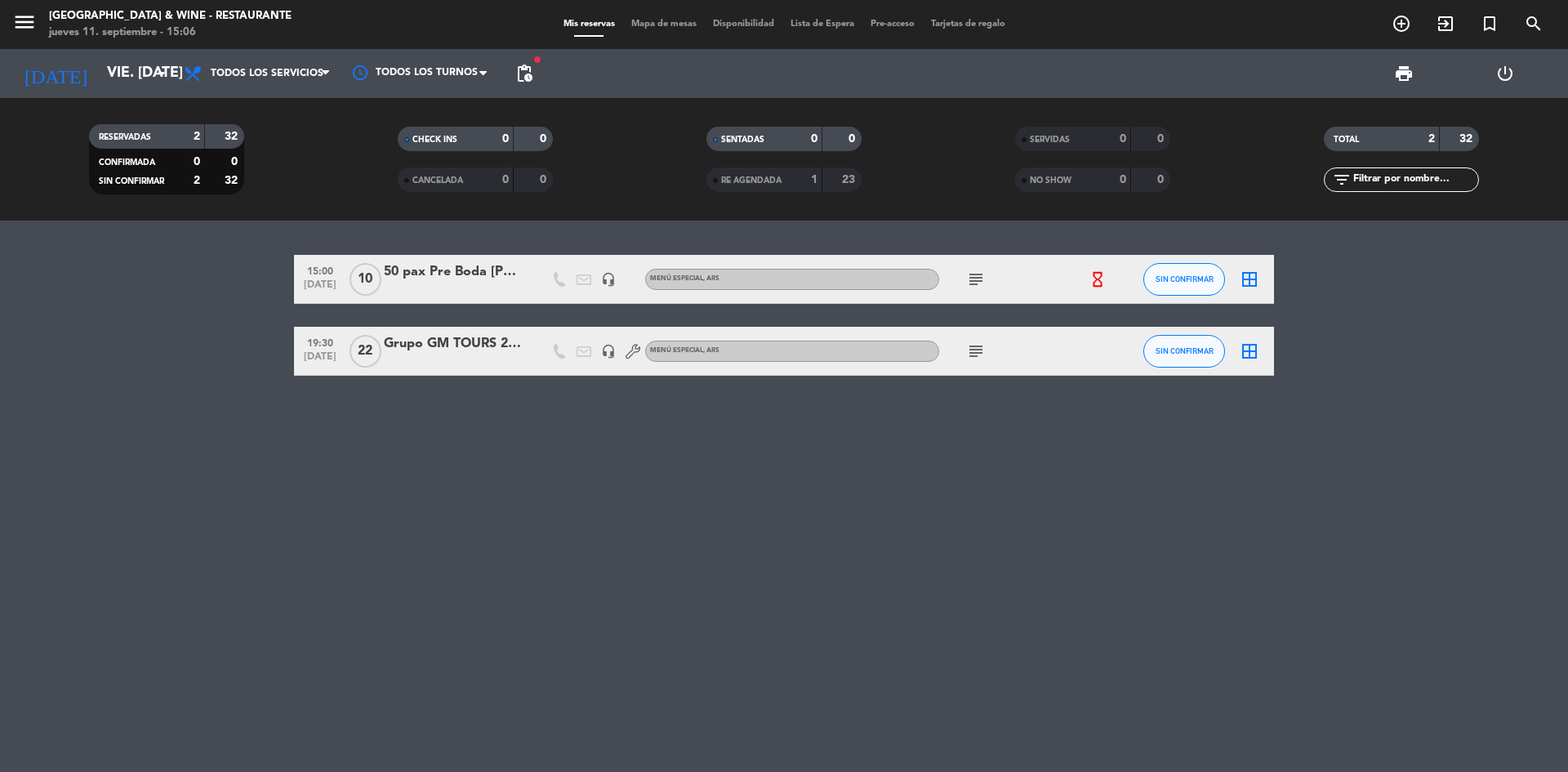
click at [973, 344] on icon "subject" at bounding box center [976, 351] width 19 height 19
click at [972, 279] on icon "subject" at bounding box center [976, 279] width 19 height 19
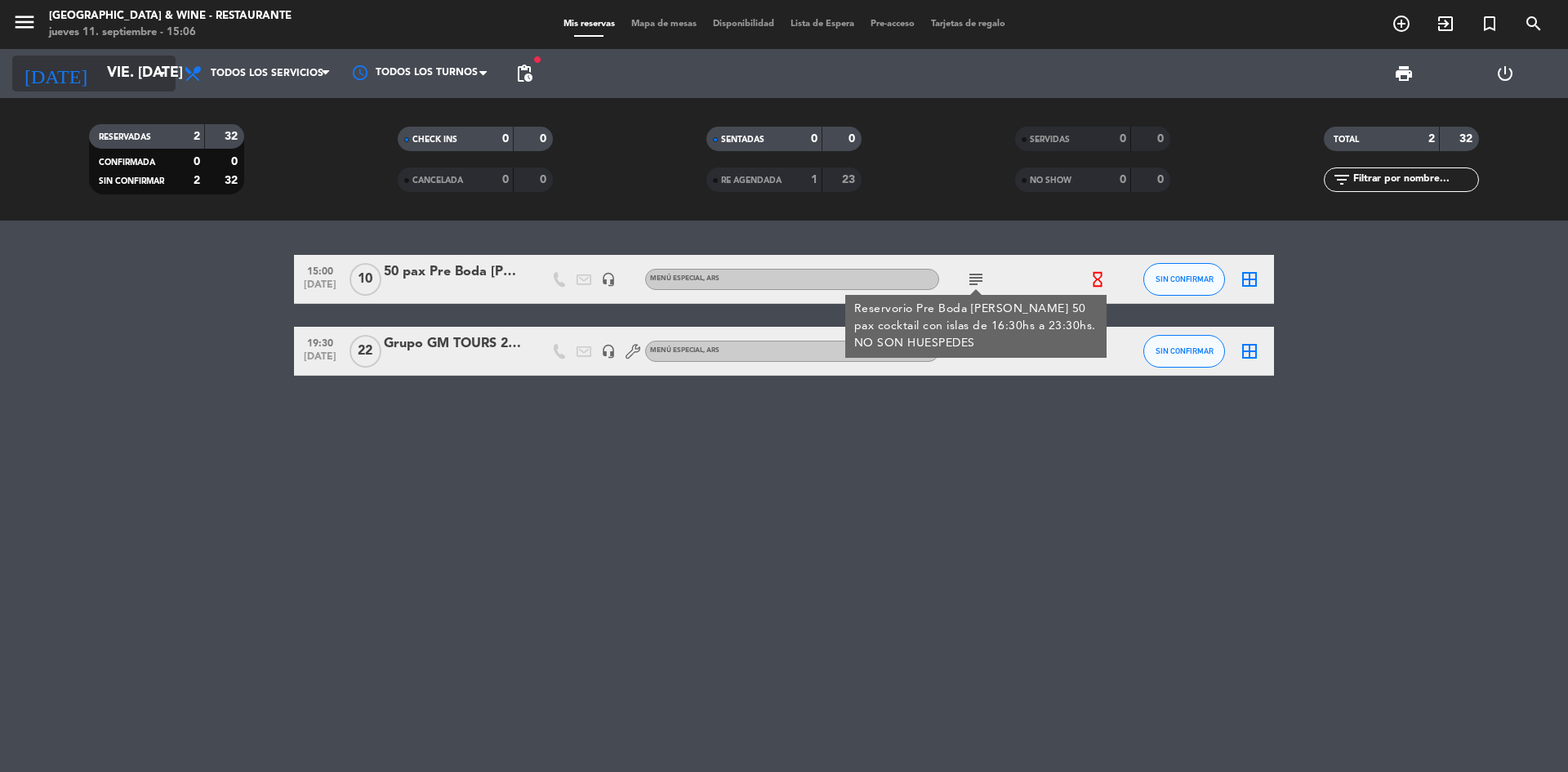
click at [130, 82] on input "vie. [DATE]" at bounding box center [193, 72] width 190 height 32
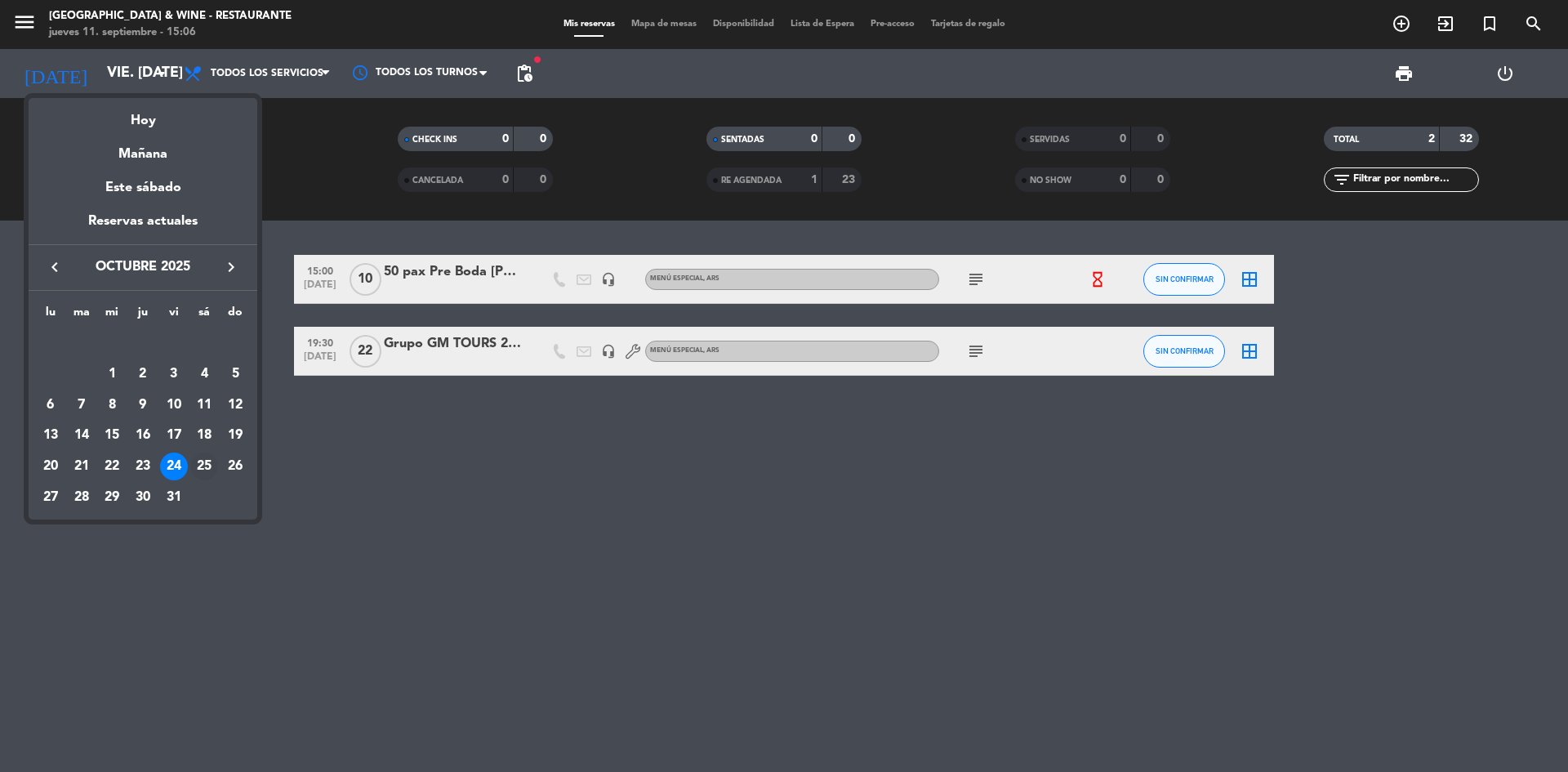
click at [197, 470] on div "25" at bounding box center [204, 466] width 28 height 28
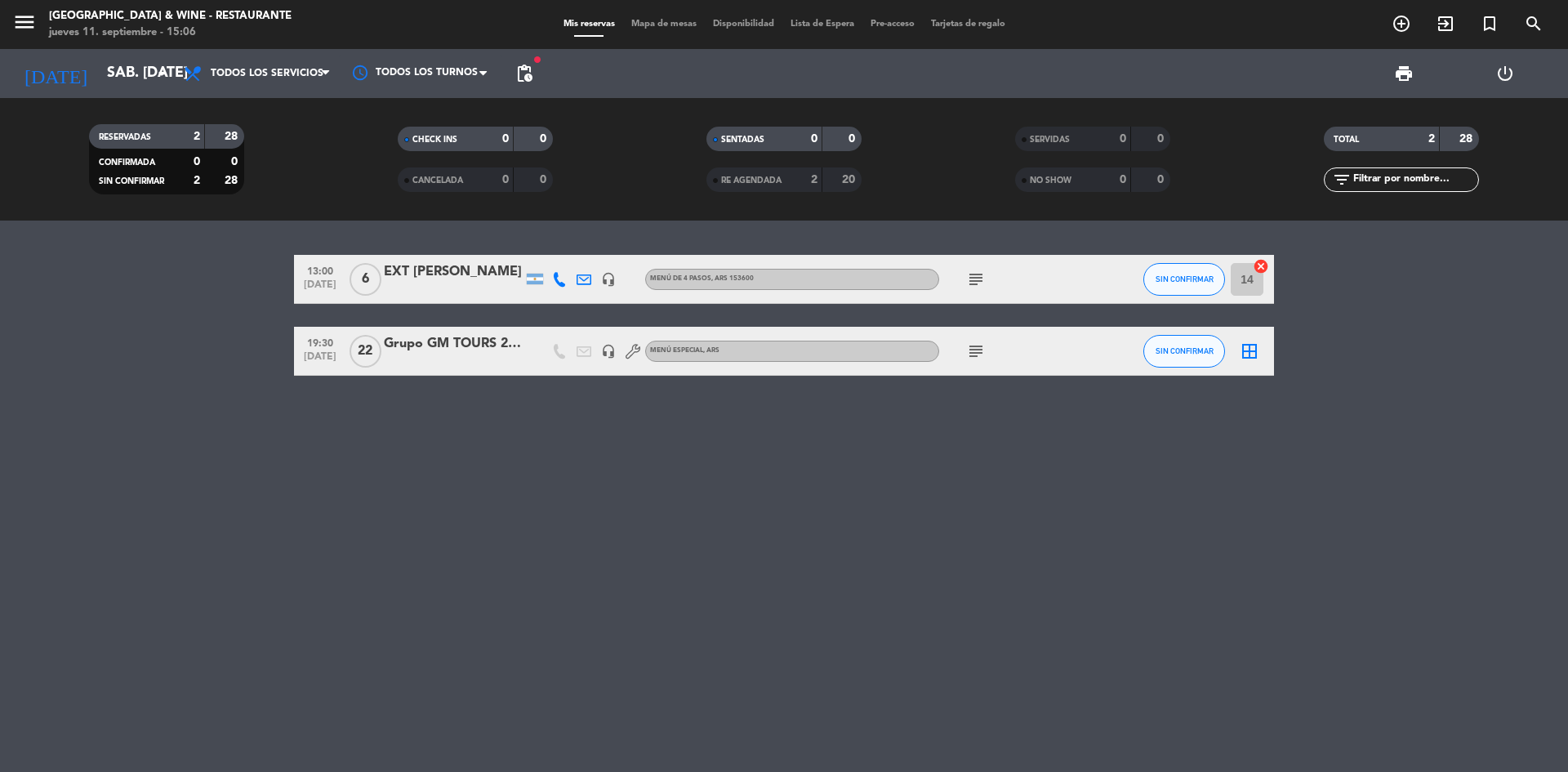
click at [976, 279] on icon "subject" at bounding box center [976, 279] width 19 height 19
click at [974, 370] on div "subject" at bounding box center [1012, 350] width 147 height 48
click at [969, 359] on icon "subject" at bounding box center [976, 351] width 19 height 19
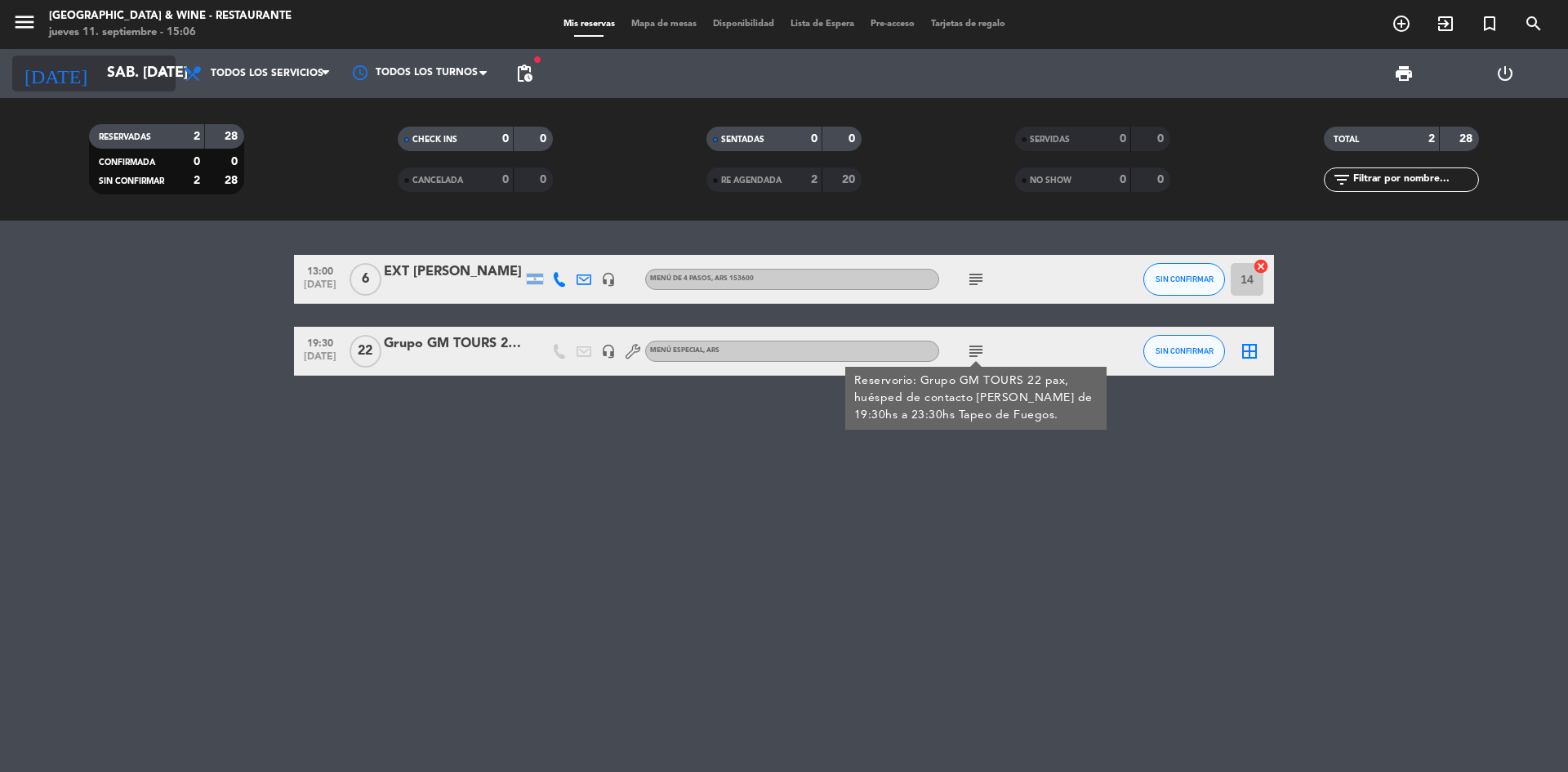
click at [138, 64] on input "sáb. [DATE]" at bounding box center [193, 72] width 190 height 32
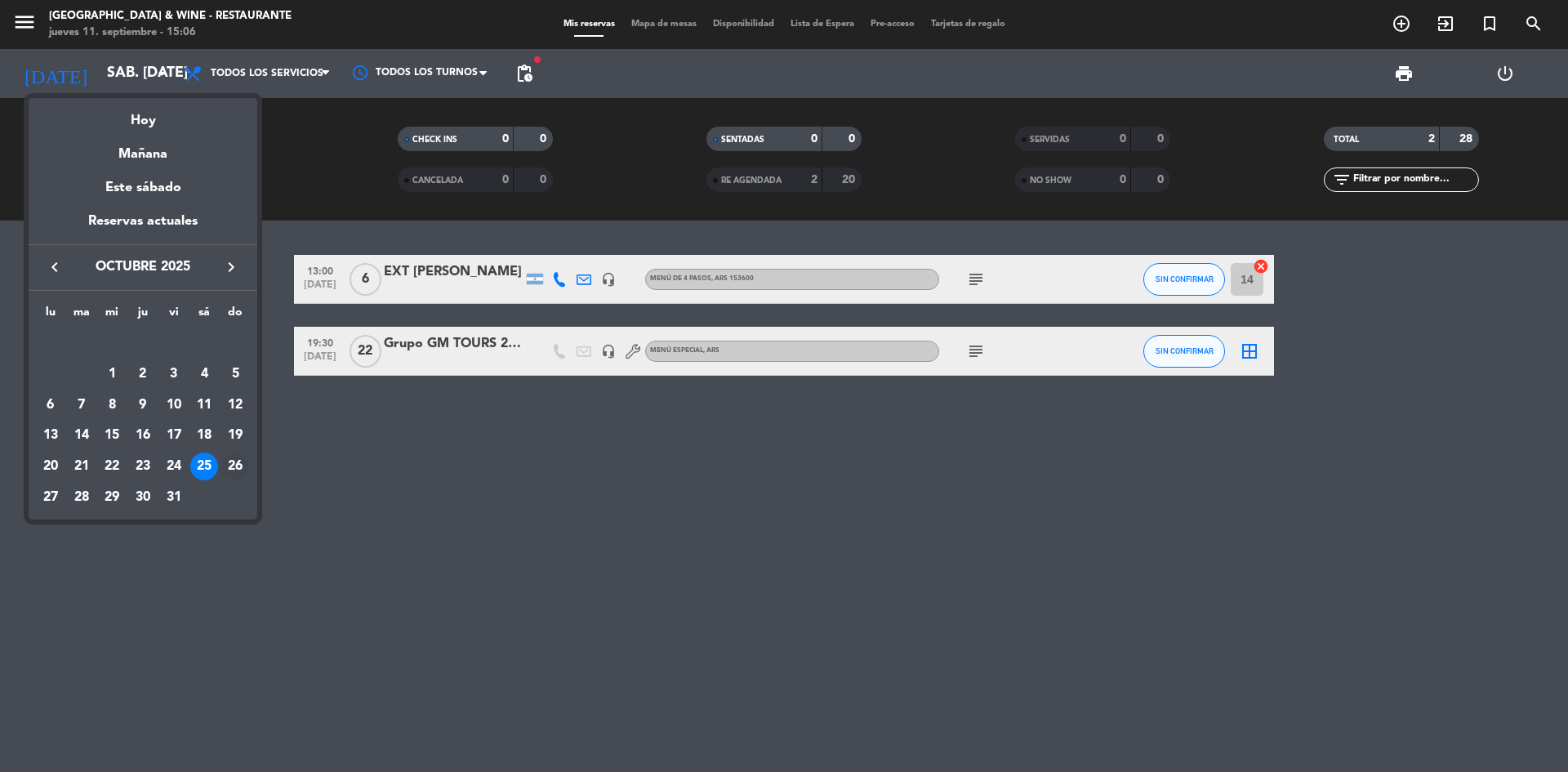
click at [231, 458] on div "26" at bounding box center [235, 466] width 28 height 28
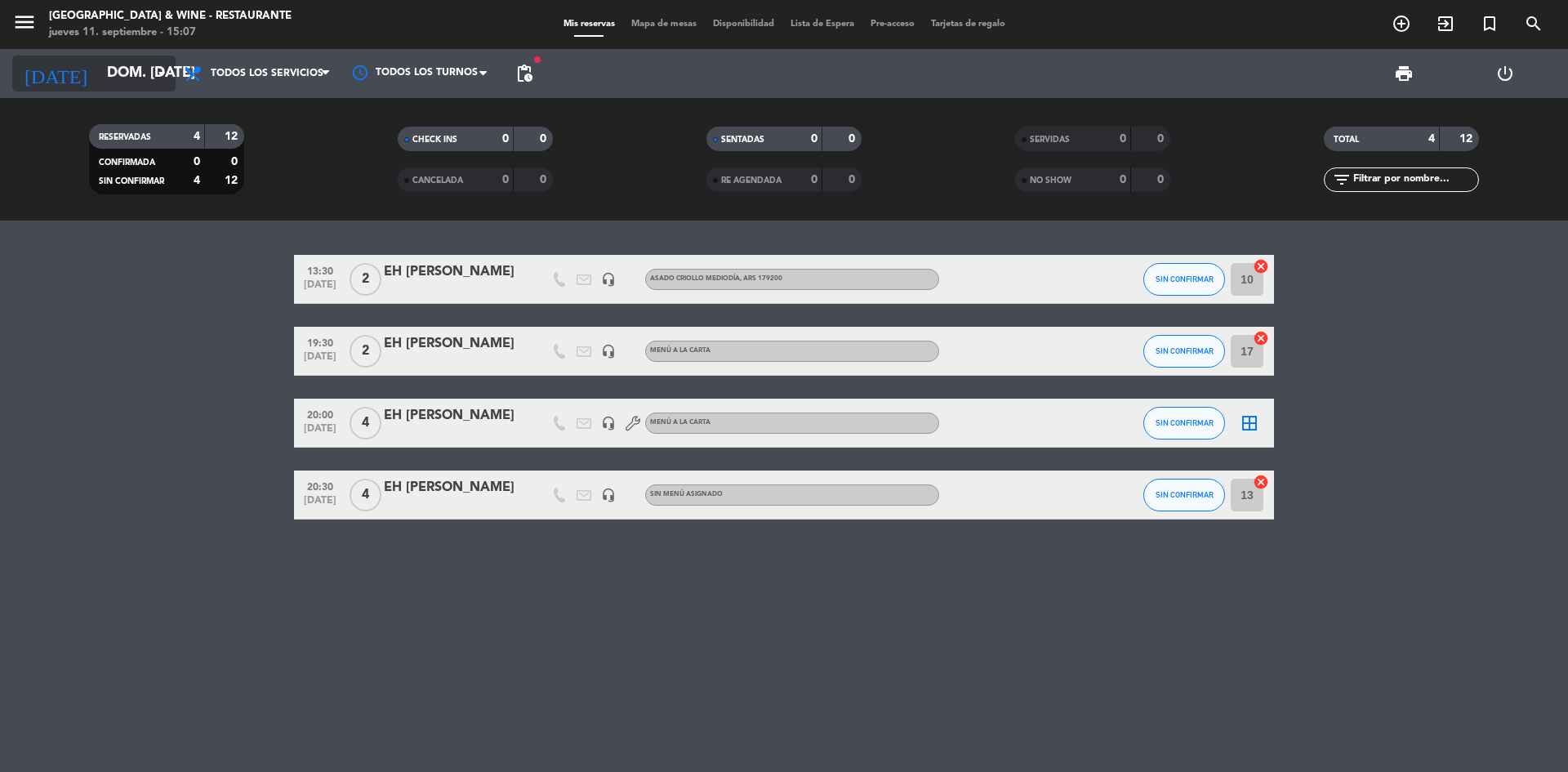
click at [136, 79] on input "dom. [DATE]" at bounding box center [193, 72] width 190 height 32
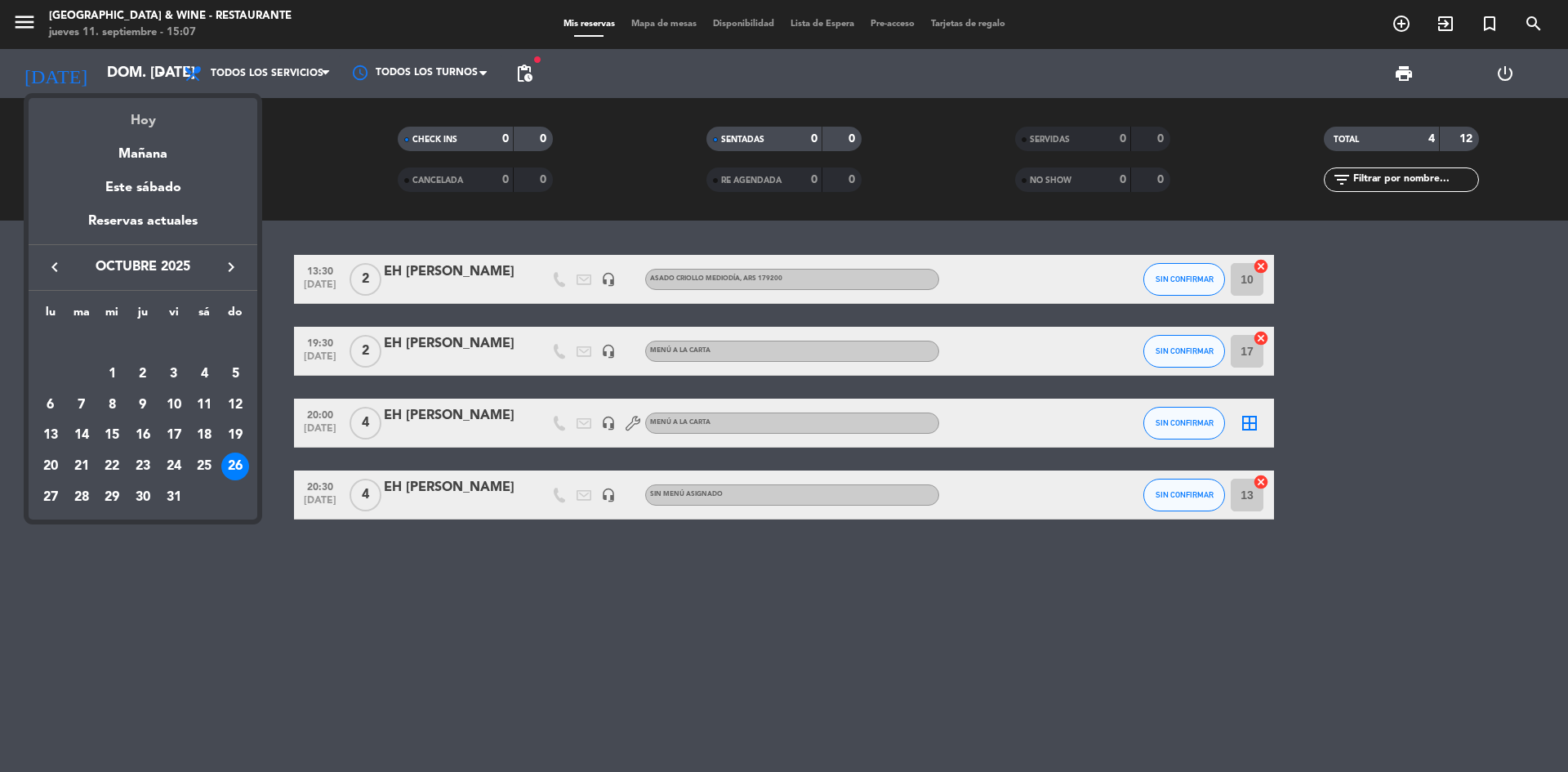
click at [135, 119] on div "Hoy" at bounding box center [143, 114] width 229 height 33
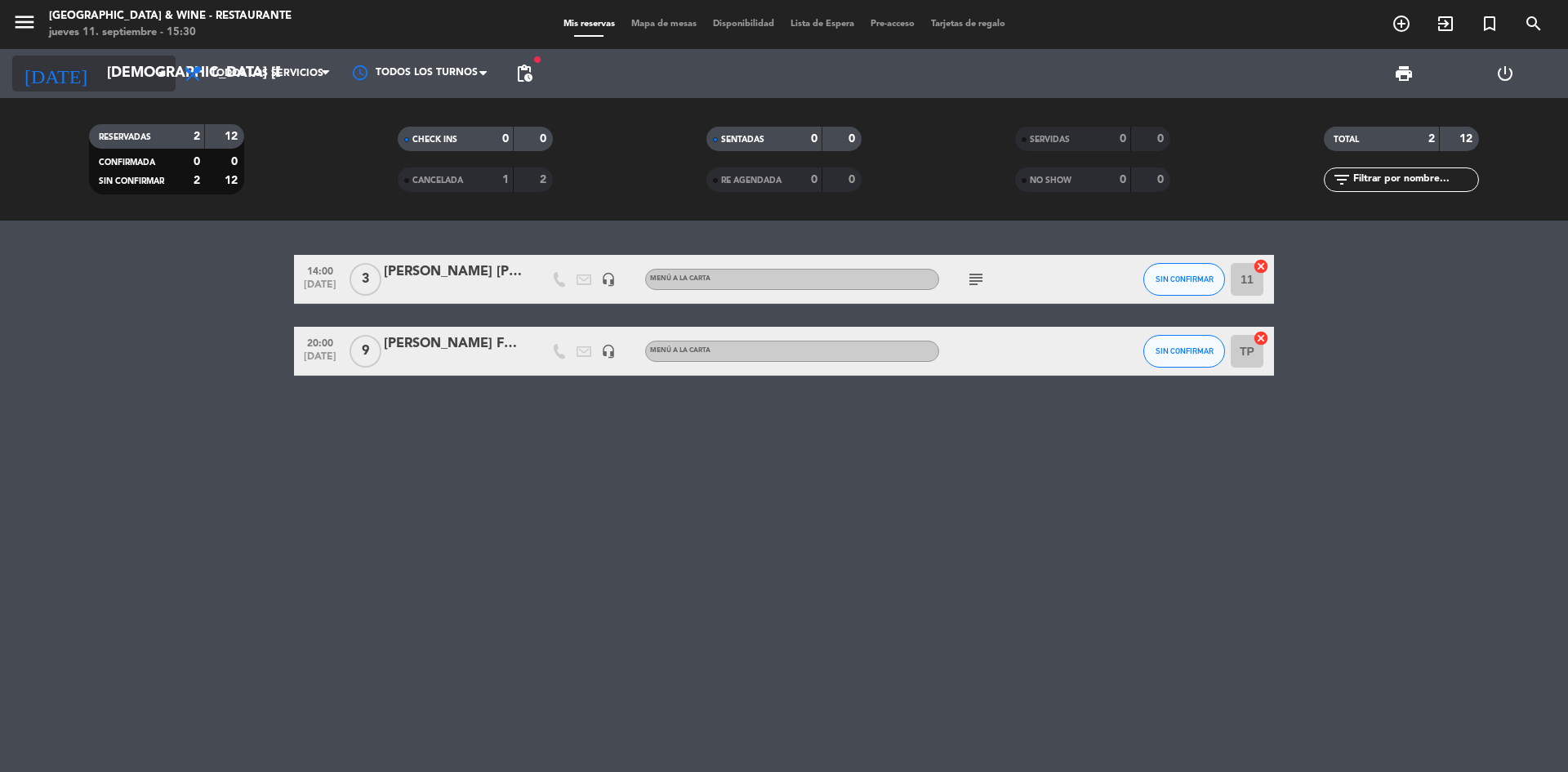
click at [155, 80] on icon "arrow_drop_down" at bounding box center [162, 73] width 19 height 19
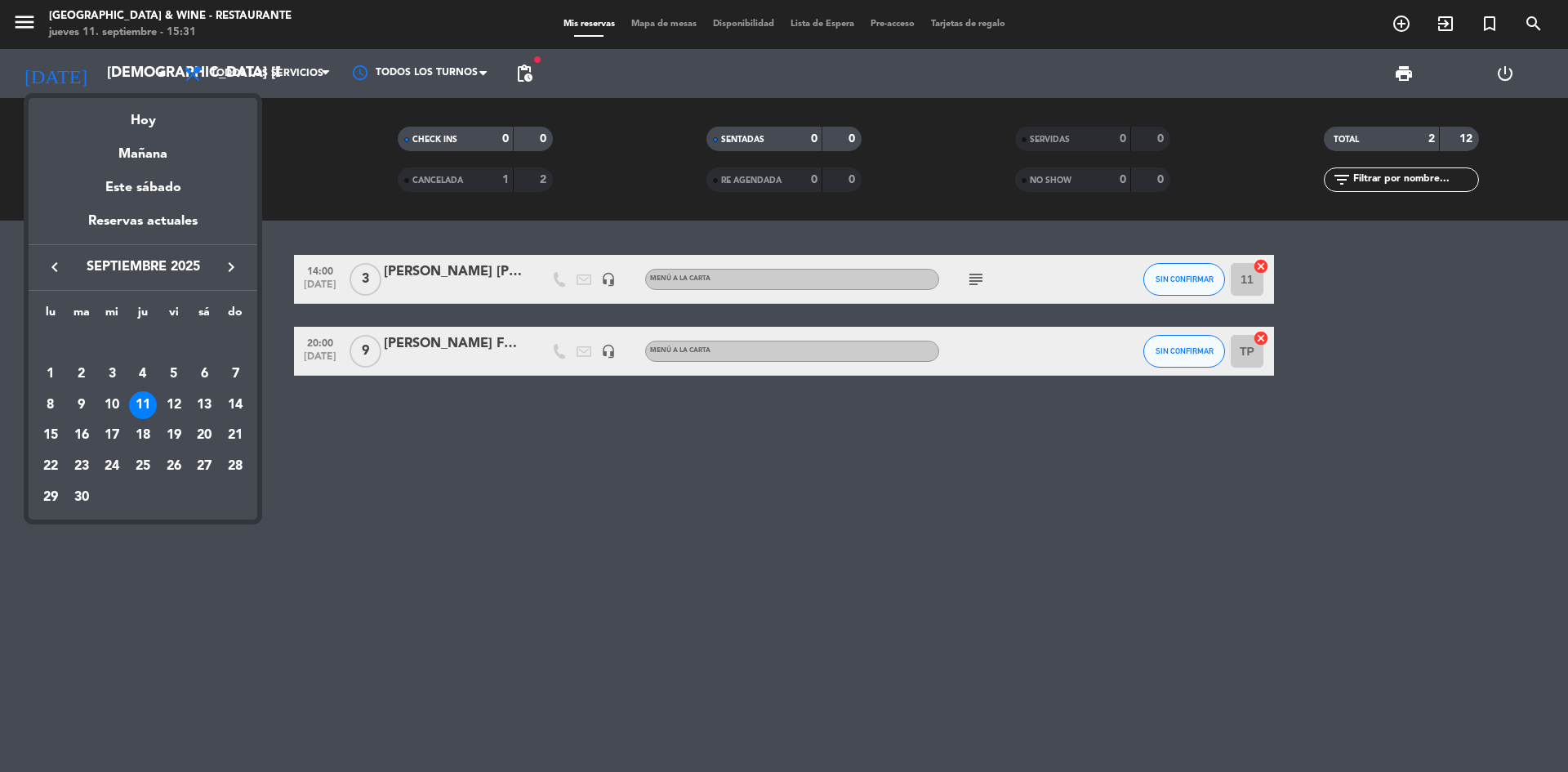
click at [238, 263] on icon "keyboard_arrow_right" at bounding box center [231, 267] width 19 height 19
click at [169, 411] on div "10" at bounding box center [174, 405] width 28 height 28
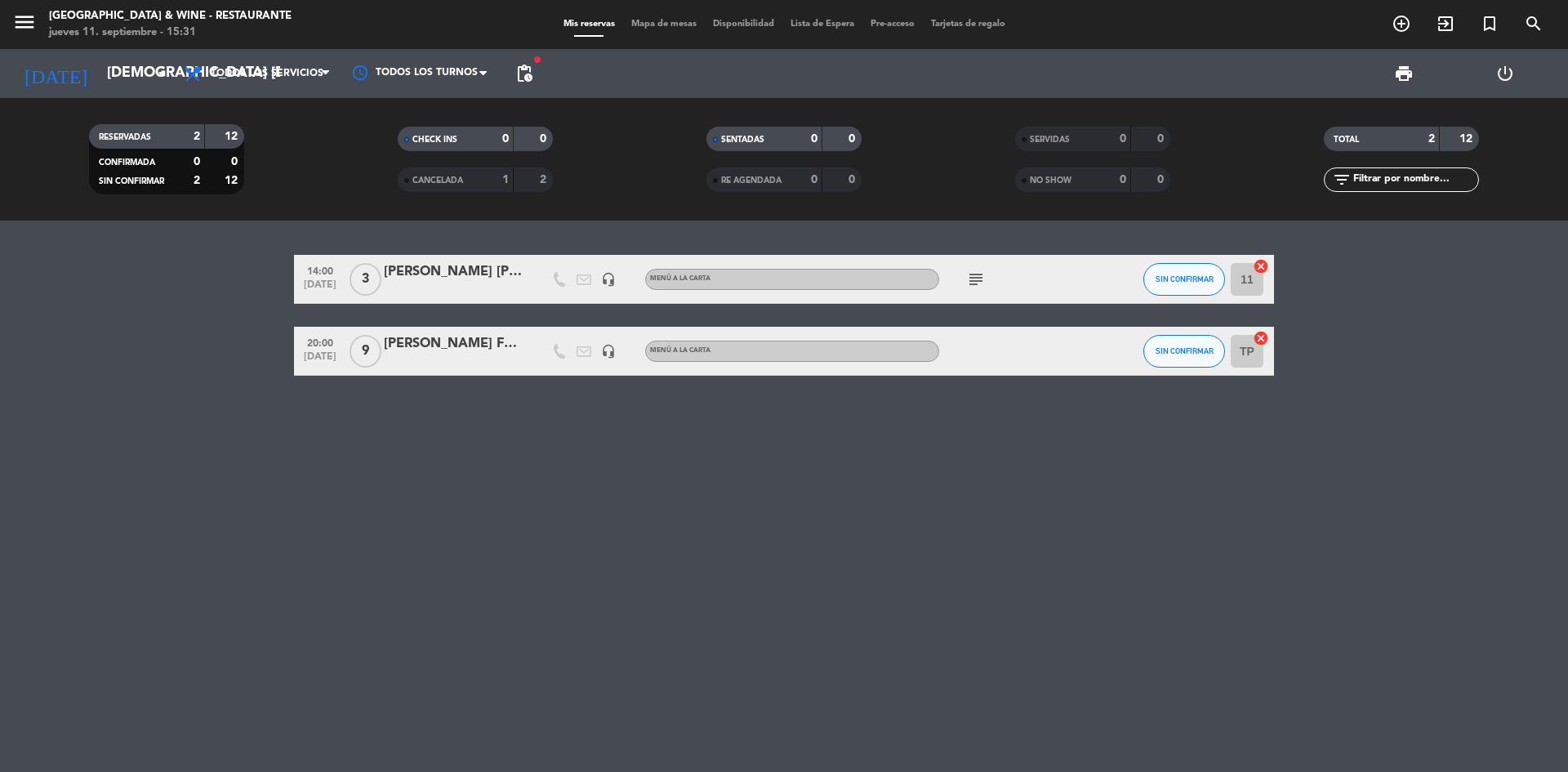
type input "vie. [DATE]"
drag, startPoint x: 330, startPoint y: 332, endPoint x: 963, endPoint y: 279, distance: 635.2
click at [963, 279] on div "subject" at bounding box center [1012, 279] width 147 height 48
click at [977, 282] on icon "subject" at bounding box center [976, 279] width 19 height 19
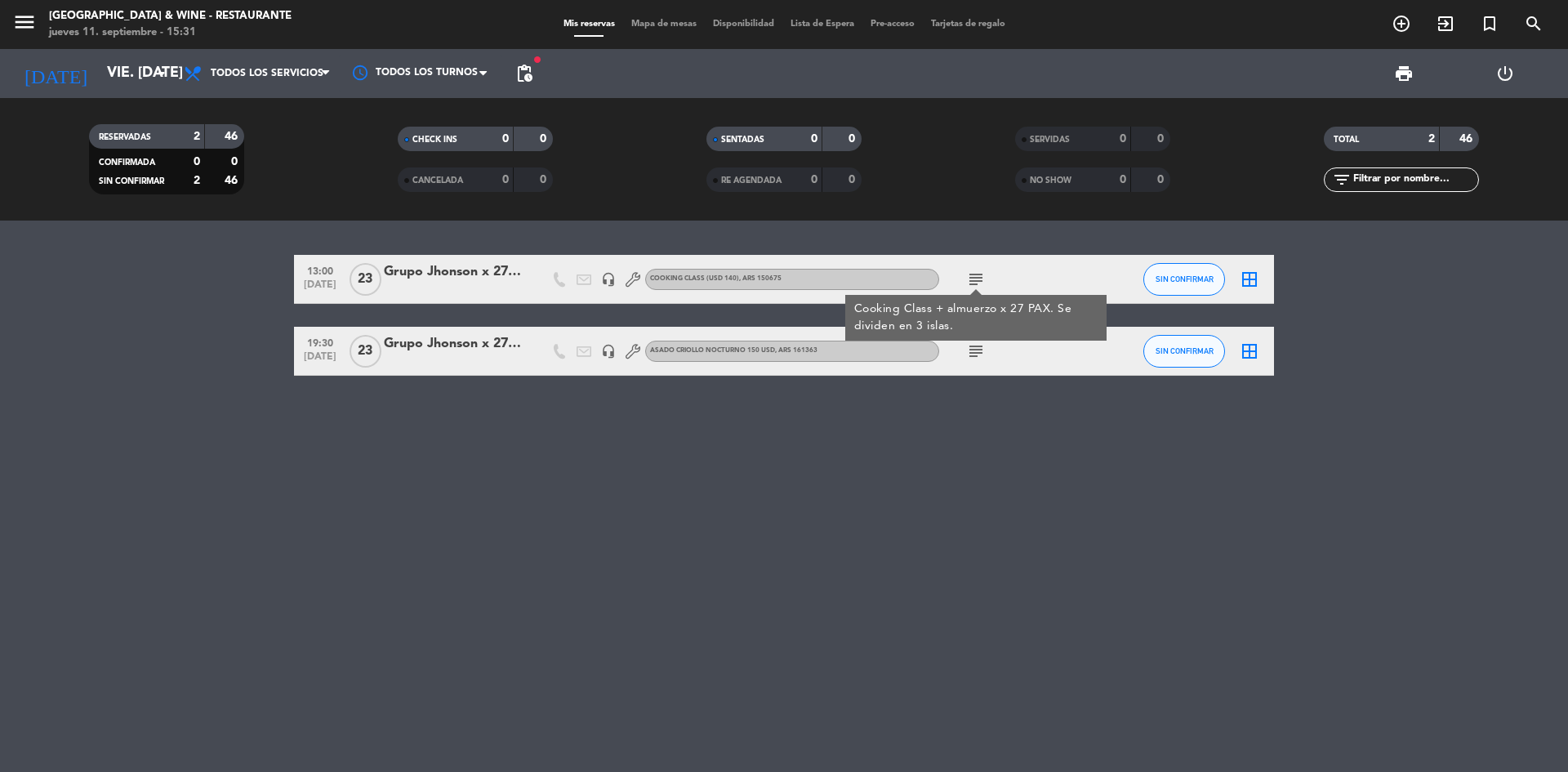
click at [652, 569] on div "13:00 [DATE] Grupo [PERSON_NAME] x 27 PAX headset_mic COOKING CLASS (USD 140) ,…" at bounding box center [784, 495] width 1568 height 551
